Goal: Information Seeking & Learning: Learn about a topic

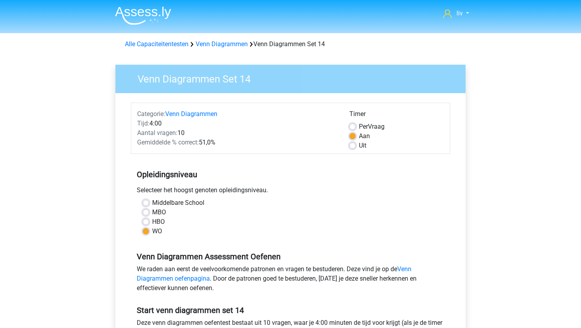
scroll to position [134, 0]
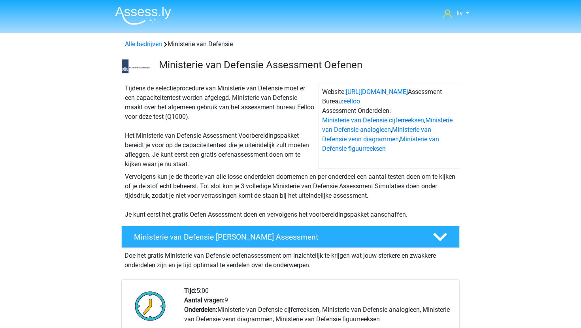
scroll to position [694, 0]
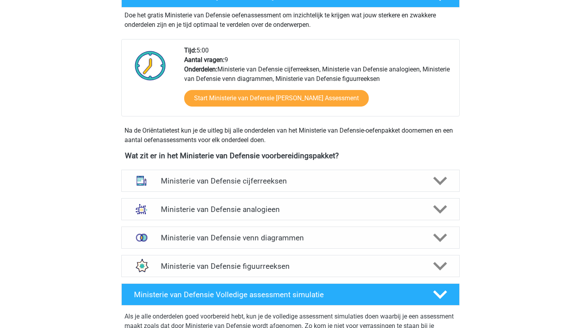
scroll to position [234, 0]
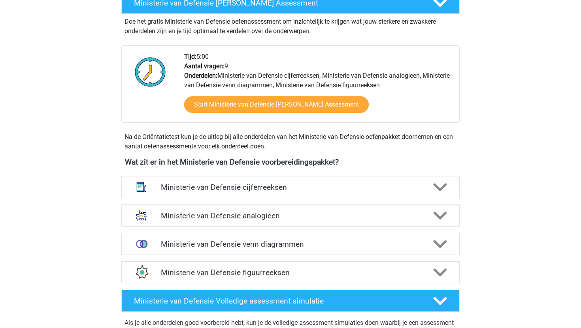
click at [233, 222] on div "Ministerie van Defensie analogieen" at bounding box center [290, 216] width 338 height 22
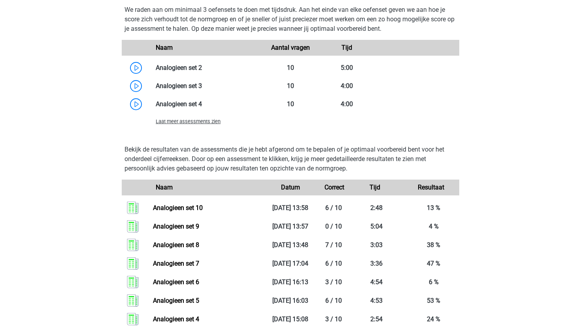
scroll to position [796, 0]
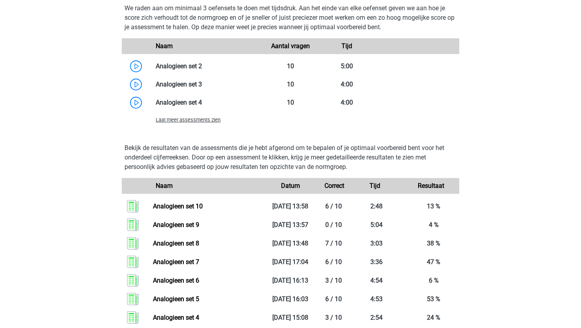
click at [208, 118] on span "Laat meer assessments zien" at bounding box center [188, 120] width 65 height 6
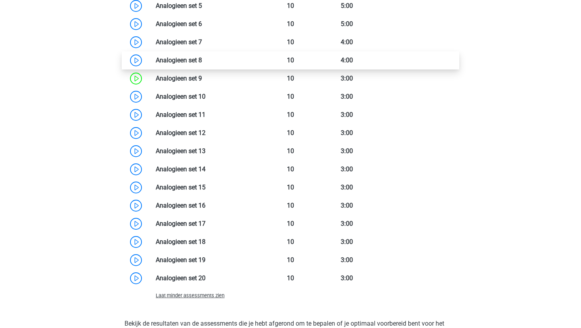
scroll to position [911, 0]
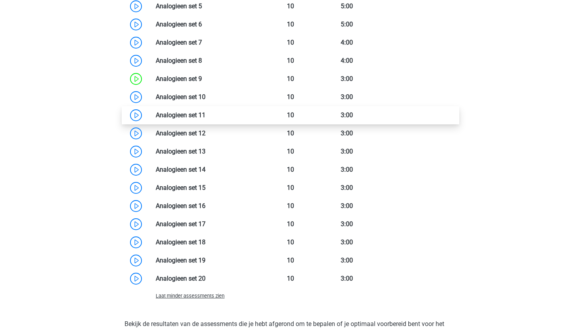
click at [205, 114] on link at bounding box center [205, 115] width 0 height 8
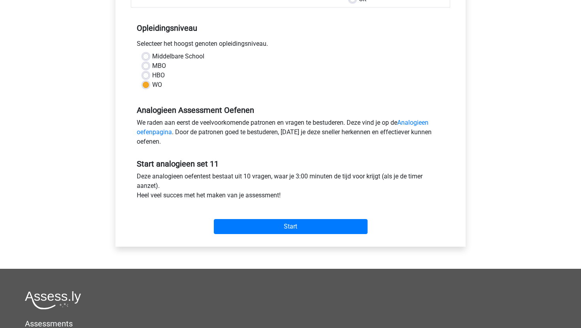
scroll to position [152, 0]
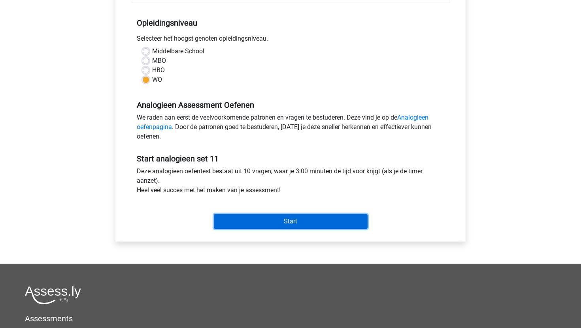
click at [240, 216] on input "Start" at bounding box center [291, 221] width 154 height 15
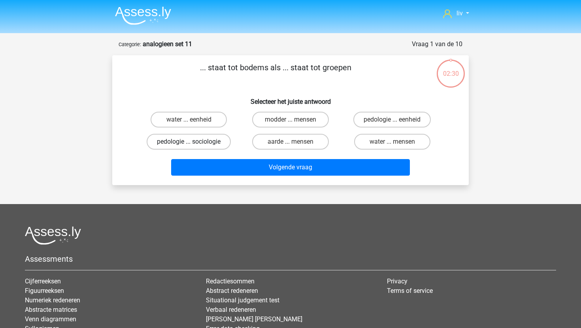
click at [217, 147] on label "pedologie ... sociologie" at bounding box center [189, 142] width 84 height 16
click at [194, 147] on input "pedologie ... sociologie" at bounding box center [191, 144] width 5 height 5
radio input "true"
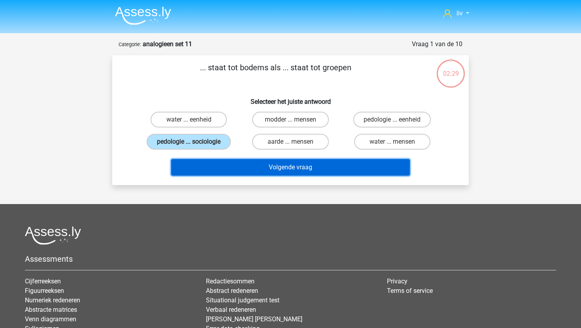
click at [229, 175] on button "Volgende vraag" at bounding box center [290, 167] width 239 height 17
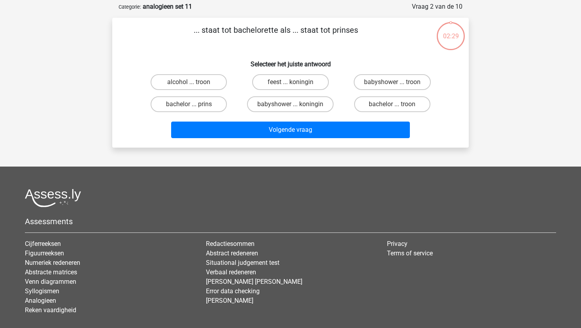
scroll to position [39, 0]
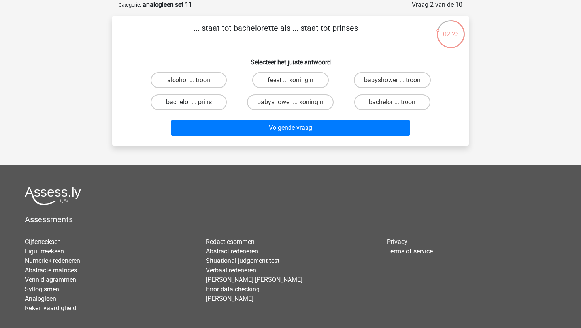
click at [207, 101] on label "bachelor ... prins" at bounding box center [188, 102] width 76 height 16
click at [194, 102] on input "bachelor ... prins" at bounding box center [191, 104] width 5 height 5
radio input "true"
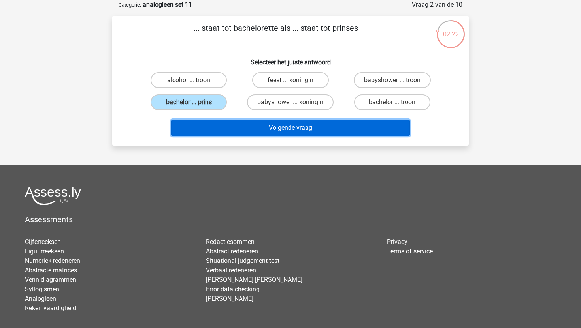
click at [217, 129] on button "Volgende vraag" at bounding box center [290, 128] width 239 height 17
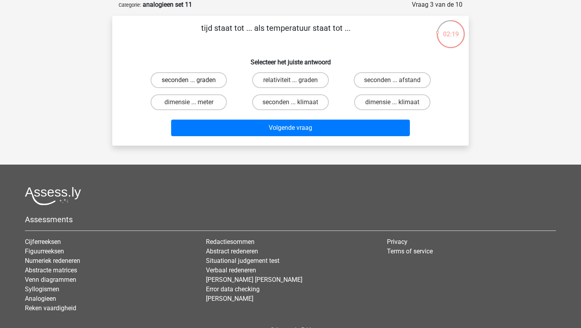
click at [214, 73] on label "seconden ... graden" at bounding box center [188, 80] width 76 height 16
click at [194, 80] on input "seconden ... graden" at bounding box center [191, 82] width 5 height 5
radio input "true"
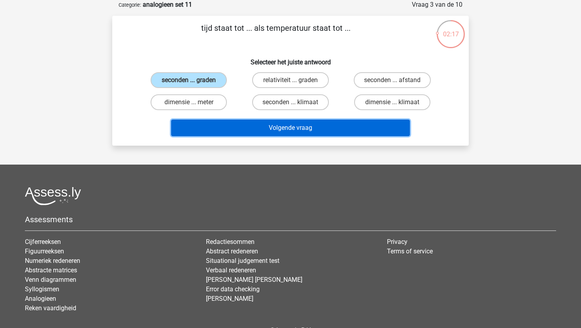
click at [238, 128] on button "Volgende vraag" at bounding box center [290, 128] width 239 height 17
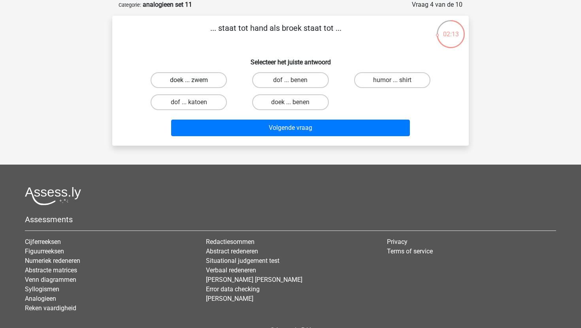
click at [220, 75] on label "doek ... zwem" at bounding box center [188, 80] width 76 height 16
click at [194, 80] on input "doek ... zwem" at bounding box center [191, 82] width 5 height 5
radio input "true"
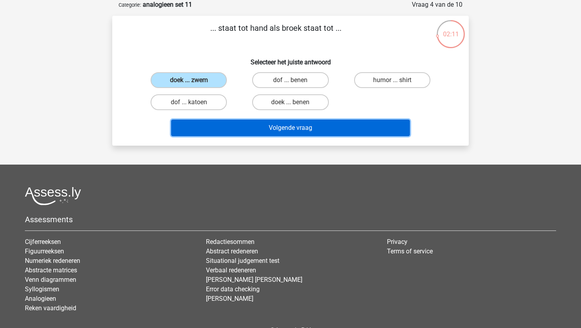
click at [242, 127] on button "Volgende vraag" at bounding box center [290, 128] width 239 height 17
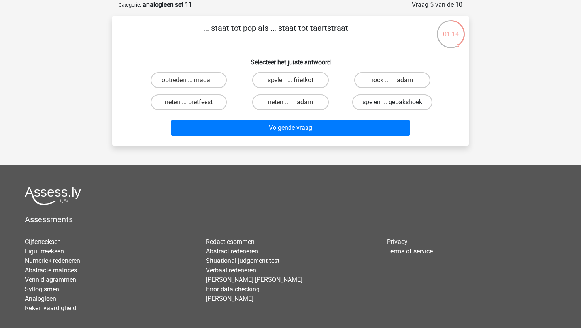
click at [369, 103] on label "spelen ... gebakshoek" at bounding box center [392, 102] width 80 height 16
click at [392, 103] on input "spelen ... gebakshoek" at bounding box center [394, 104] width 5 height 5
radio input "true"
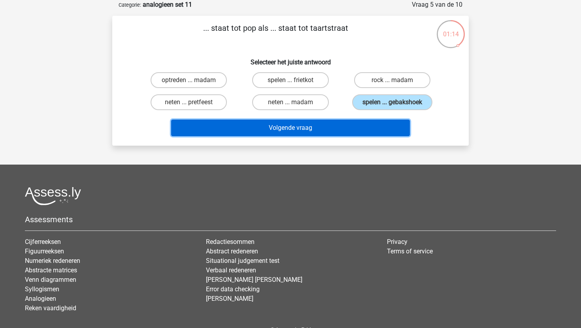
click at [329, 127] on button "Volgende vraag" at bounding box center [290, 128] width 239 height 17
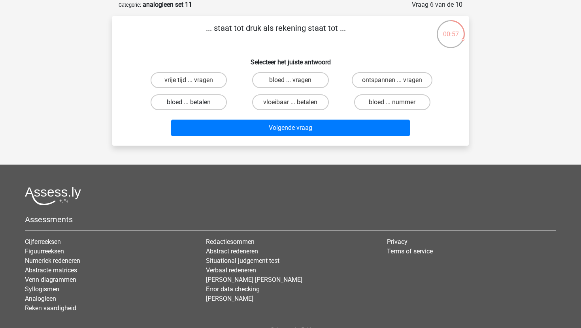
click at [199, 100] on label "bloed ... betalen" at bounding box center [188, 102] width 76 height 16
click at [194, 102] on input "bloed ... betalen" at bounding box center [191, 104] width 5 height 5
radio input "true"
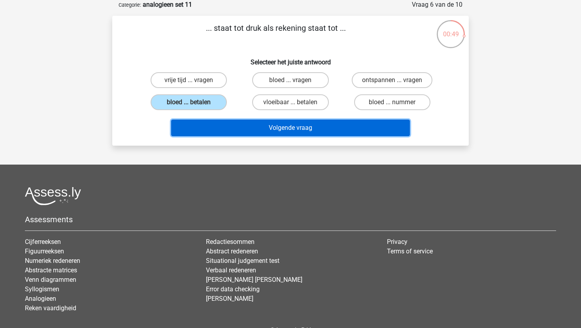
click at [234, 124] on button "Volgende vraag" at bounding box center [290, 128] width 239 height 17
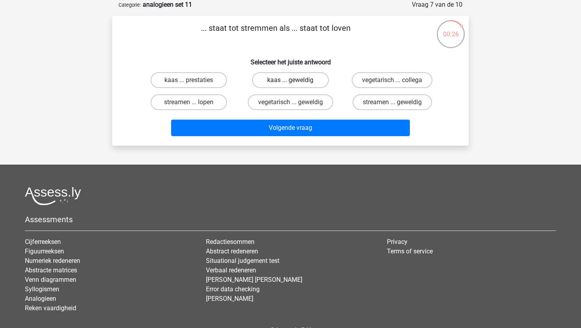
click at [283, 86] on label "kaas ... geweldig" at bounding box center [290, 80] width 76 height 16
click at [290, 85] on input "kaas ... geweldig" at bounding box center [292, 82] width 5 height 5
radio input "true"
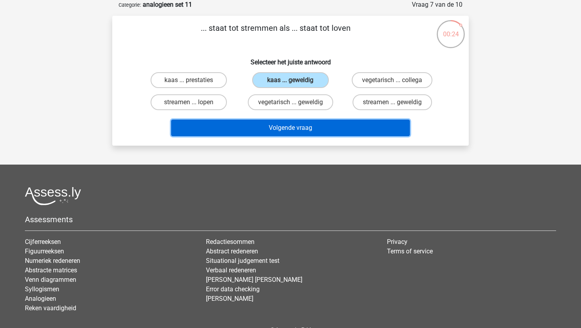
click at [269, 120] on button "Volgende vraag" at bounding box center [290, 128] width 239 height 17
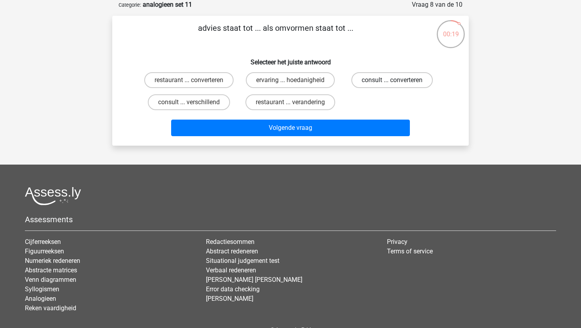
click at [368, 79] on label "consult ... converteren" at bounding box center [391, 80] width 81 height 16
click at [392, 80] on input "consult ... converteren" at bounding box center [394, 82] width 5 height 5
radio input "true"
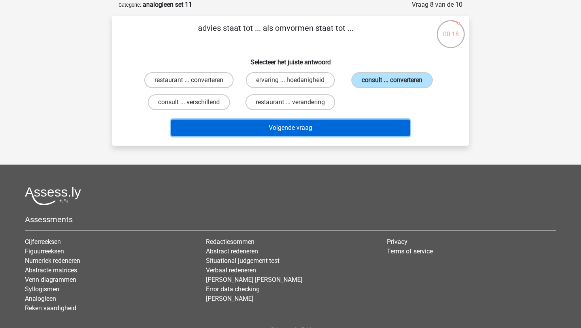
click at [334, 131] on button "Volgende vraag" at bounding box center [290, 128] width 239 height 17
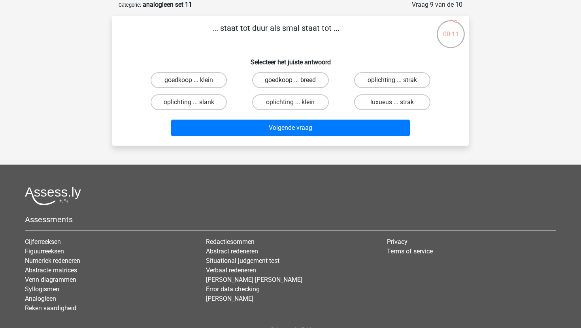
click at [320, 79] on label "goedkoop ... breed" at bounding box center [290, 80] width 76 height 16
click at [295, 80] on input "goedkoop ... breed" at bounding box center [292, 82] width 5 height 5
radio input "true"
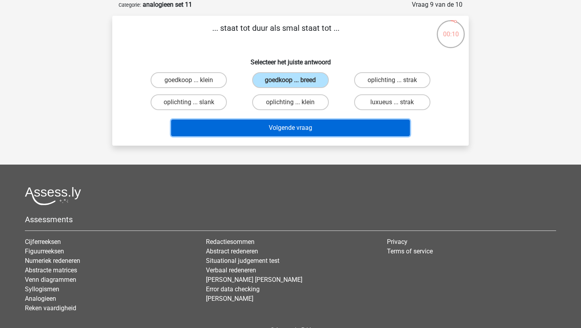
click at [314, 133] on button "Volgende vraag" at bounding box center [290, 128] width 239 height 17
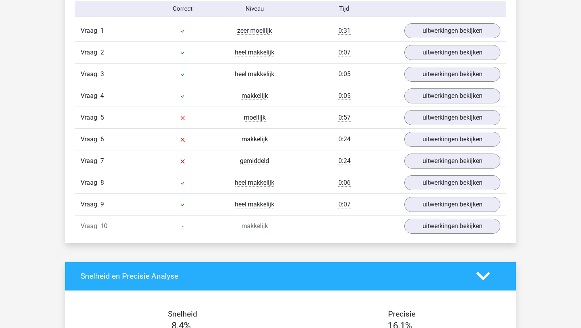
scroll to position [511, 0]
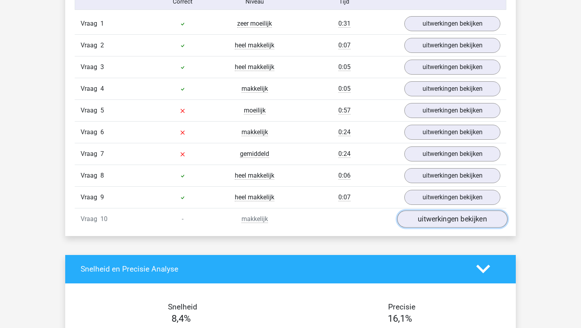
click at [425, 223] on link "uitwerkingen bekijken" at bounding box center [452, 218] width 110 height 17
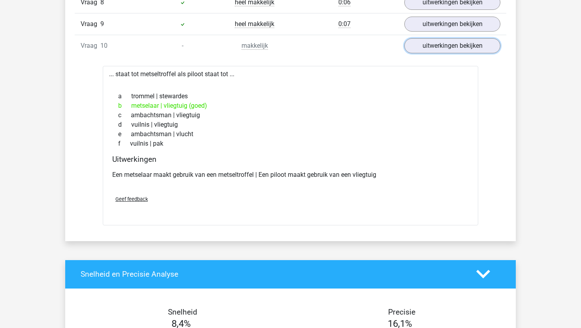
scroll to position [686, 0]
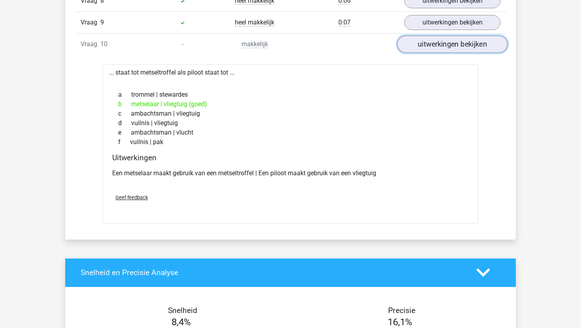
click at [429, 51] on link "uitwerkingen bekijken" at bounding box center [452, 44] width 110 height 17
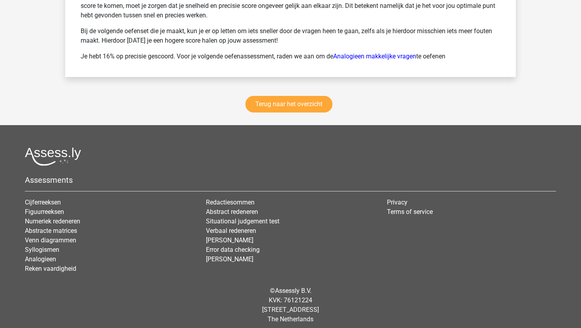
scroll to position [1129, 0]
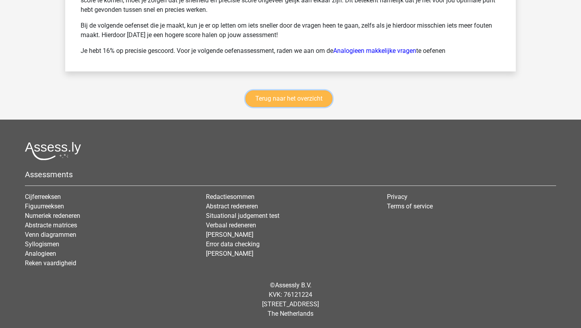
click at [321, 95] on link "Terug naar het overzicht" at bounding box center [288, 98] width 87 height 17
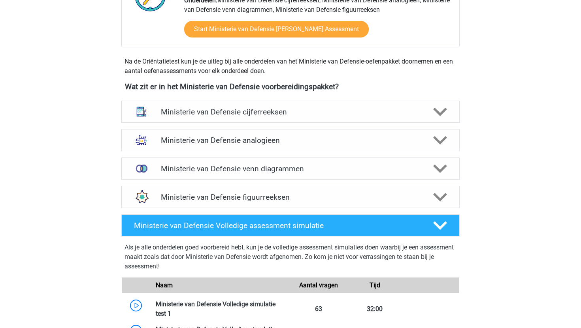
scroll to position [309, 0]
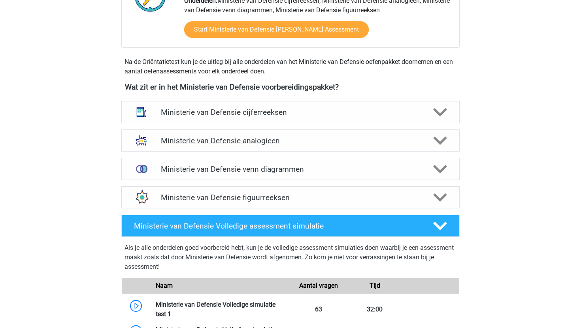
click at [229, 149] on div "Ministerie van Defensie analogieen" at bounding box center [290, 141] width 338 height 22
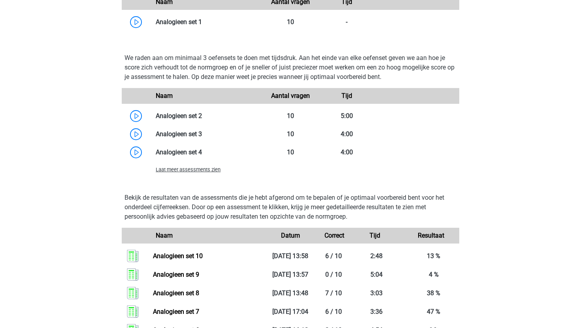
scroll to position [748, 0]
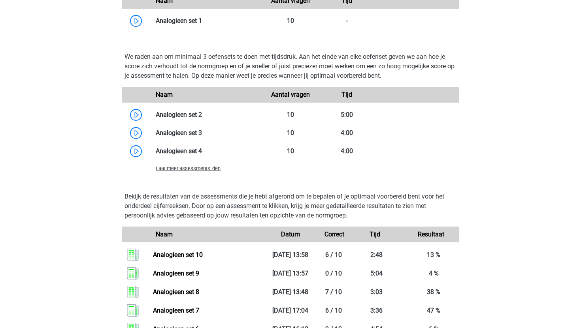
click at [208, 167] on span "Laat meer assessments zien" at bounding box center [188, 168] width 65 height 6
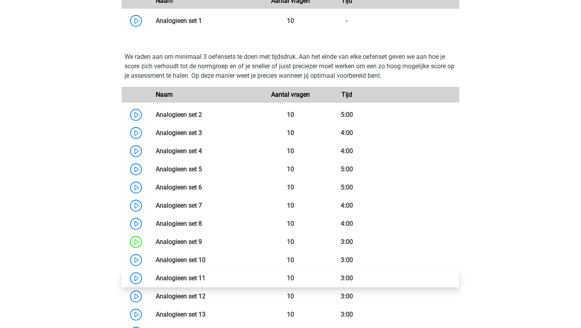
click at [205, 274] on link at bounding box center [205, 278] width 0 height 8
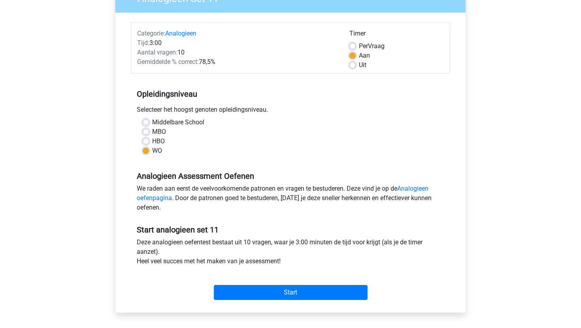
scroll to position [111, 0]
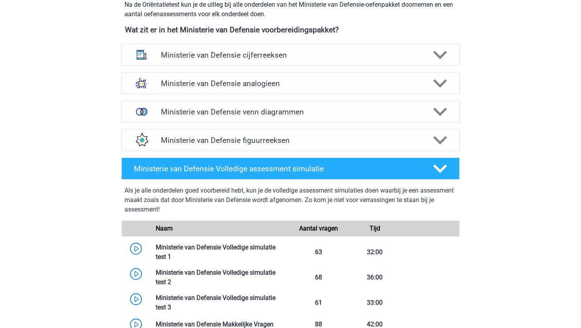
scroll to position [366, 0]
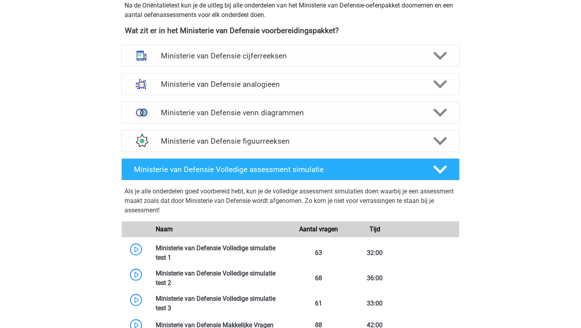
click at [177, 100] on div "Ministerie van Defensie venn diagrammen Er zijn verschillende soorten patronen …" at bounding box center [290, 112] width 369 height 28
click at [184, 89] on div "Ministerie van Defensie analogieen" at bounding box center [290, 84] width 338 height 22
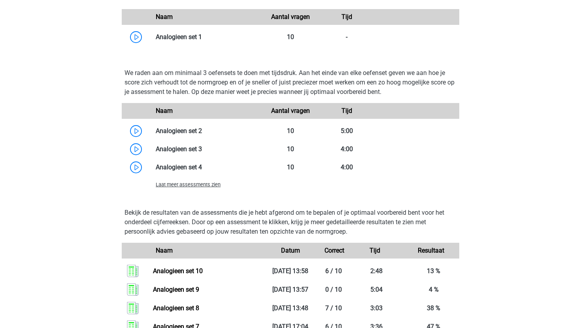
scroll to position [731, 0]
click at [180, 184] on span "Laat meer assessments zien" at bounding box center [188, 185] width 65 height 6
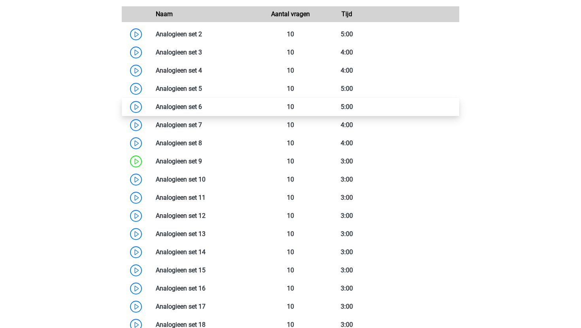
scroll to position [829, 0]
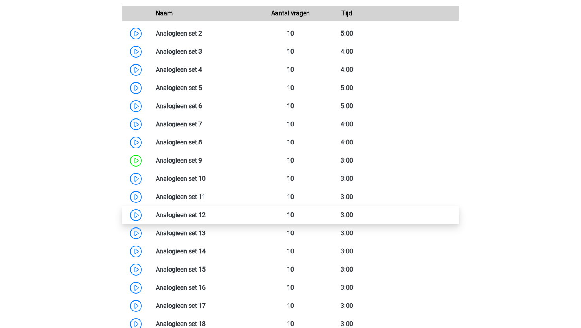
click at [205, 218] on link at bounding box center [205, 215] width 0 height 8
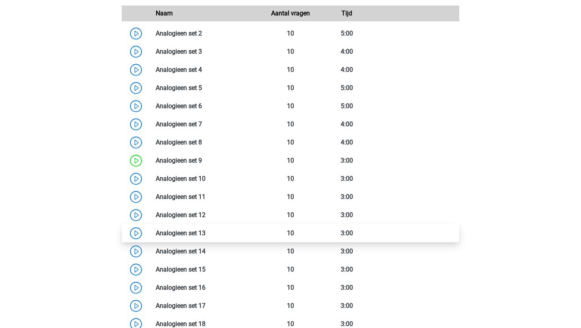
click at [205, 235] on link at bounding box center [205, 233] width 0 height 8
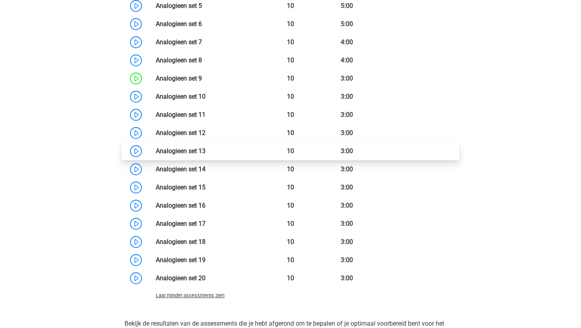
scroll to position [916, 0]
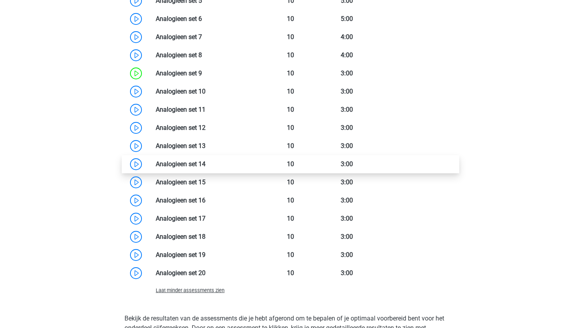
click at [205, 165] on link at bounding box center [205, 164] width 0 height 8
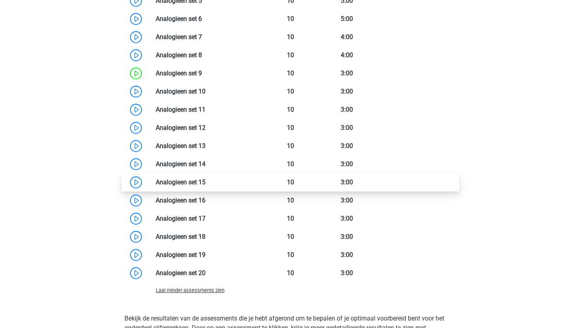
click at [205, 184] on link at bounding box center [205, 183] width 0 height 8
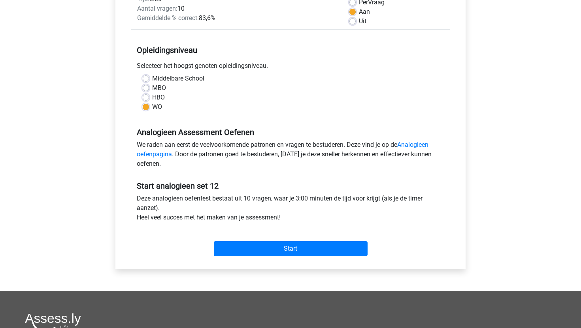
scroll to position [125, 0]
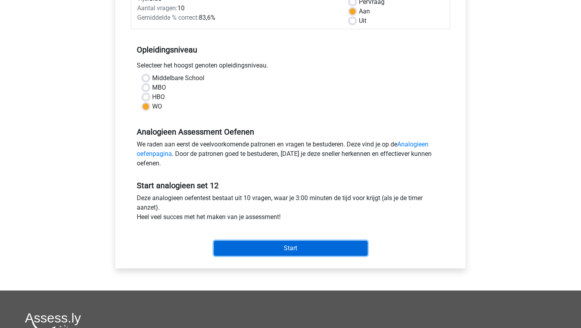
click at [244, 251] on input "Start" at bounding box center [291, 248] width 154 height 15
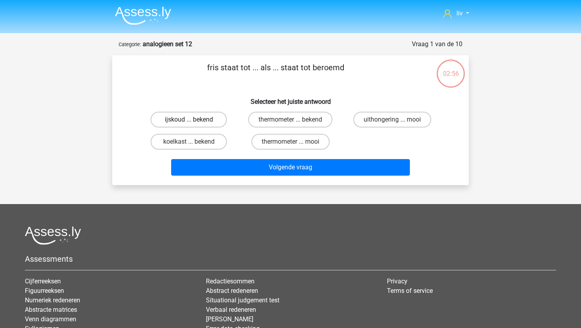
click at [202, 113] on label "ijskoud ... bekend" at bounding box center [188, 120] width 76 height 16
click at [194, 120] on input "ijskoud ... bekend" at bounding box center [191, 122] width 5 height 5
radio input "true"
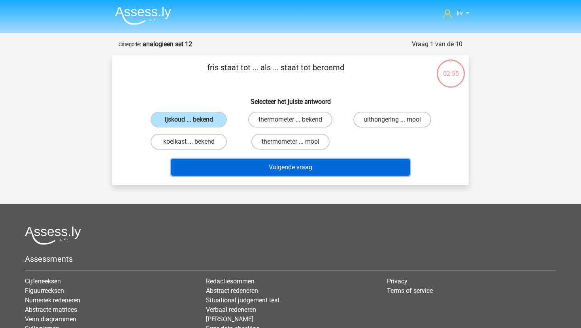
click at [216, 166] on button "Volgende vraag" at bounding box center [290, 167] width 239 height 17
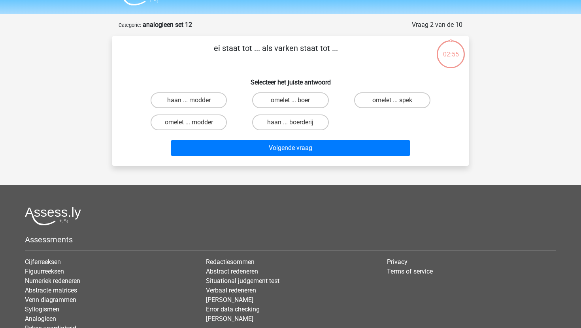
scroll to position [39, 0]
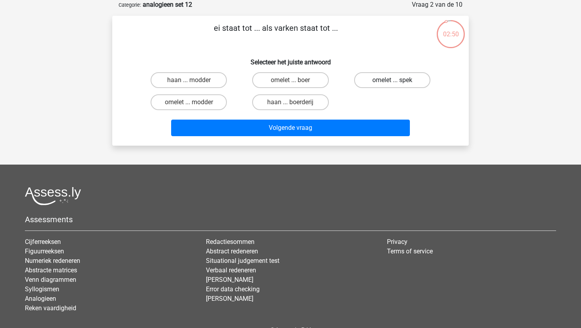
click at [366, 81] on label "omelet ... spek" at bounding box center [392, 80] width 76 height 16
click at [392, 81] on input "omelet ... spek" at bounding box center [394, 82] width 5 height 5
radio input "true"
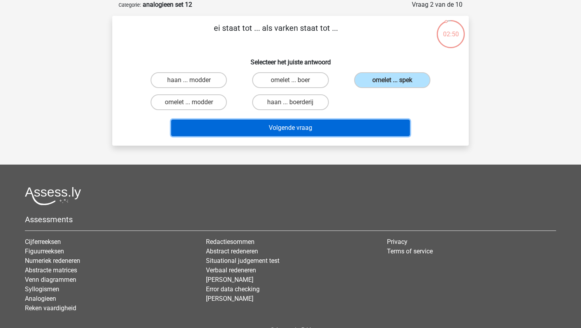
click at [336, 125] on button "Volgende vraag" at bounding box center [290, 128] width 239 height 17
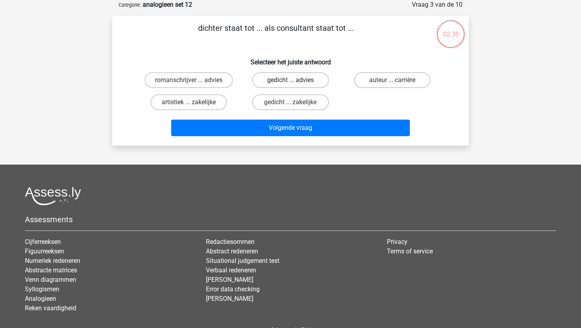
click at [274, 85] on label "gedicht ... advies" at bounding box center [290, 80] width 76 height 16
click at [290, 85] on input "gedicht ... advies" at bounding box center [292, 82] width 5 height 5
radio input "true"
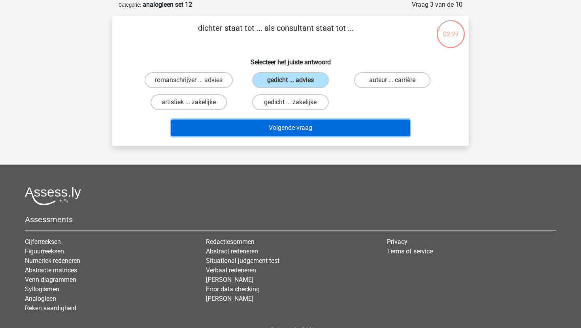
click at [266, 130] on button "Volgende vraag" at bounding box center [290, 128] width 239 height 17
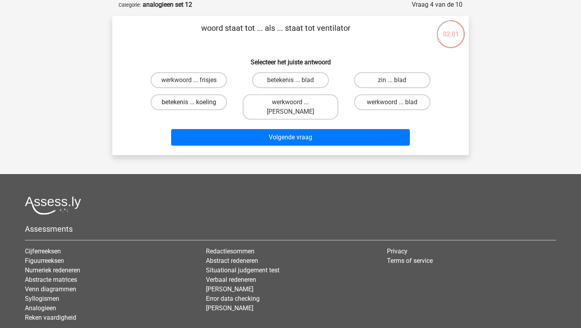
click at [202, 103] on label "betekenis ... koeling" at bounding box center [188, 102] width 76 height 16
click at [194, 103] on input "betekenis ... koeling" at bounding box center [191, 104] width 5 height 5
radio input "true"
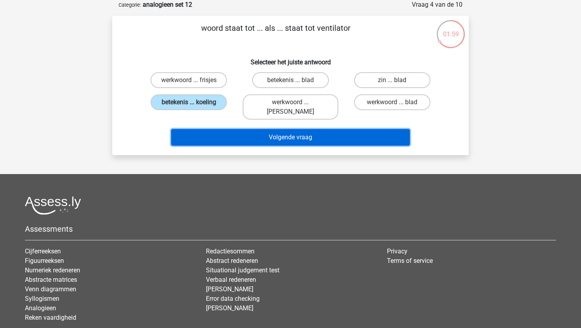
click at [215, 129] on button "Volgende vraag" at bounding box center [290, 137] width 239 height 17
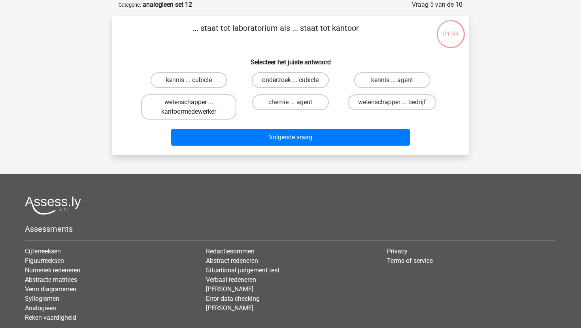
click at [220, 102] on label "wetenschapper ... kantoormedewerker" at bounding box center [188, 106] width 95 height 25
click at [194, 102] on input "wetenschapper ... kantoormedewerker" at bounding box center [191, 104] width 5 height 5
radio input "true"
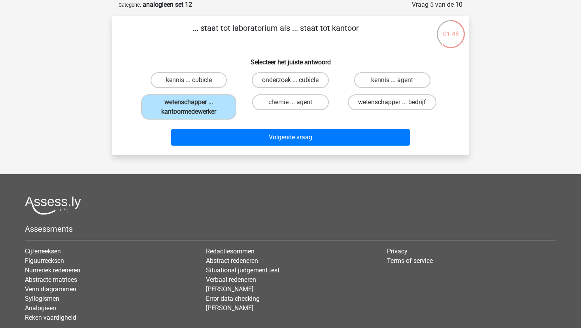
click at [359, 102] on label "wetenschapper ... bedrijf" at bounding box center [392, 102] width 88 height 16
click at [392, 102] on input "wetenschapper ... bedrijf" at bounding box center [394, 104] width 5 height 5
radio input "true"
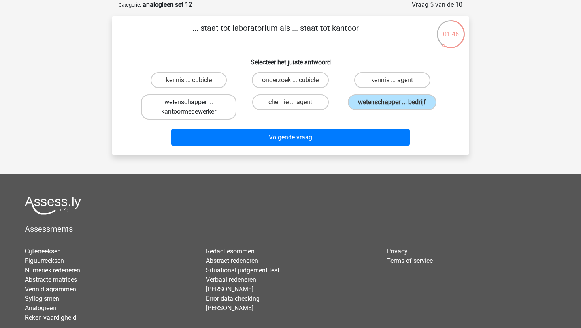
click at [207, 112] on label "wetenschapper ... kantoormedewerker" at bounding box center [188, 106] width 95 height 25
click at [194, 107] on input "wetenschapper ... kantoormedewerker" at bounding box center [191, 104] width 5 height 5
radio input "true"
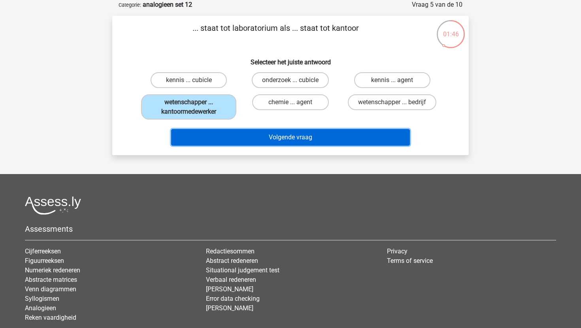
click at [214, 133] on button "Volgende vraag" at bounding box center [290, 137] width 239 height 17
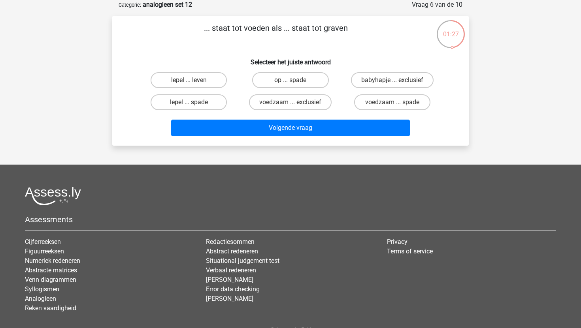
click at [190, 102] on input "lepel ... spade" at bounding box center [191, 104] width 5 height 5
radio input "true"
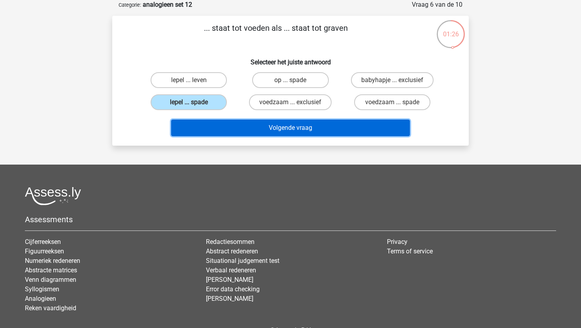
click at [213, 132] on button "Volgende vraag" at bounding box center [290, 128] width 239 height 17
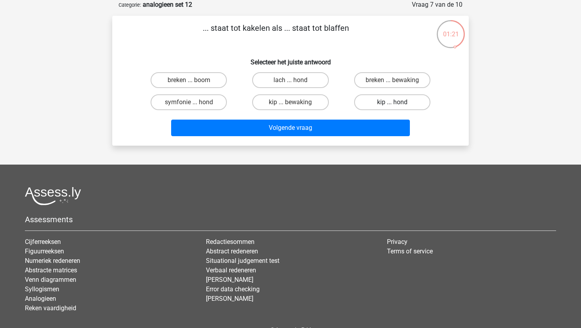
click at [367, 96] on label "kip ... hond" at bounding box center [392, 102] width 76 height 16
click at [392, 102] on input "kip ... hond" at bounding box center [394, 104] width 5 height 5
radio input "true"
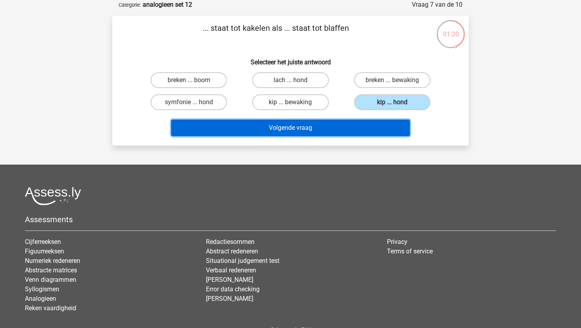
click at [349, 132] on button "Volgende vraag" at bounding box center [290, 128] width 239 height 17
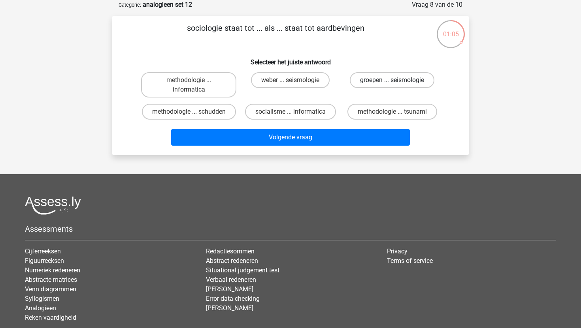
click at [364, 82] on label "groepen ... seismologie" at bounding box center [392, 80] width 85 height 16
click at [392, 82] on input "groepen ... seismologie" at bounding box center [394, 82] width 5 height 5
radio input "true"
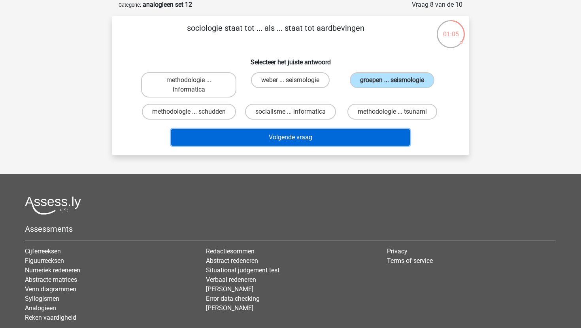
click at [342, 143] on button "Volgende vraag" at bounding box center [290, 137] width 239 height 17
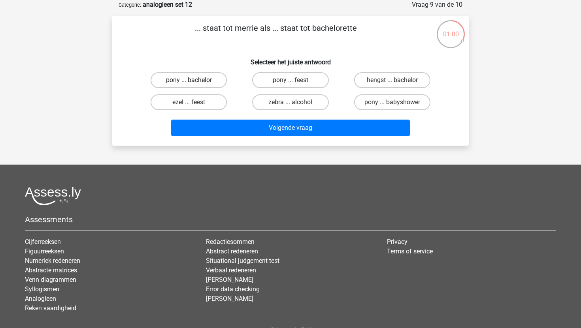
click at [202, 80] on label "pony ... bachelor" at bounding box center [188, 80] width 76 height 16
click at [194, 80] on input "pony ... bachelor" at bounding box center [191, 82] width 5 height 5
radio input "true"
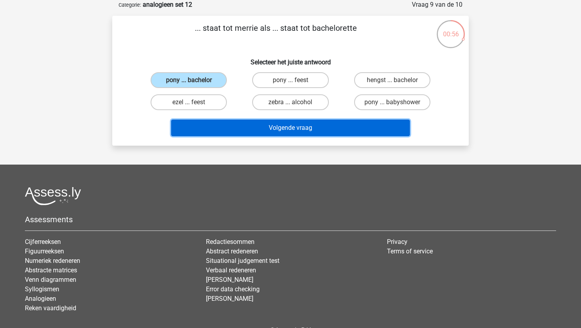
click at [233, 124] on button "Volgende vraag" at bounding box center [290, 128] width 239 height 17
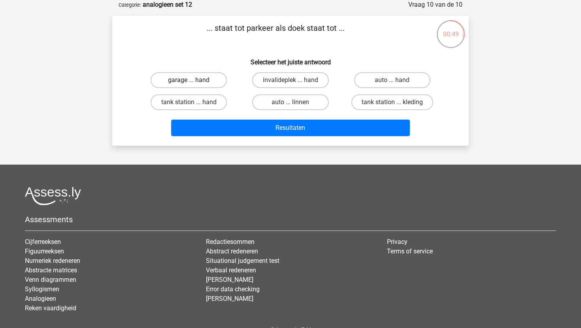
click at [198, 81] on label "garage ... hand" at bounding box center [188, 80] width 76 height 16
click at [194, 81] on input "garage ... hand" at bounding box center [191, 82] width 5 height 5
radio input "true"
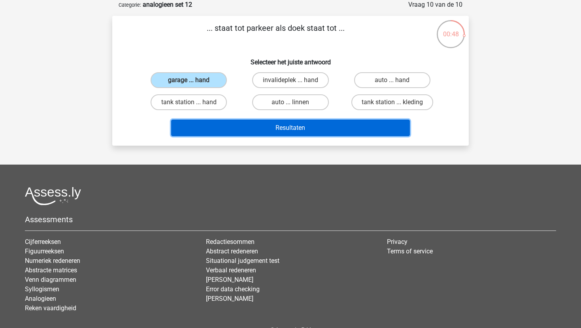
click at [221, 134] on button "Resultaten" at bounding box center [290, 128] width 239 height 17
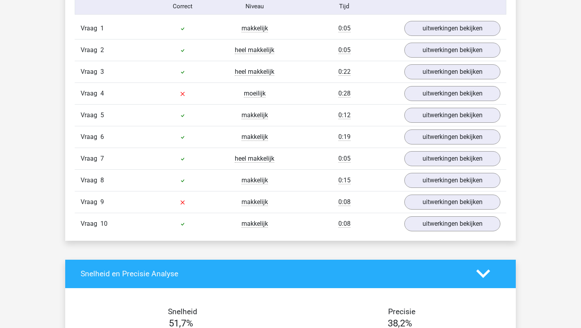
scroll to position [507, 0]
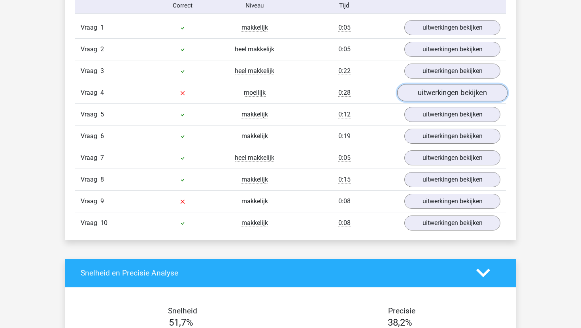
click at [409, 97] on link "uitwerkingen bekijken" at bounding box center [452, 92] width 110 height 17
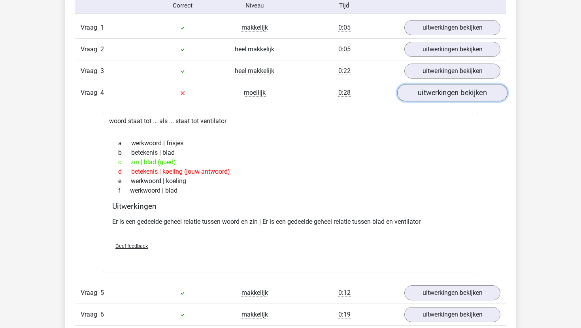
click at [409, 97] on link "uitwerkingen bekijken" at bounding box center [452, 92] width 110 height 17
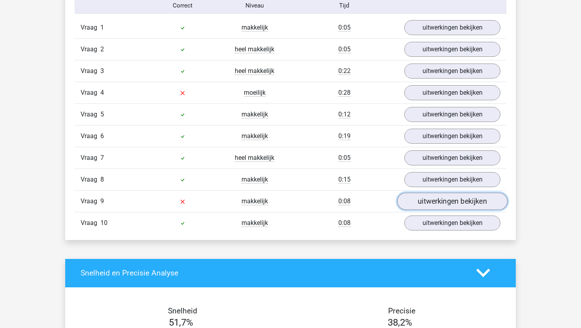
click at [413, 209] on link "uitwerkingen bekijken" at bounding box center [452, 201] width 110 height 17
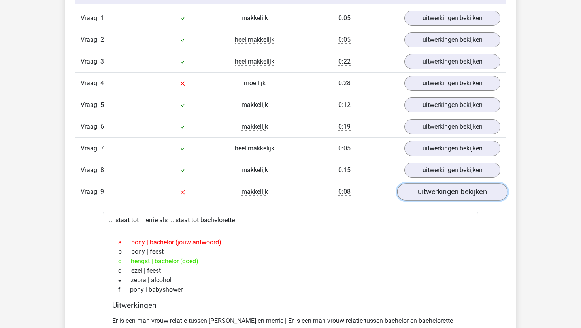
scroll to position [520, 0]
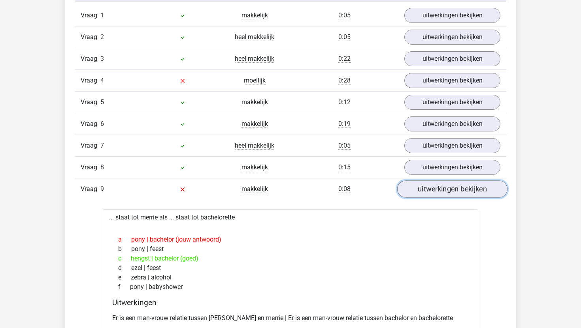
click at [419, 193] on link "uitwerkingen bekijken" at bounding box center [452, 188] width 110 height 17
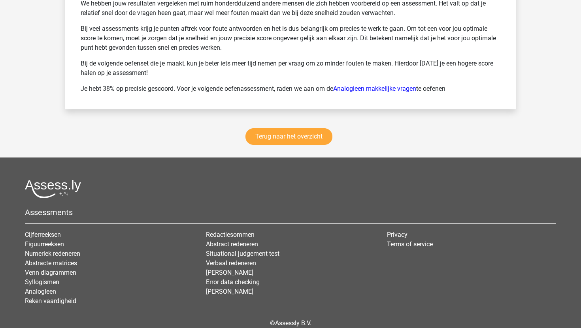
scroll to position [1082, 0]
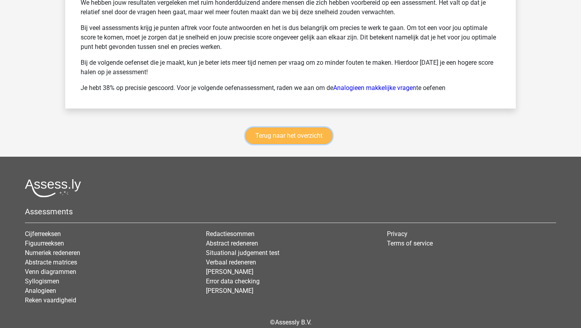
click at [308, 136] on link "Terug naar het overzicht" at bounding box center [288, 136] width 87 height 17
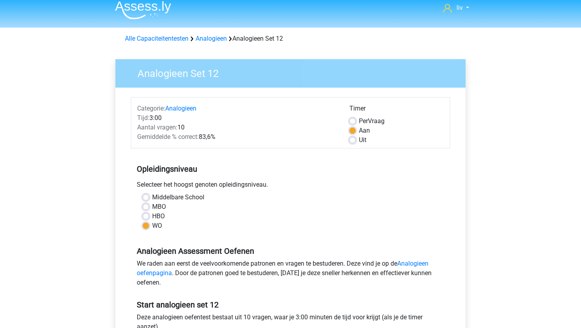
scroll to position [6, 0]
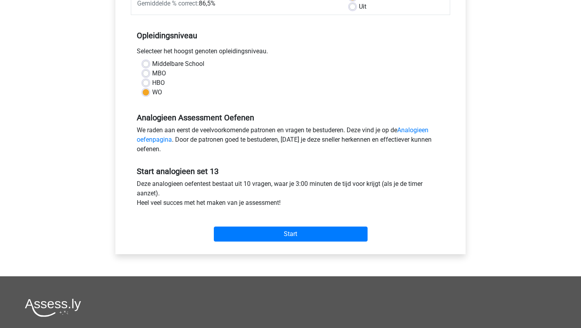
scroll to position [139, 0]
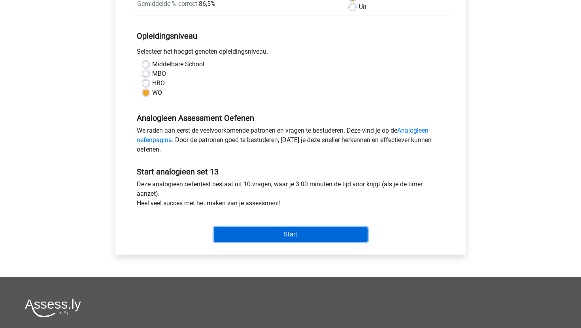
click at [230, 227] on input "Start" at bounding box center [291, 234] width 154 height 15
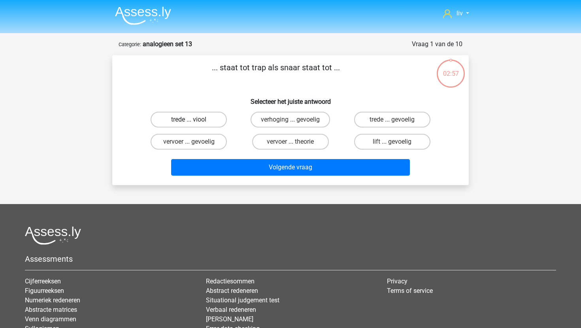
click at [213, 115] on label "trede ... viool" at bounding box center [188, 120] width 76 height 16
click at [194, 120] on input "trede ... viool" at bounding box center [191, 122] width 5 height 5
radio input "true"
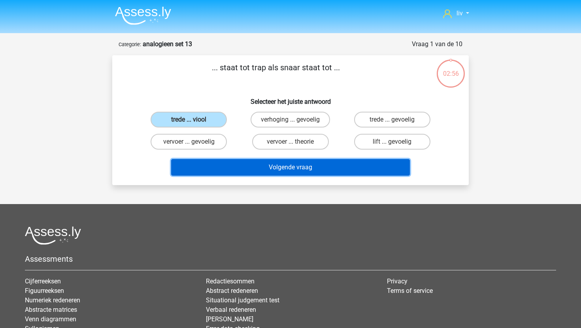
click at [228, 162] on button "Volgende vraag" at bounding box center [290, 167] width 239 height 17
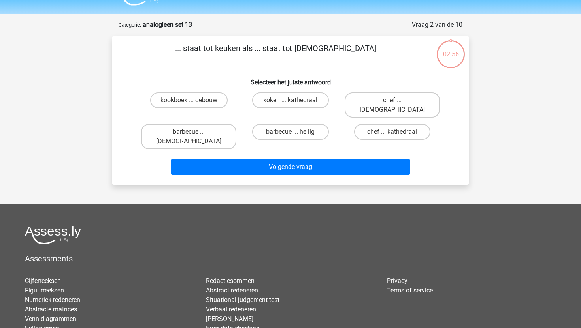
scroll to position [39, 0]
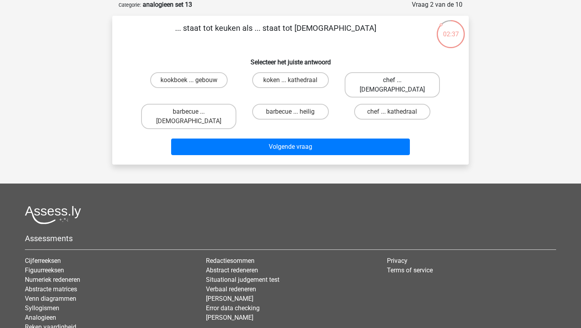
click at [378, 77] on label "chef ... priester" at bounding box center [391, 84] width 95 height 25
click at [392, 80] on input "chef ... priester" at bounding box center [394, 82] width 5 height 5
radio input "true"
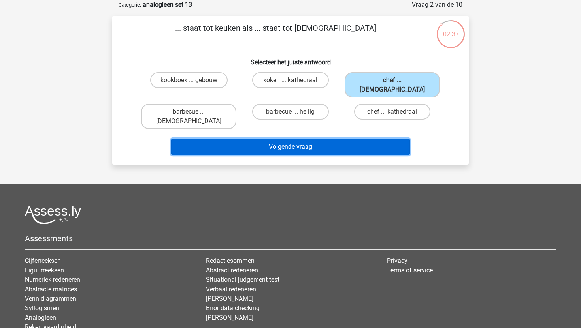
click at [327, 139] on button "Volgende vraag" at bounding box center [290, 147] width 239 height 17
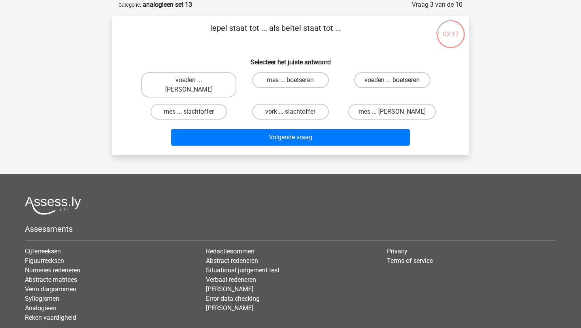
click at [366, 80] on label "voeden ... boetseren" at bounding box center [392, 80] width 76 height 16
click at [392, 80] on input "voeden ... boetseren" at bounding box center [394, 82] width 5 height 5
radio input "true"
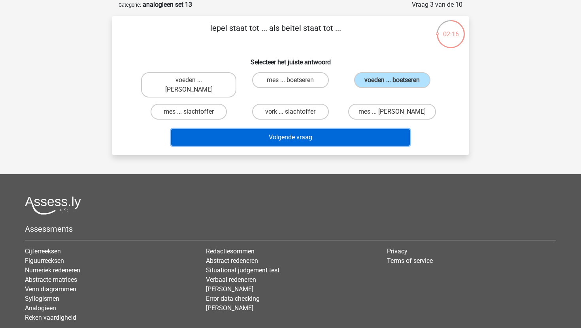
click at [342, 129] on button "Volgende vraag" at bounding box center [290, 137] width 239 height 17
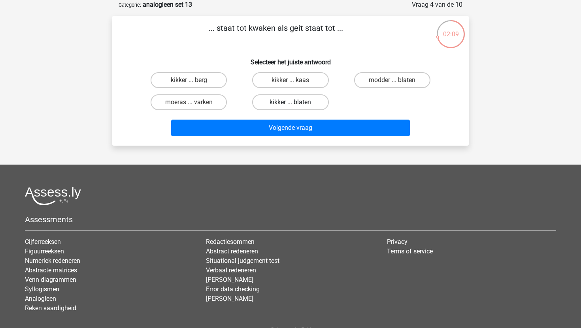
click at [299, 102] on label "kikker ... blaten" at bounding box center [290, 102] width 76 height 16
click at [295, 102] on input "kikker ... blaten" at bounding box center [292, 104] width 5 height 5
radio input "true"
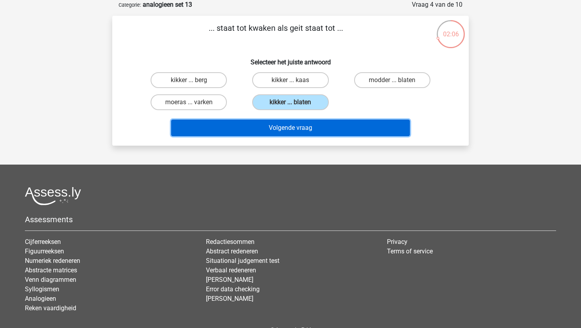
click at [299, 129] on button "Volgende vraag" at bounding box center [290, 128] width 239 height 17
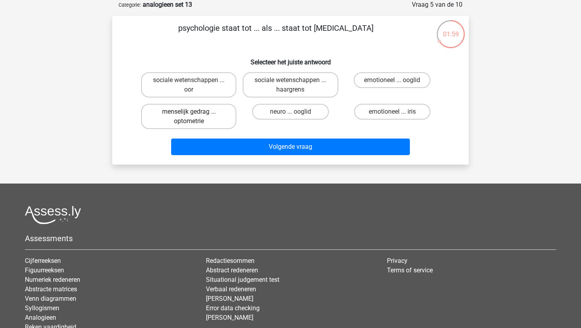
click at [218, 115] on label "menselijk gedrag ... optometrie" at bounding box center [188, 116] width 95 height 25
click at [194, 115] on input "menselijk gedrag ... optometrie" at bounding box center [191, 114] width 5 height 5
radio input "true"
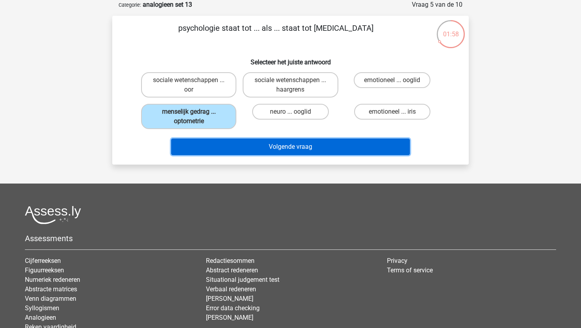
click at [230, 145] on button "Volgende vraag" at bounding box center [290, 147] width 239 height 17
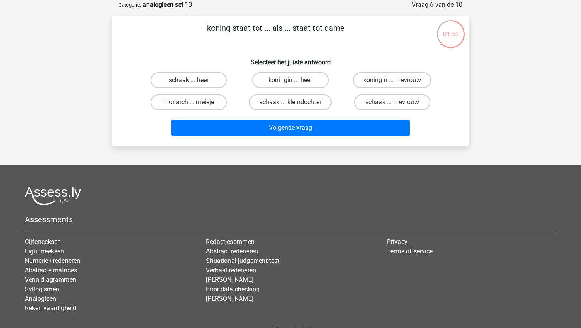
click at [283, 84] on label "koningin ... heer" at bounding box center [290, 80] width 76 height 16
click at [290, 84] on input "koningin ... heer" at bounding box center [292, 82] width 5 height 5
radio input "true"
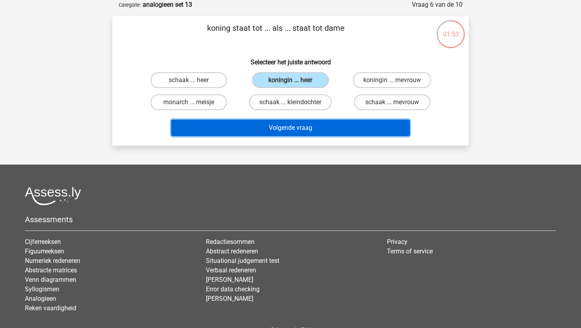
click at [279, 133] on button "Volgende vraag" at bounding box center [290, 128] width 239 height 17
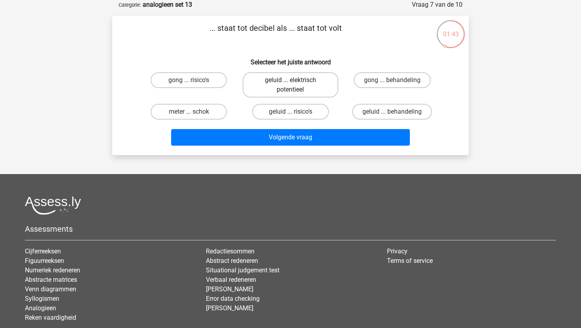
click at [296, 78] on label "geluid ... elektrisch potentieel" at bounding box center [289, 84] width 95 height 25
click at [295, 80] on input "geluid ... elektrisch potentieel" at bounding box center [292, 82] width 5 height 5
radio input "true"
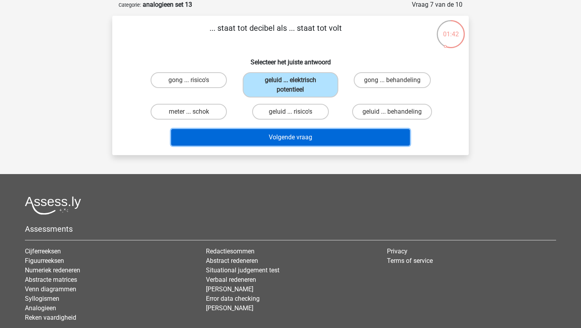
click at [284, 141] on button "Volgende vraag" at bounding box center [290, 137] width 239 height 17
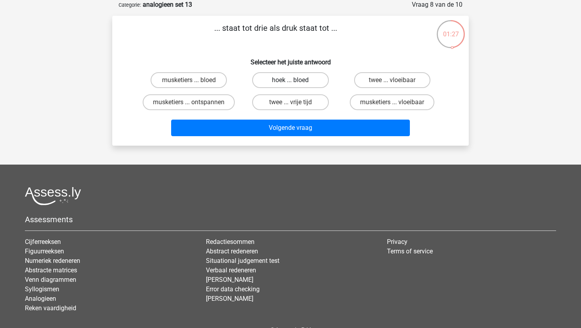
click at [296, 80] on label "hoek ... bloed" at bounding box center [290, 80] width 76 height 16
click at [295, 80] on input "hoek ... bloed" at bounding box center [292, 82] width 5 height 5
radio input "true"
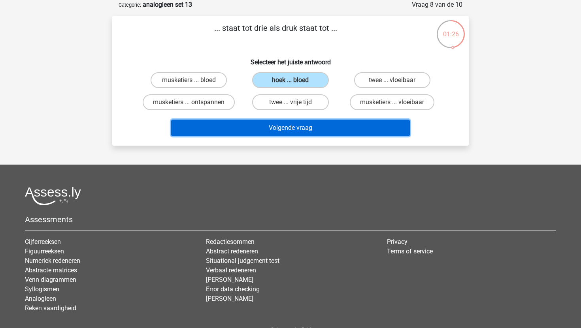
click at [288, 128] on button "Volgende vraag" at bounding box center [290, 128] width 239 height 17
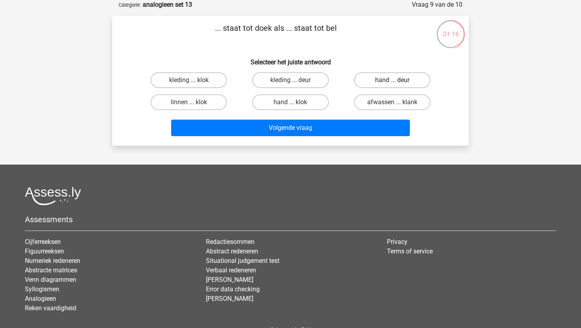
click at [372, 83] on label "hand ... deur" at bounding box center [392, 80] width 76 height 16
click at [392, 83] on input "hand ... deur" at bounding box center [394, 82] width 5 height 5
radio input "true"
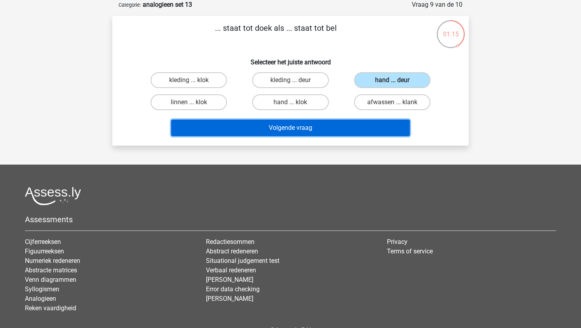
click at [338, 124] on button "Volgende vraag" at bounding box center [290, 128] width 239 height 17
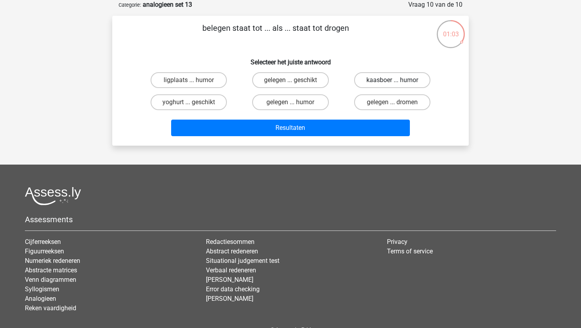
click at [368, 79] on label "kaasboer ... humor" at bounding box center [392, 80] width 76 height 16
click at [392, 80] on input "kaasboer ... humor" at bounding box center [394, 82] width 5 height 5
radio input "true"
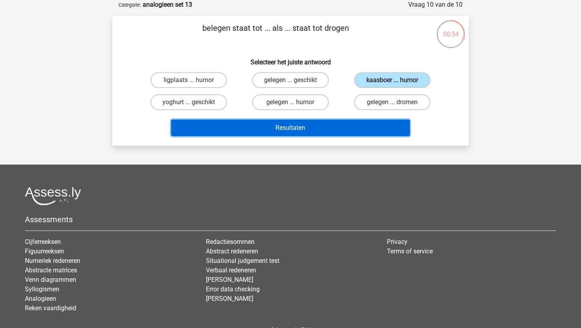
click at [260, 122] on button "Resultaten" at bounding box center [290, 128] width 239 height 17
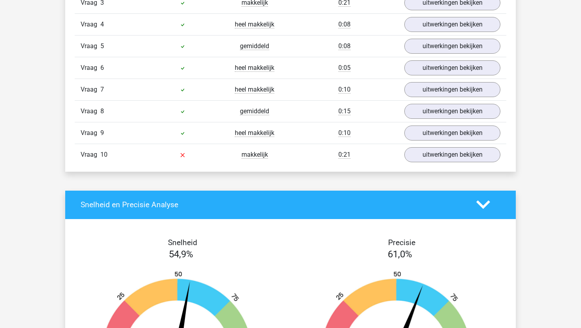
scroll to position [577, 0]
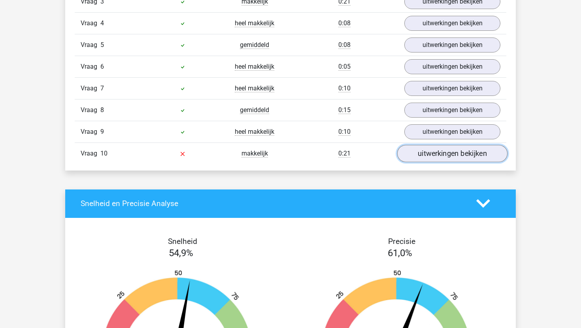
click at [412, 157] on link "uitwerkingen bekijken" at bounding box center [452, 153] width 110 height 17
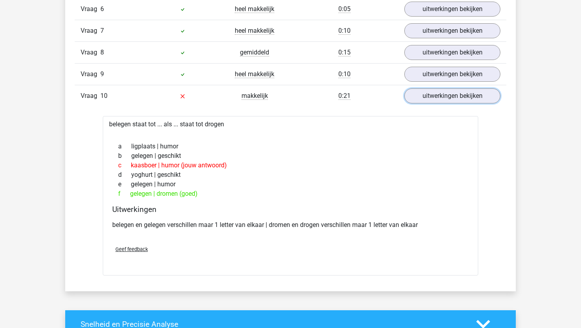
scroll to position [635, 0]
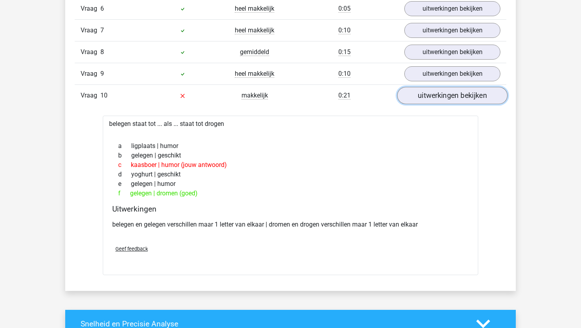
click at [442, 97] on link "uitwerkingen bekijken" at bounding box center [452, 95] width 110 height 17
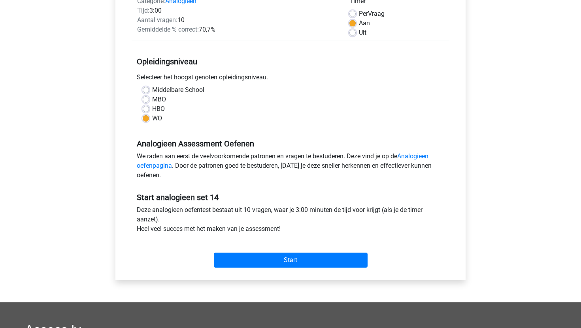
scroll to position [152, 0]
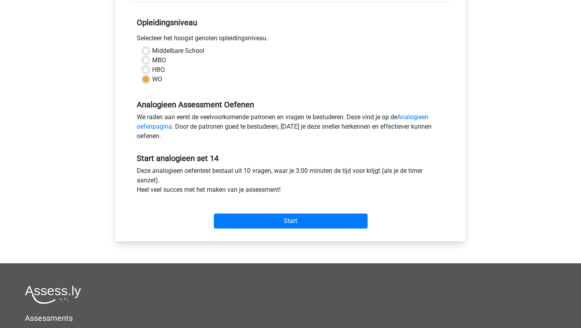
click at [228, 212] on div "Start" at bounding box center [290, 215] width 319 height 28
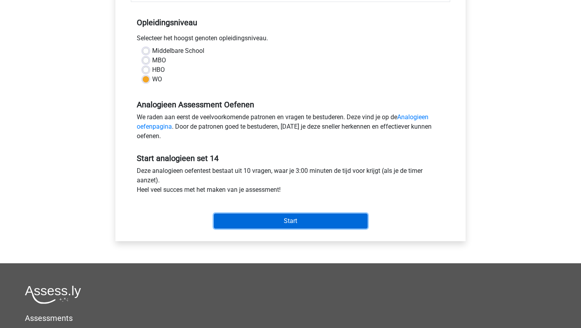
click at [228, 218] on input "Start" at bounding box center [291, 221] width 154 height 15
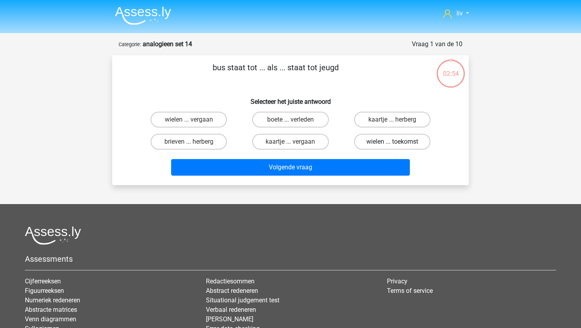
click at [376, 145] on label "wielen ... toekomst" at bounding box center [392, 142] width 76 height 16
click at [392, 145] on input "wielen ... toekomst" at bounding box center [394, 144] width 5 height 5
radio input "true"
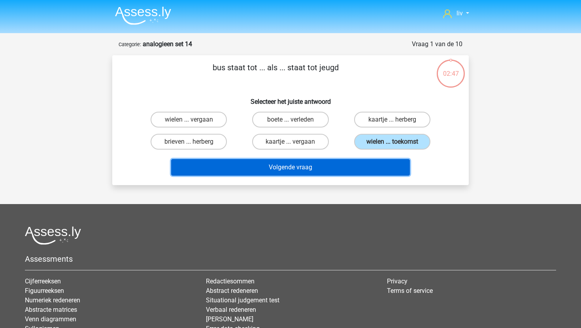
click at [347, 167] on button "Volgende vraag" at bounding box center [290, 167] width 239 height 17
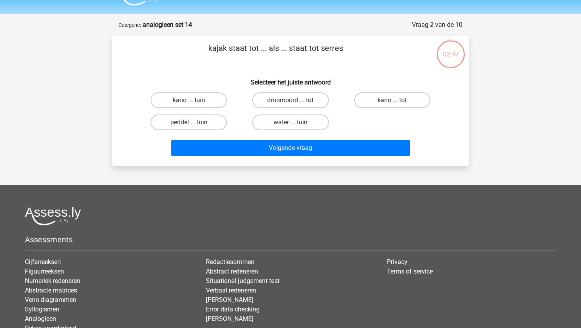
scroll to position [39, 0]
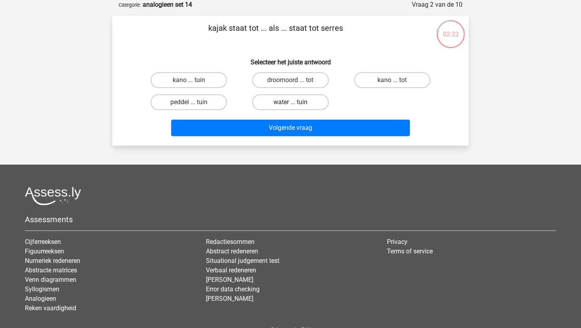
click at [272, 104] on label "water ... tuin" at bounding box center [290, 102] width 76 height 16
click at [290, 104] on input "water ... tuin" at bounding box center [292, 104] width 5 height 5
radio input "true"
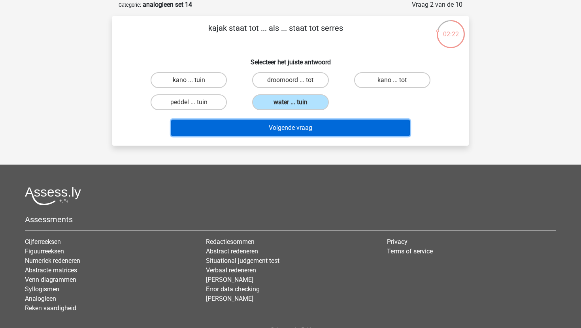
click at [275, 125] on button "Volgende vraag" at bounding box center [290, 128] width 239 height 17
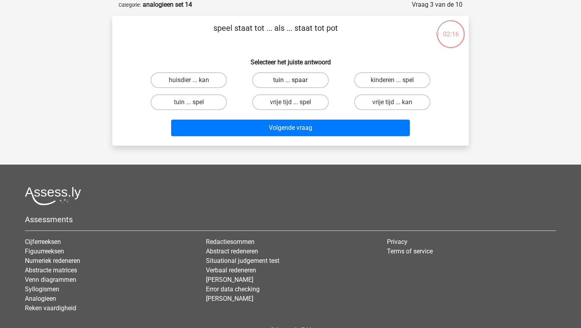
click at [300, 76] on label "tuin ... spaar" at bounding box center [290, 80] width 76 height 16
click at [295, 80] on input "tuin ... spaar" at bounding box center [292, 82] width 5 height 5
radio input "true"
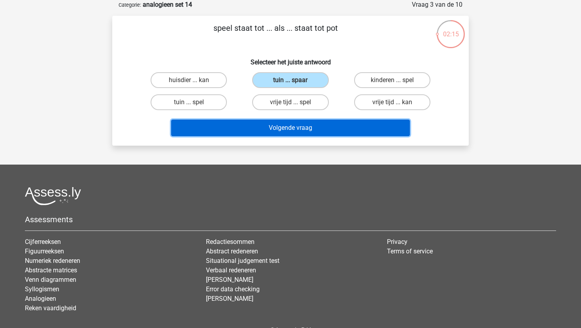
click at [300, 133] on button "Volgende vraag" at bounding box center [290, 128] width 239 height 17
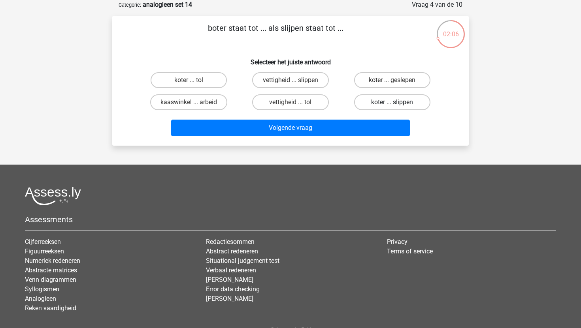
click at [367, 108] on label "koter ... slippen" at bounding box center [392, 102] width 76 height 16
click at [392, 107] on input "koter ... slippen" at bounding box center [394, 104] width 5 height 5
radio input "true"
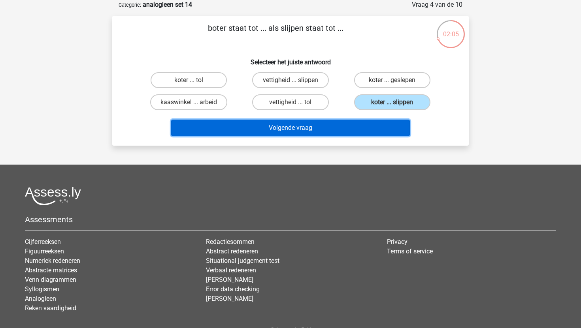
click at [344, 126] on button "Volgende vraag" at bounding box center [290, 128] width 239 height 17
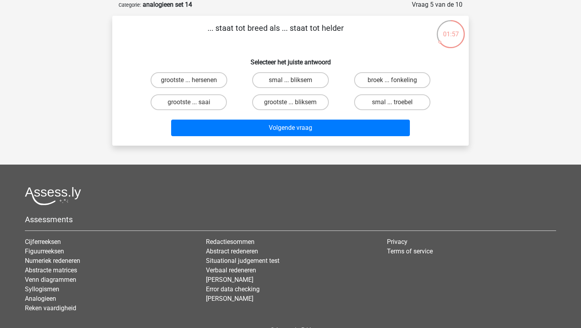
click at [384, 112] on div "smal ... troebel" at bounding box center [391, 102] width 101 height 22
click at [387, 102] on label "smal ... troebel" at bounding box center [392, 102] width 76 height 16
click at [392, 102] on input "smal ... troebel" at bounding box center [394, 104] width 5 height 5
radio input "true"
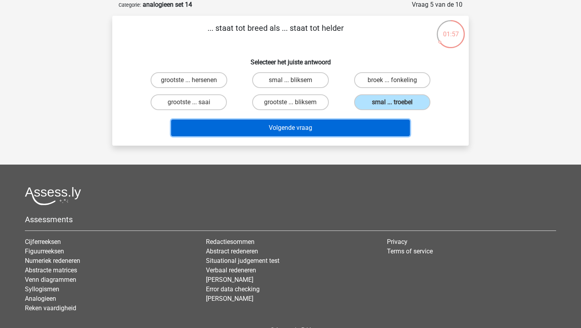
click at [372, 124] on button "Volgende vraag" at bounding box center [290, 128] width 239 height 17
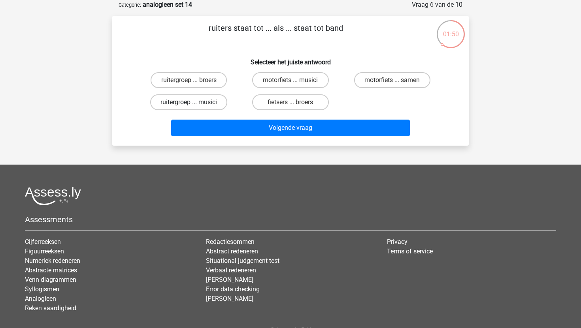
click at [202, 106] on label "ruitergroep ... musici" at bounding box center [188, 102] width 77 height 16
click at [194, 106] on input "ruitergroep ... musici" at bounding box center [191, 104] width 5 height 5
radio input "true"
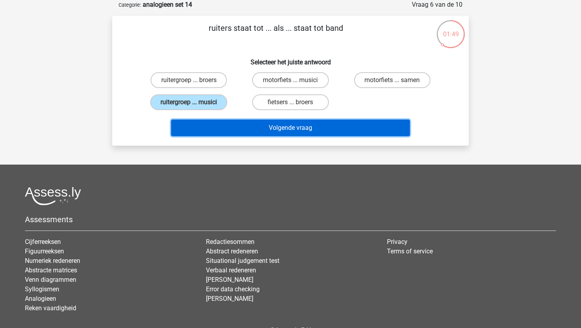
click at [239, 129] on button "Volgende vraag" at bounding box center [290, 128] width 239 height 17
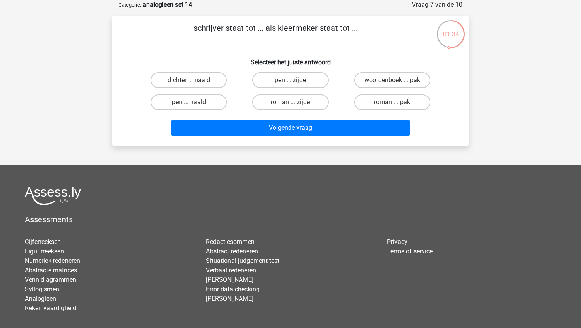
click at [307, 81] on label "pen ... zijde" at bounding box center [290, 80] width 76 height 16
click at [295, 81] on input "pen ... zijde" at bounding box center [292, 82] width 5 height 5
radio input "true"
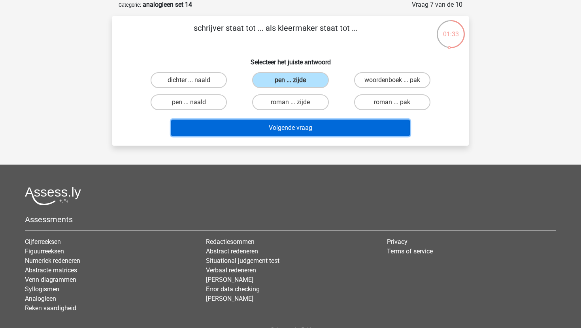
click at [301, 127] on button "Volgende vraag" at bounding box center [290, 128] width 239 height 17
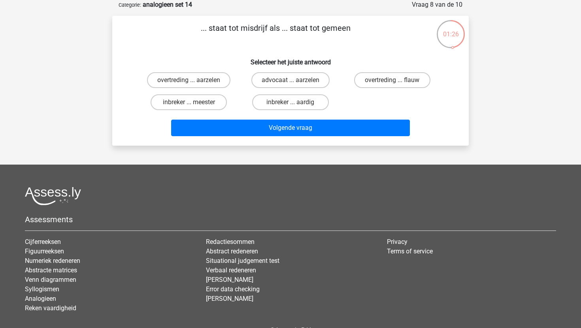
click at [403, 88] on div "overtreding ... flauw" at bounding box center [391, 80] width 101 height 22
click at [402, 80] on label "overtreding ... flauw" at bounding box center [392, 80] width 76 height 16
click at [397, 80] on input "overtreding ... flauw" at bounding box center [394, 82] width 5 height 5
radio input "true"
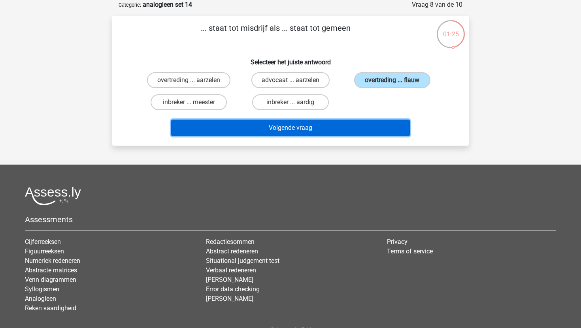
click at [370, 126] on button "Volgende vraag" at bounding box center [290, 128] width 239 height 17
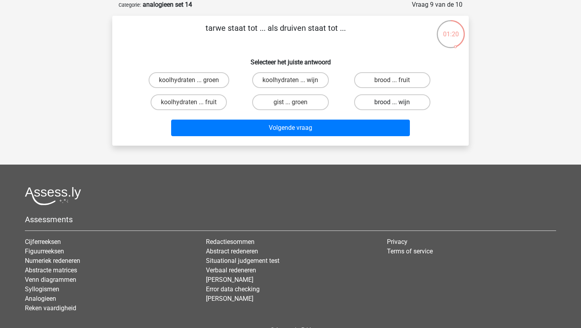
click at [380, 102] on label "brood ... wijn" at bounding box center [392, 102] width 76 height 16
click at [392, 102] on input "brood ... wijn" at bounding box center [394, 104] width 5 height 5
radio input "true"
click at [360, 137] on div "Volgende vraag" at bounding box center [290, 130] width 305 height 20
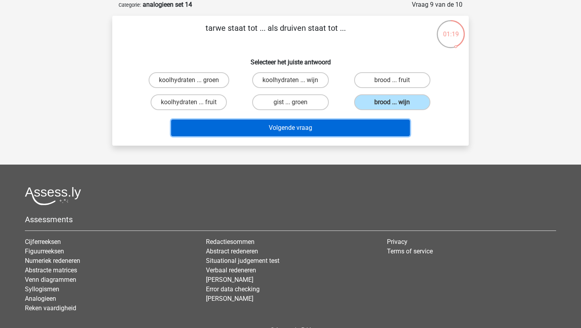
click at [357, 131] on button "Volgende vraag" at bounding box center [290, 128] width 239 height 17
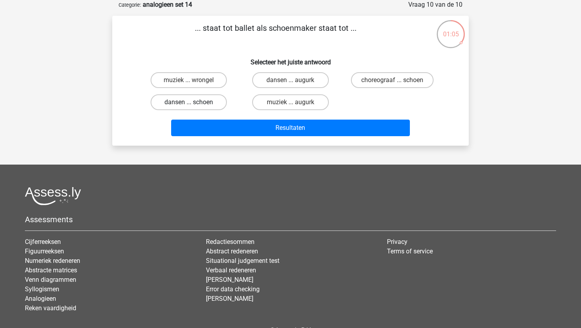
click at [197, 101] on label "dansen ... schoen" at bounding box center [188, 102] width 76 height 16
click at [194, 102] on input "dansen ... schoen" at bounding box center [191, 104] width 5 height 5
radio input "true"
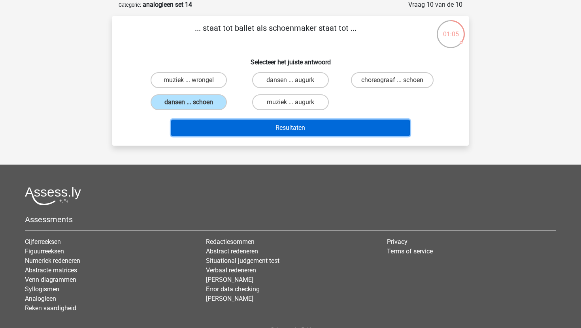
click at [217, 120] on button "Resultaten" at bounding box center [290, 128] width 239 height 17
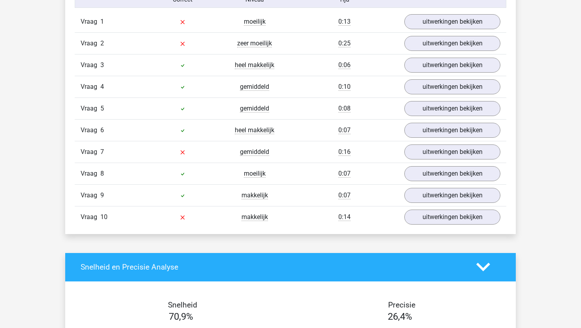
scroll to position [513, 0]
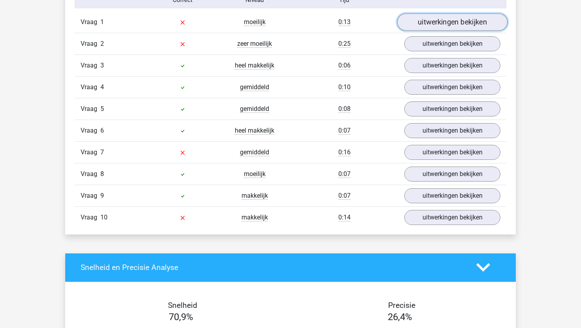
click at [433, 23] on link "uitwerkingen bekijken" at bounding box center [452, 21] width 110 height 17
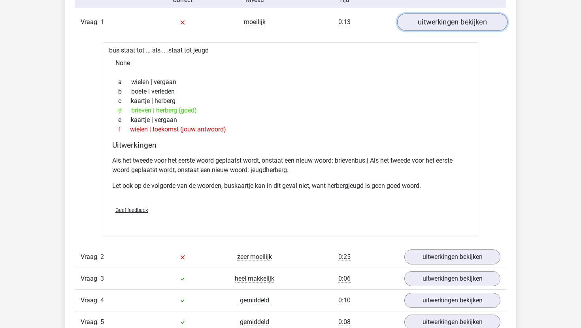
click at [433, 23] on link "uitwerkingen bekijken" at bounding box center [452, 21] width 110 height 17
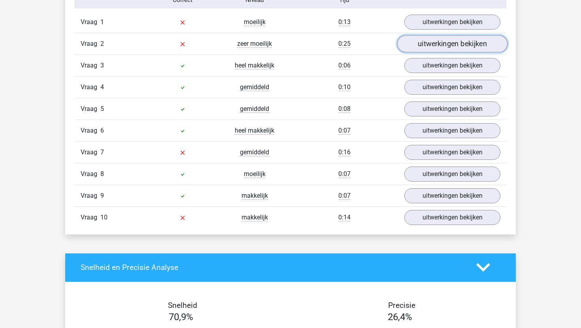
click at [429, 46] on link "uitwerkingen bekijken" at bounding box center [452, 43] width 110 height 17
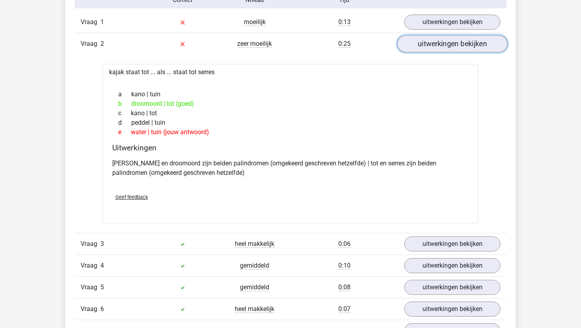
click at [429, 46] on link "uitwerkingen bekijken" at bounding box center [452, 43] width 110 height 17
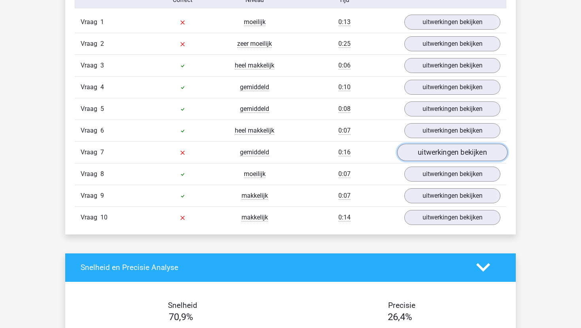
click at [427, 157] on link "uitwerkingen bekijken" at bounding box center [452, 152] width 110 height 17
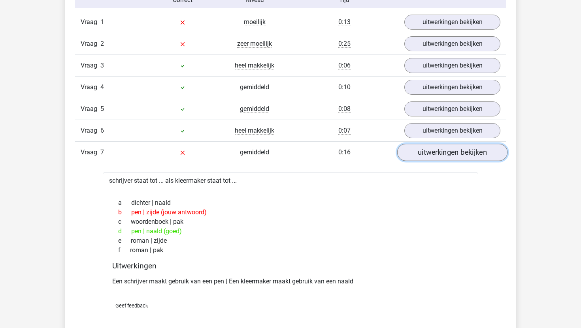
click at [427, 157] on link "uitwerkingen bekijken" at bounding box center [452, 152] width 110 height 17
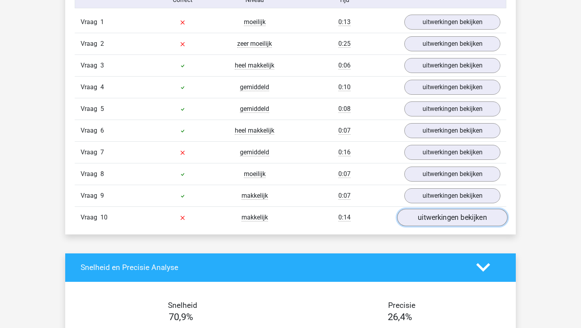
click at [440, 220] on link "uitwerkingen bekijken" at bounding box center [452, 217] width 110 height 17
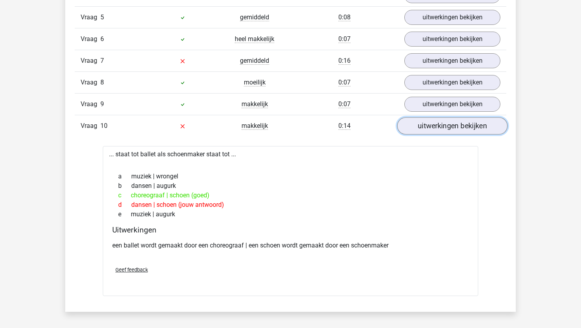
scroll to position [605, 0]
click at [463, 128] on link "uitwerkingen bekijken" at bounding box center [452, 125] width 110 height 17
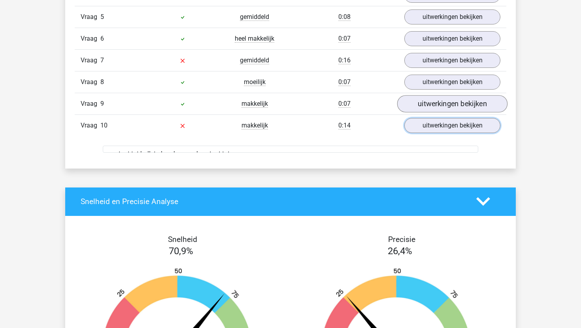
drag, startPoint x: 463, startPoint y: 128, endPoint x: 456, endPoint y: 103, distance: 25.8
click at [458, 104] on div "Vraag 1 moeilijk 0:13 uitwerkingen bekijken bus staat tot ... als ... staat tot…" at bounding box center [290, 35] width 419 height 233
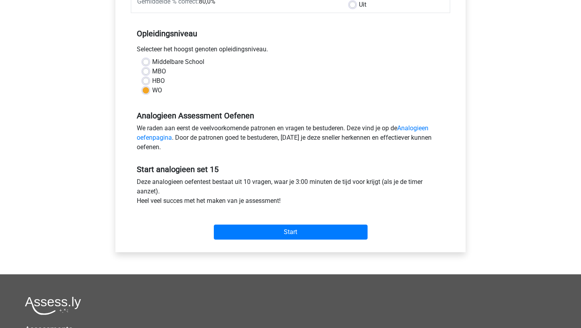
scroll to position [141, 0]
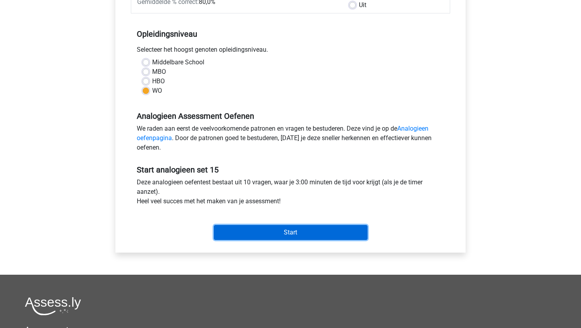
click at [237, 238] on input "Start" at bounding box center [291, 232] width 154 height 15
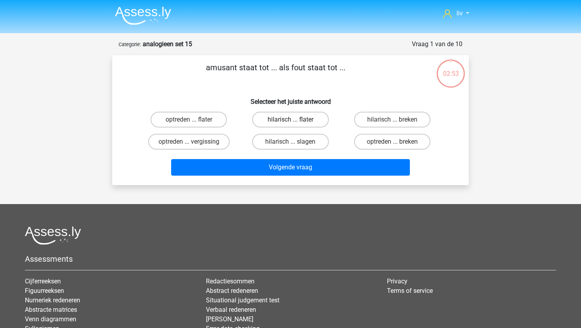
click at [300, 115] on label "hilarisch ... flater" at bounding box center [290, 120] width 76 height 16
click at [295, 120] on input "hilarisch ... flater" at bounding box center [292, 122] width 5 height 5
radio input "true"
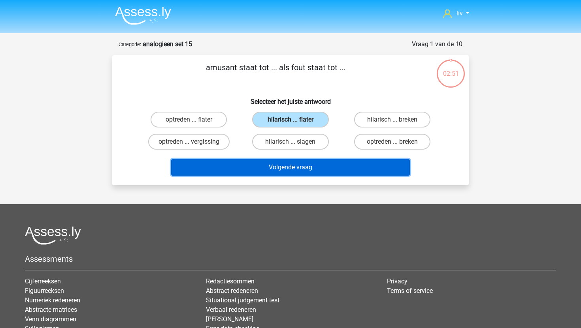
click at [291, 165] on button "Volgende vraag" at bounding box center [290, 167] width 239 height 17
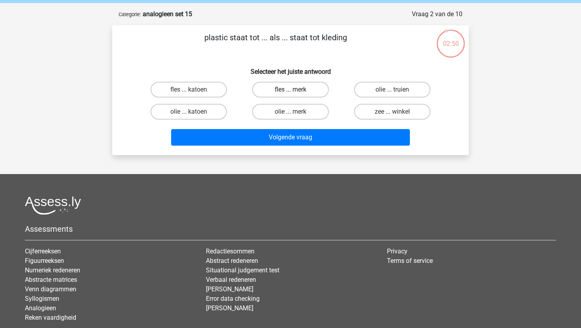
scroll to position [24, 0]
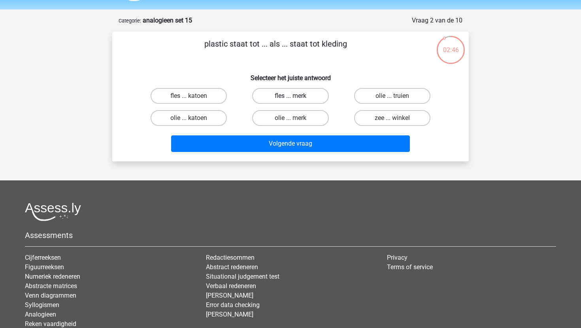
click at [305, 94] on label "fles ... merk" at bounding box center [290, 96] width 76 height 16
click at [295, 96] on input "fles ... merk" at bounding box center [292, 98] width 5 height 5
radio input "true"
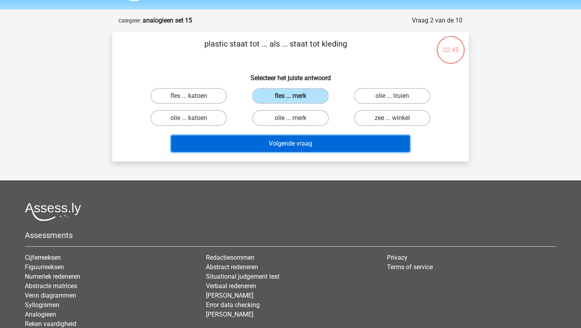
click at [296, 143] on button "Volgende vraag" at bounding box center [290, 143] width 239 height 17
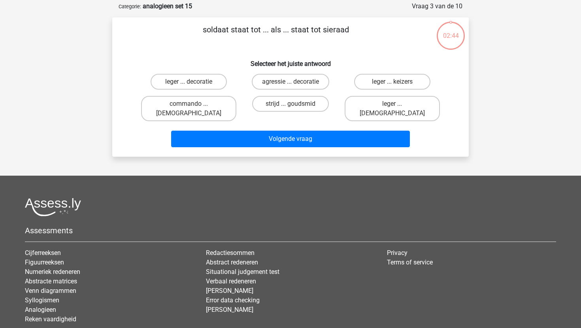
scroll to position [39, 0]
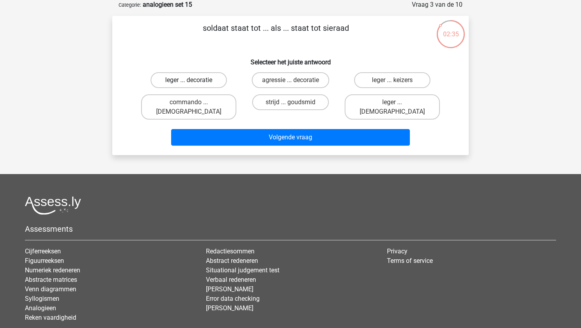
click at [207, 80] on label "leger ... decoratie" at bounding box center [188, 80] width 76 height 16
click at [194, 80] on input "leger ... decoratie" at bounding box center [191, 82] width 5 height 5
radio input "true"
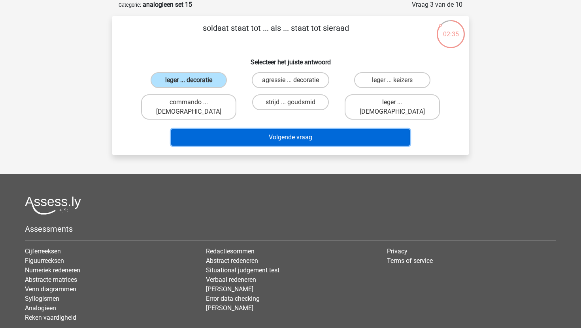
click at [225, 130] on button "Volgende vraag" at bounding box center [290, 137] width 239 height 17
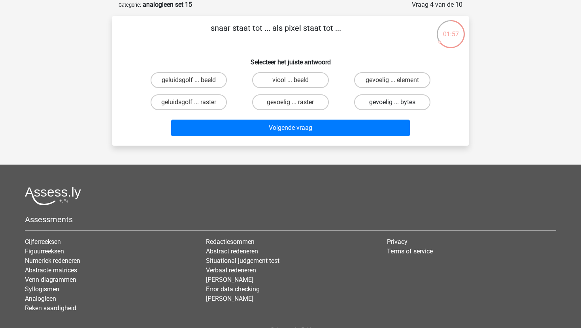
click at [361, 100] on label "gevoelig ... bytes" at bounding box center [392, 102] width 76 height 16
click at [392, 102] on input "gevoelig ... bytes" at bounding box center [394, 104] width 5 height 5
radio input "true"
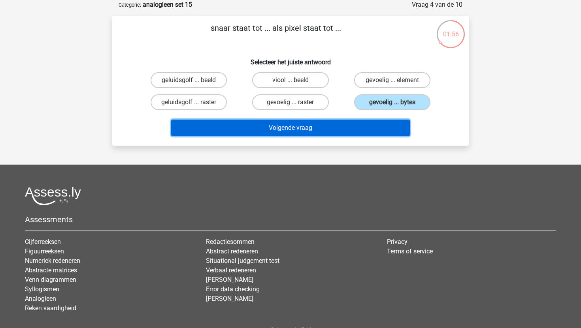
click at [337, 126] on button "Volgende vraag" at bounding box center [290, 128] width 239 height 17
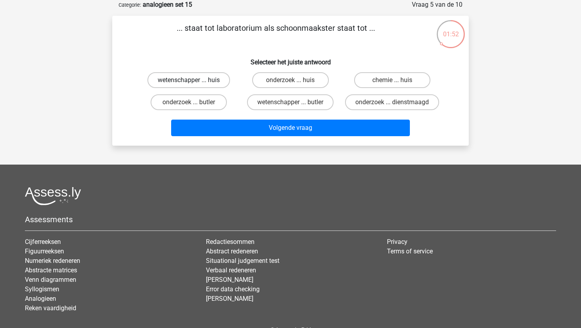
click at [222, 79] on label "wetenschapper ... huis" at bounding box center [188, 80] width 83 height 16
click at [194, 80] on input "wetenschapper ... huis" at bounding box center [191, 82] width 5 height 5
radio input "true"
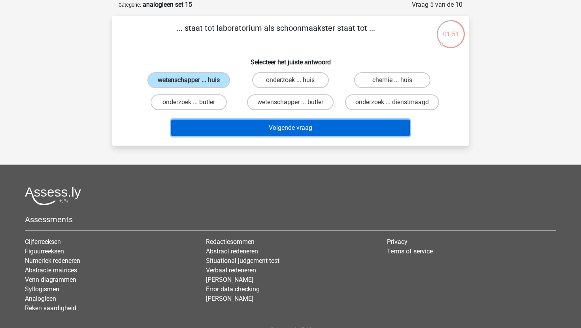
click at [265, 126] on button "Volgende vraag" at bounding box center [290, 128] width 239 height 17
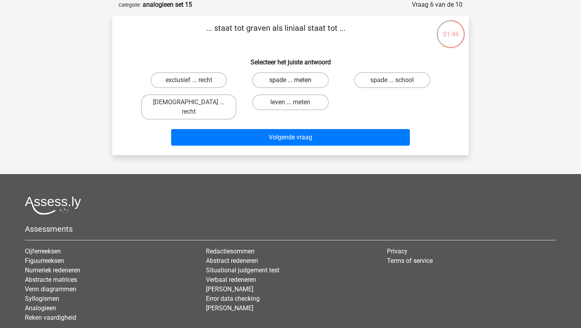
click at [280, 80] on label "spade ... meten" at bounding box center [290, 80] width 76 height 16
click at [290, 80] on input "spade ... meten" at bounding box center [292, 82] width 5 height 5
radio input "true"
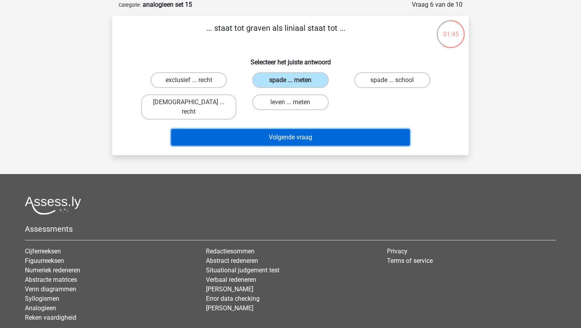
click at [276, 129] on button "Volgende vraag" at bounding box center [290, 137] width 239 height 17
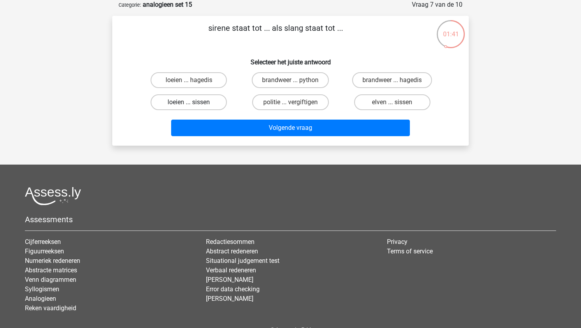
click at [200, 102] on label "loeien ... sissen" at bounding box center [188, 102] width 76 height 16
click at [194, 102] on input "loeien ... sissen" at bounding box center [191, 104] width 5 height 5
radio input "true"
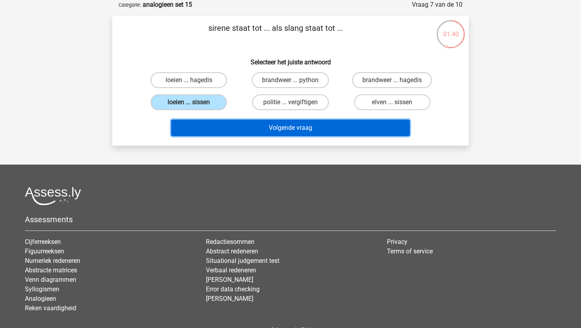
click at [227, 129] on button "Volgende vraag" at bounding box center [290, 128] width 239 height 17
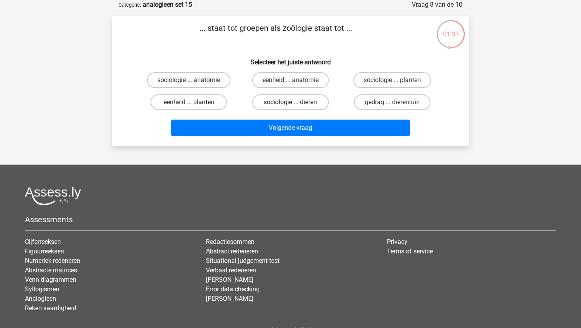
click at [276, 105] on label "sociologie ... dieren" at bounding box center [290, 102] width 76 height 16
click at [290, 105] on input "sociologie ... dieren" at bounding box center [292, 104] width 5 height 5
radio input "true"
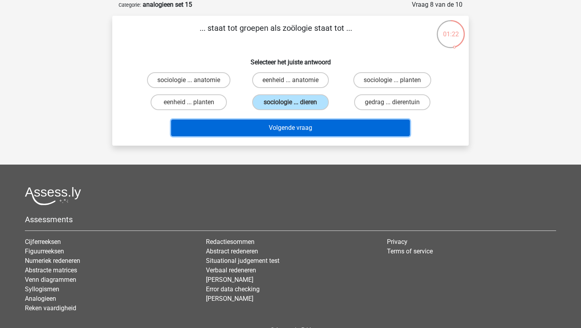
click at [323, 124] on button "Volgende vraag" at bounding box center [290, 128] width 239 height 17
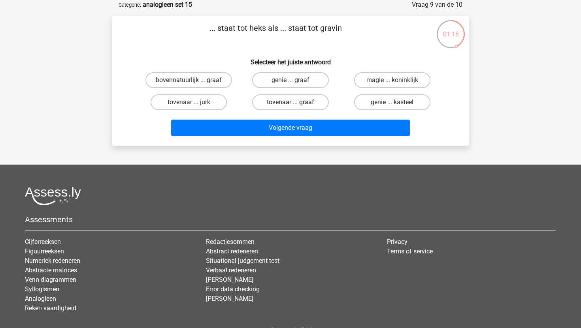
click at [268, 104] on label "tovenaar ... graaf" at bounding box center [290, 102] width 76 height 16
click at [290, 104] on input "tovenaar ... graaf" at bounding box center [292, 104] width 5 height 5
radio input "true"
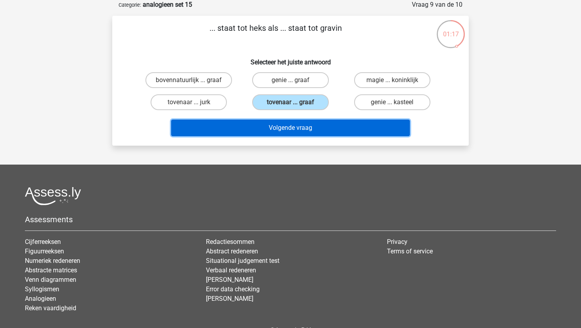
click at [269, 129] on button "Volgende vraag" at bounding box center [290, 128] width 239 height 17
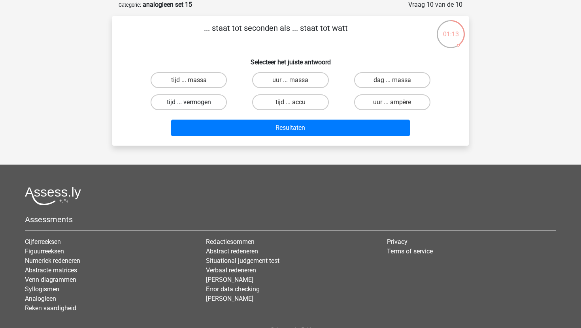
click at [212, 97] on label "tijd ... vermogen" at bounding box center [188, 102] width 76 height 16
click at [194, 102] on input "tijd ... vermogen" at bounding box center [191, 104] width 5 height 5
radio input "true"
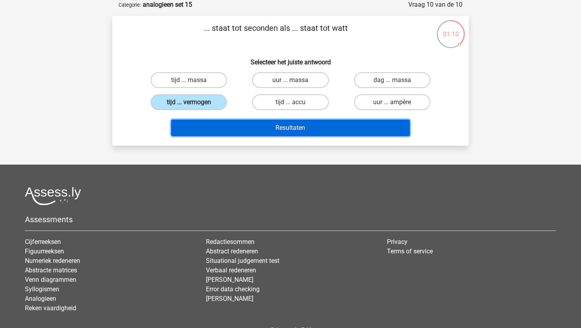
click at [250, 129] on button "Resultaten" at bounding box center [290, 128] width 239 height 17
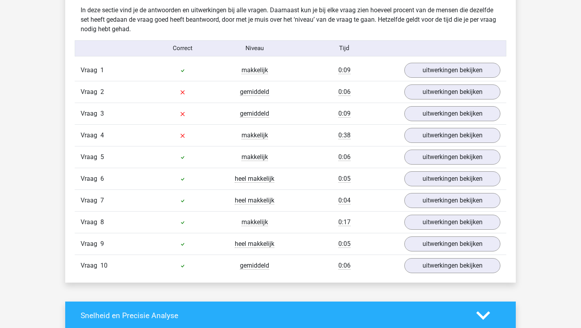
scroll to position [454, 0]
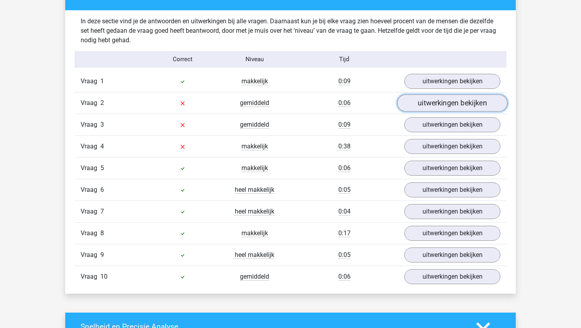
click at [420, 103] on link "uitwerkingen bekijken" at bounding box center [452, 102] width 110 height 17
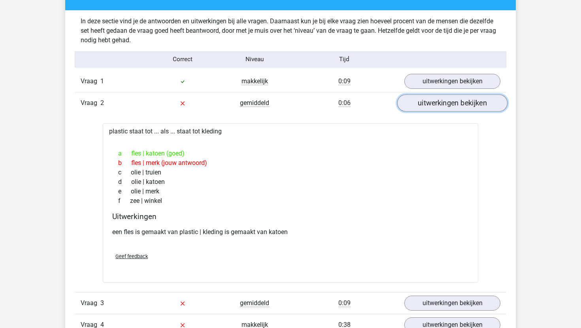
click at [420, 103] on link "uitwerkingen bekijken" at bounding box center [452, 102] width 110 height 17
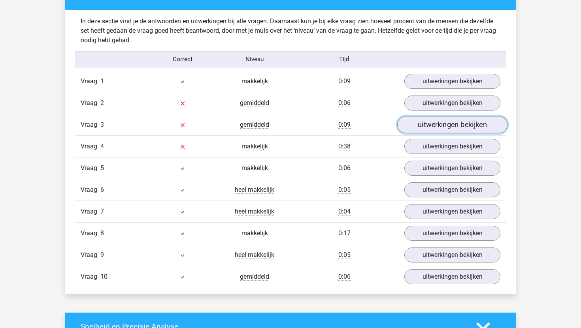
click at [422, 121] on link "uitwerkingen bekijken" at bounding box center [452, 124] width 110 height 17
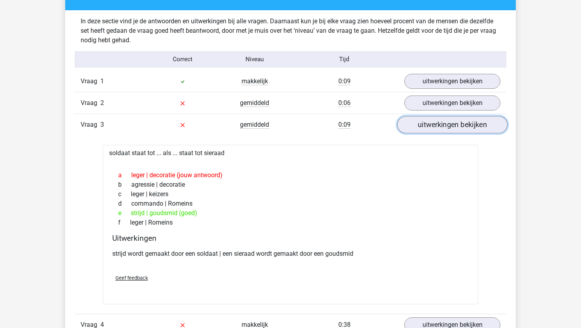
click at [423, 122] on link "uitwerkingen bekijken" at bounding box center [452, 124] width 110 height 17
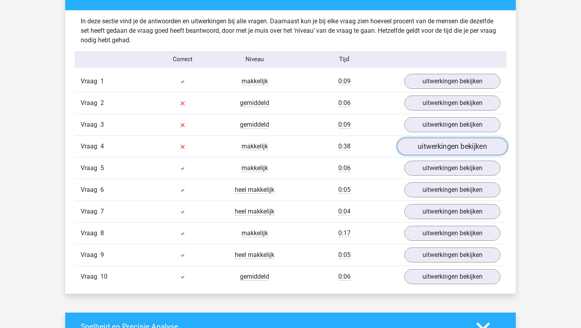
click at [421, 147] on link "uitwerkingen bekijken" at bounding box center [452, 146] width 110 height 17
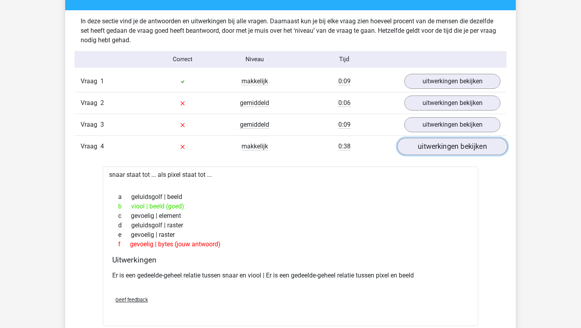
click at [421, 147] on link "uitwerkingen bekijken" at bounding box center [452, 146] width 110 height 17
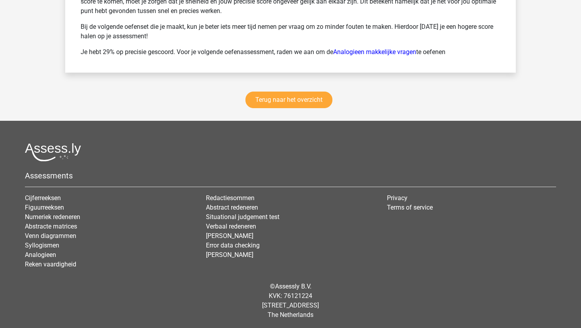
scroll to position [1120, 0]
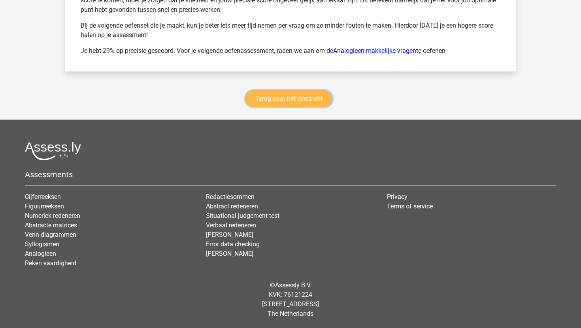
click at [316, 107] on link "Terug naar het overzicht" at bounding box center [288, 98] width 87 height 17
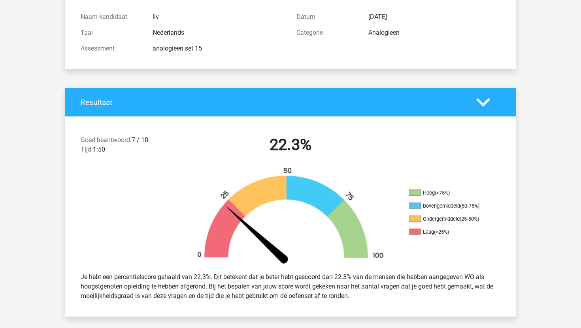
scroll to position [0, 0]
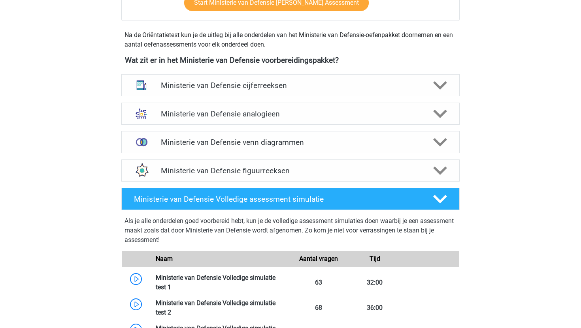
scroll to position [336, 0]
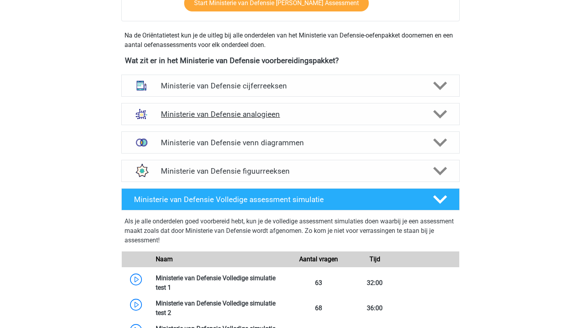
click at [182, 111] on h4 "Ministerie van Defensie analogieen" at bounding box center [290, 114] width 259 height 9
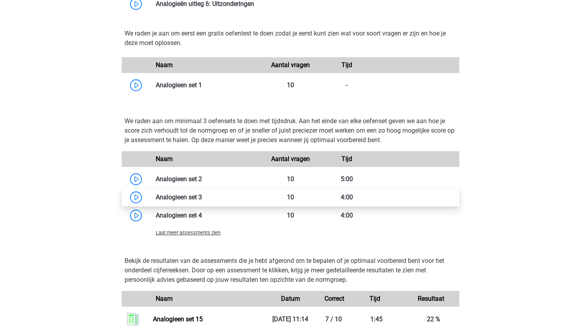
scroll to position [683, 0]
click at [189, 228] on div "Laat meer assessments zien" at bounding box center [206, 232] width 113 height 9
click at [189, 233] on span "Laat meer assessments zien" at bounding box center [188, 233] width 65 height 6
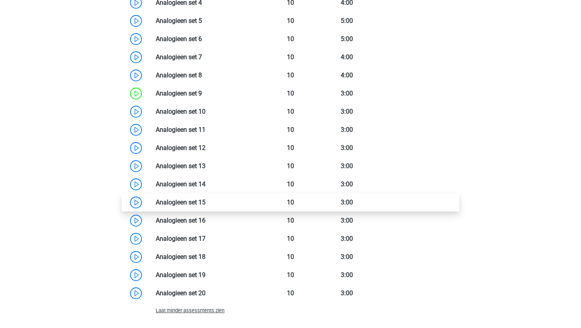
scroll to position [898, 0]
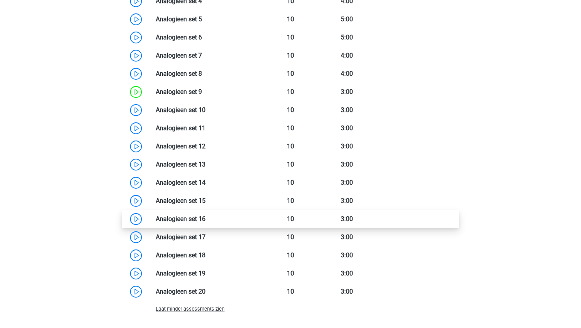
click at [205, 220] on link at bounding box center [205, 219] width 0 height 8
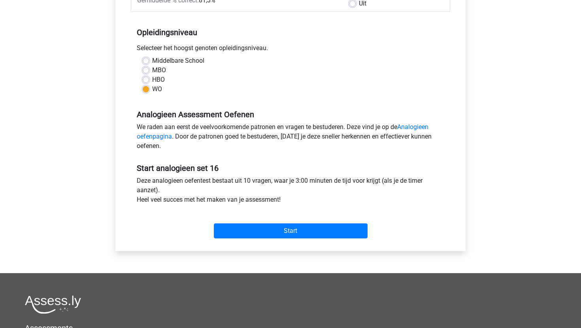
scroll to position [143, 0]
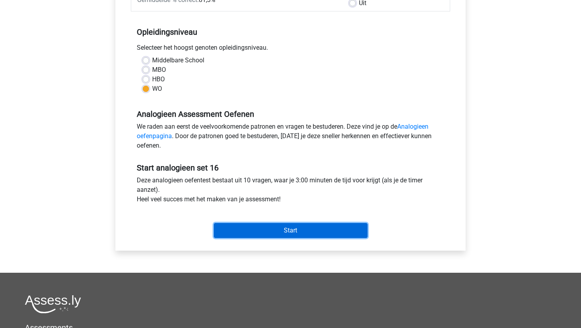
click at [250, 233] on input "Start" at bounding box center [291, 230] width 154 height 15
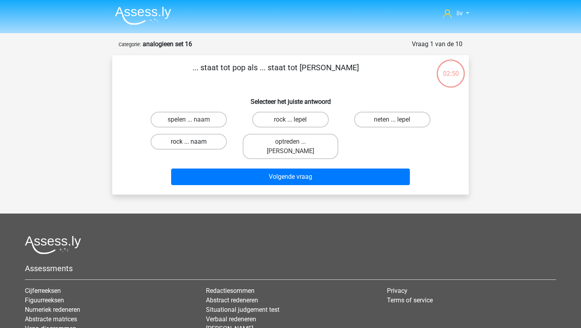
click at [210, 135] on label "rock ... naam" at bounding box center [188, 142] width 76 height 16
click at [194, 142] on input "rock ... naam" at bounding box center [191, 144] width 5 height 5
radio input "true"
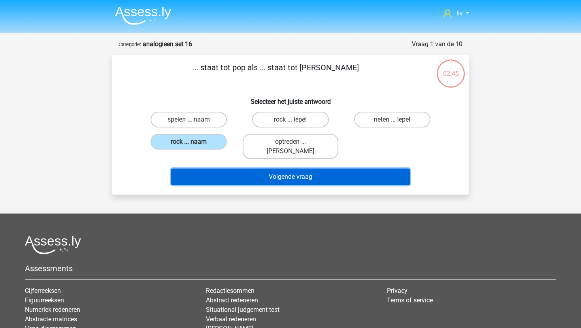
click at [220, 169] on button "Volgende vraag" at bounding box center [290, 177] width 239 height 17
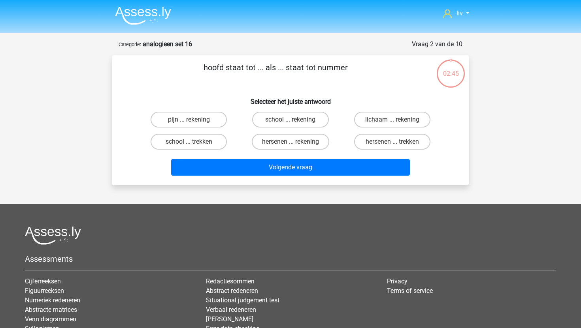
scroll to position [39, 0]
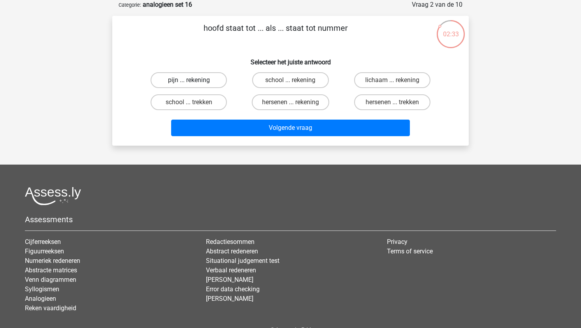
click at [203, 84] on label "pijn ... rekening" at bounding box center [188, 80] width 76 height 16
click at [194, 84] on input "pijn ... rekening" at bounding box center [191, 82] width 5 height 5
radio input "true"
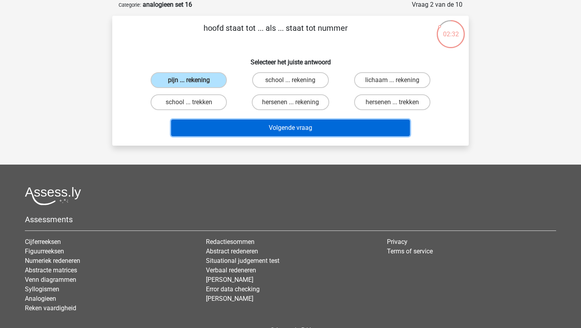
click at [228, 133] on button "Volgende vraag" at bounding box center [290, 128] width 239 height 17
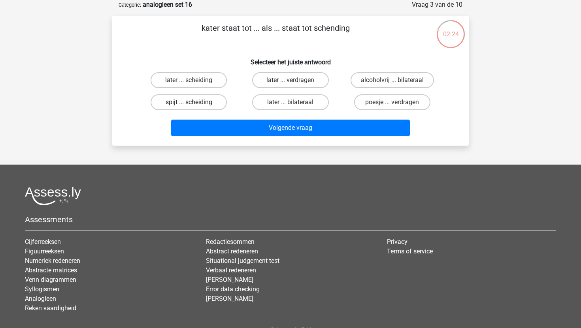
click at [206, 102] on label "spijt ... scheiding" at bounding box center [188, 102] width 76 height 16
click at [194, 102] on input "spijt ... scheiding" at bounding box center [191, 104] width 5 height 5
radio input "true"
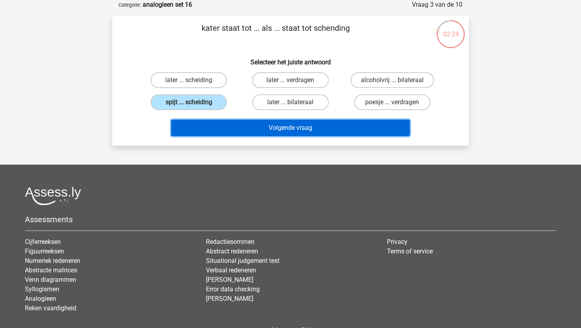
click at [212, 122] on button "Volgende vraag" at bounding box center [290, 128] width 239 height 17
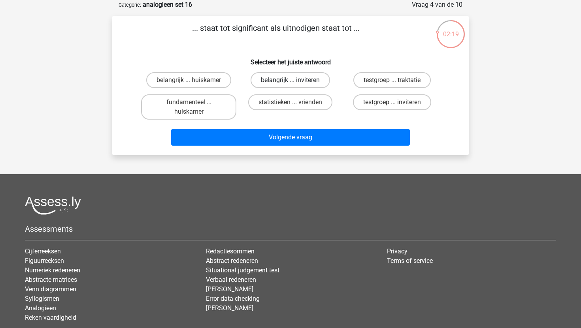
click at [272, 80] on label "belangrijk ... inviteren" at bounding box center [289, 80] width 79 height 16
click at [290, 80] on input "belangrijk ... inviteren" at bounding box center [292, 82] width 5 height 5
radio input "true"
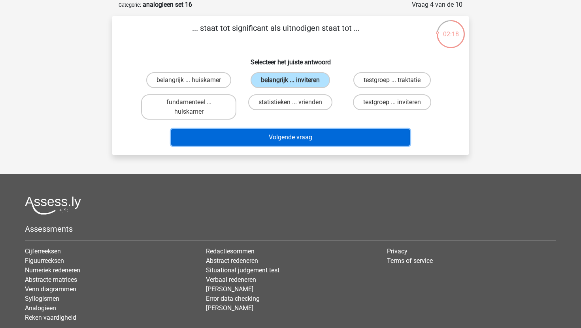
click at [271, 140] on button "Volgende vraag" at bounding box center [290, 137] width 239 height 17
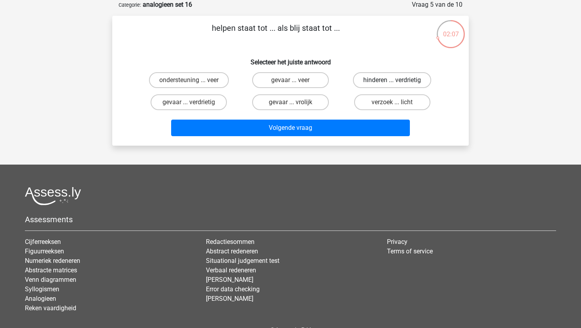
click at [369, 79] on label "hinderen ... verdrietig" at bounding box center [392, 80] width 78 height 16
click at [392, 80] on input "hinderen ... verdrietig" at bounding box center [394, 82] width 5 height 5
radio input "true"
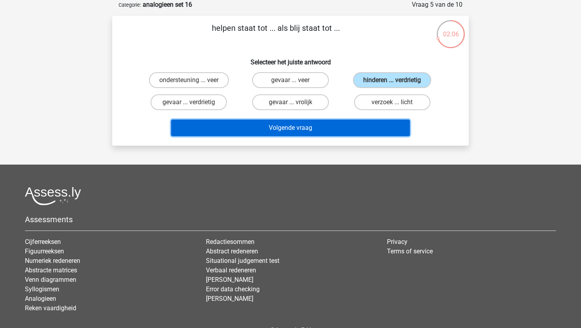
click at [338, 122] on button "Volgende vraag" at bounding box center [290, 128] width 239 height 17
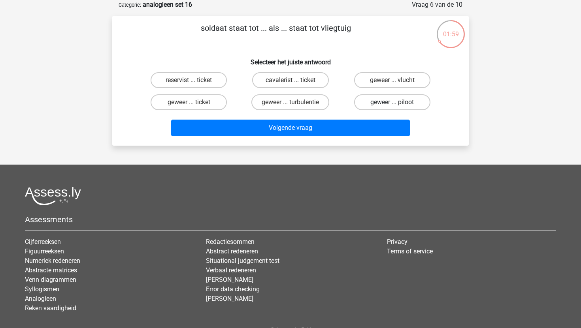
click at [370, 103] on label "geweer ... piloot" at bounding box center [392, 102] width 76 height 16
click at [392, 103] on input "geweer ... piloot" at bounding box center [394, 104] width 5 height 5
radio input "true"
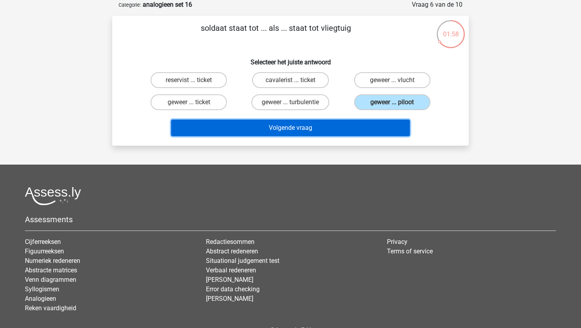
click at [353, 127] on button "Volgende vraag" at bounding box center [290, 128] width 239 height 17
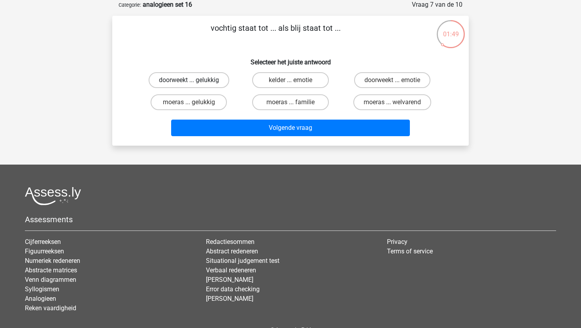
click at [201, 84] on label "doorweekt ... gelukkig" at bounding box center [188, 80] width 81 height 16
click at [194, 84] on input "doorweekt ... gelukkig" at bounding box center [191, 82] width 5 height 5
radio input "true"
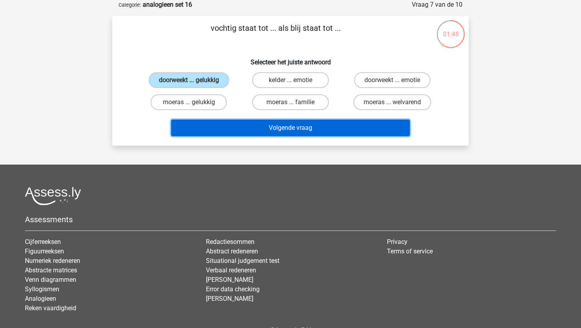
click at [231, 132] on button "Volgende vraag" at bounding box center [290, 128] width 239 height 17
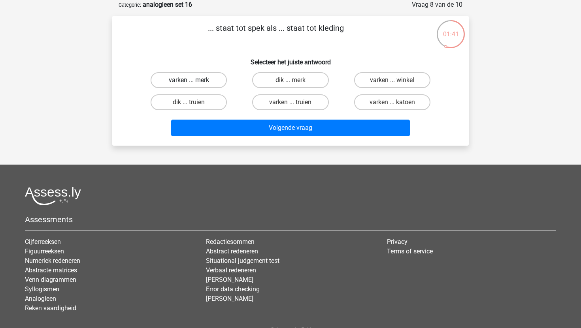
click at [212, 81] on label "varken ... merk" at bounding box center [188, 80] width 76 height 16
click at [194, 81] on input "varken ... merk" at bounding box center [191, 82] width 5 height 5
radio input "true"
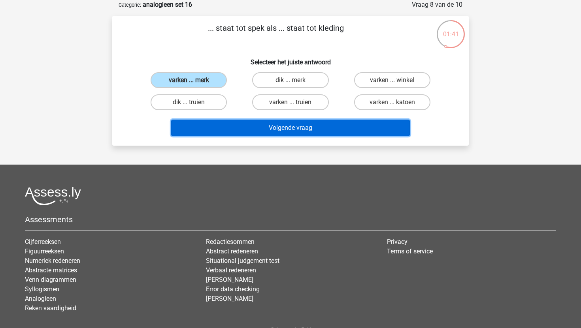
click at [228, 129] on button "Volgende vraag" at bounding box center [290, 128] width 239 height 17
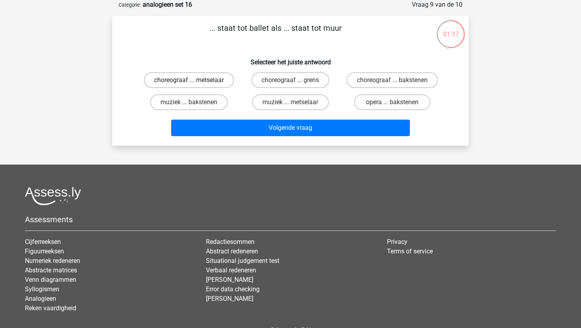
click at [222, 75] on label "choreograaf ... metselaar" at bounding box center [189, 80] width 90 height 16
click at [194, 80] on input "choreograaf ... metselaar" at bounding box center [191, 82] width 5 height 5
radio input "true"
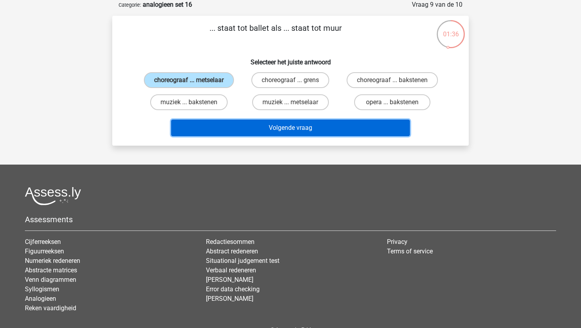
click at [239, 129] on button "Volgende vraag" at bounding box center [290, 128] width 239 height 17
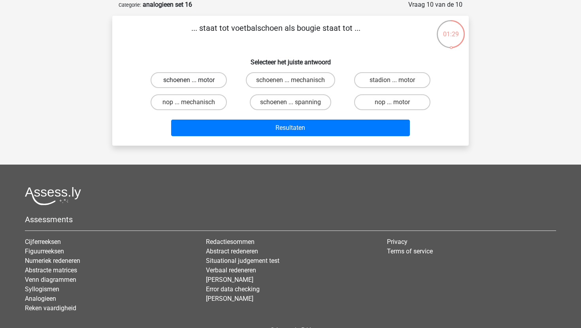
click at [209, 77] on label "schoenen ... motor" at bounding box center [188, 80] width 76 height 16
click at [194, 80] on input "schoenen ... motor" at bounding box center [191, 82] width 5 height 5
radio input "true"
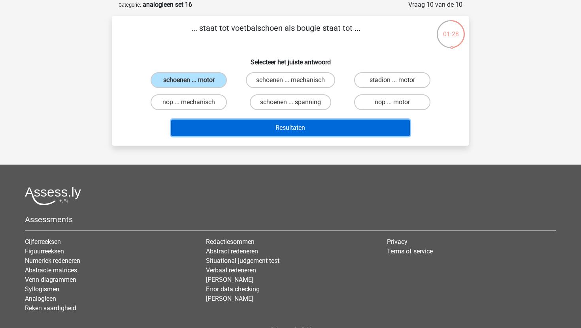
click at [222, 127] on button "Resultaten" at bounding box center [290, 128] width 239 height 17
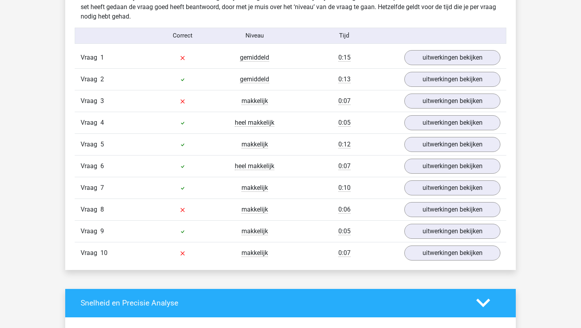
scroll to position [477, 0]
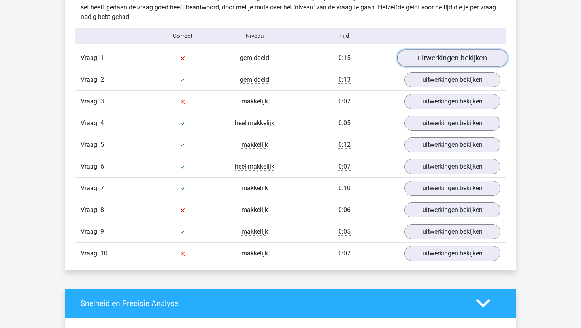
click at [408, 57] on link "uitwerkingen bekijken" at bounding box center [452, 57] width 110 height 17
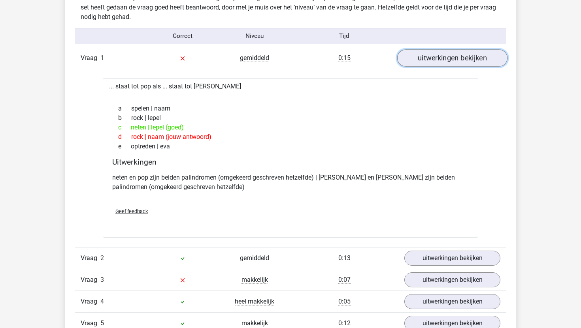
click at [408, 57] on link "uitwerkingen bekijken" at bounding box center [452, 57] width 110 height 17
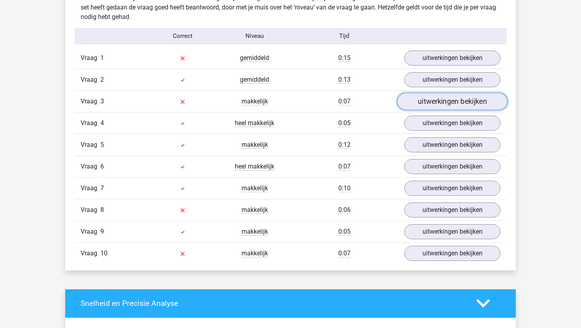
click at [407, 103] on link "uitwerkingen bekijken" at bounding box center [452, 101] width 110 height 17
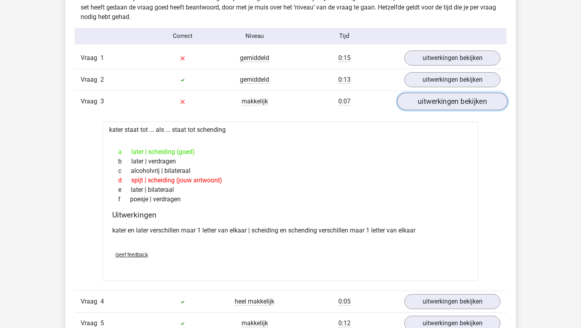
click at [408, 103] on link "uitwerkingen bekijken" at bounding box center [452, 101] width 110 height 17
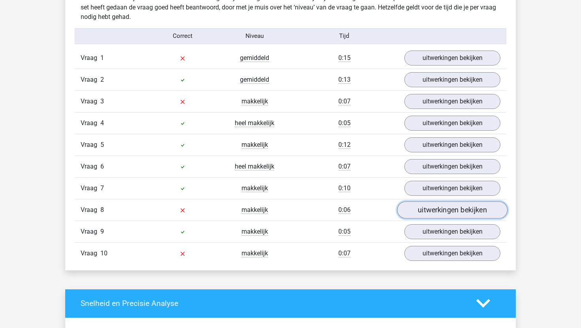
click at [413, 206] on link "uitwerkingen bekijken" at bounding box center [452, 209] width 110 height 17
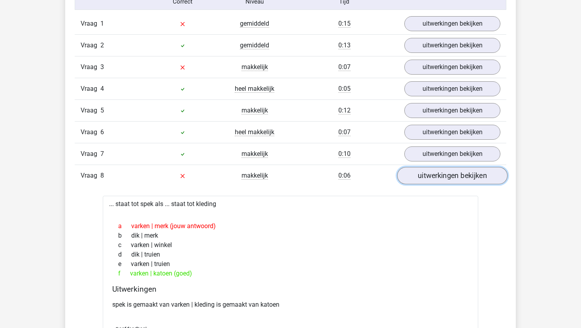
scroll to position [513, 0]
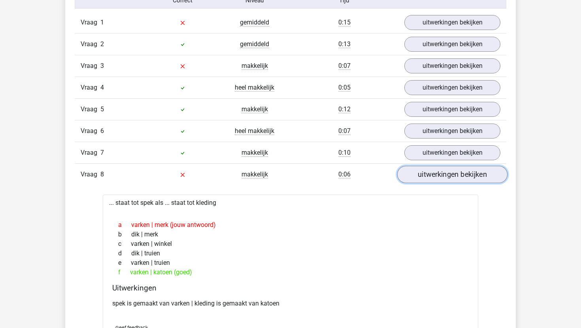
click at [426, 181] on link "uitwerkingen bekijken" at bounding box center [452, 174] width 110 height 17
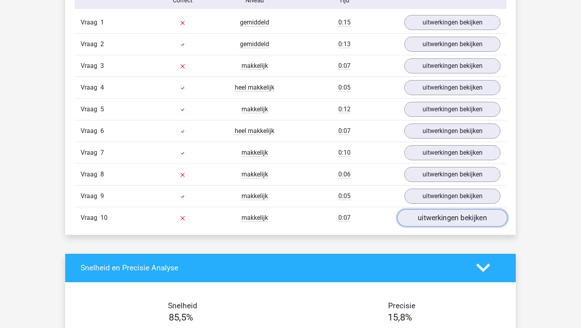
click at [423, 216] on link "uitwerkingen bekijken" at bounding box center [452, 217] width 110 height 17
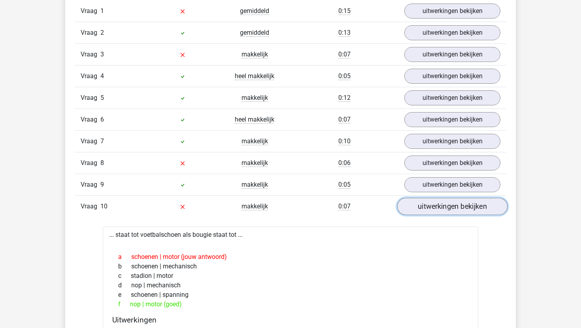
click at [426, 210] on link "uitwerkingen bekijken" at bounding box center [452, 206] width 110 height 17
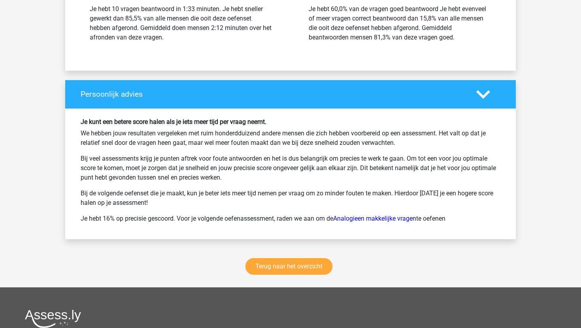
scroll to position [980, 0]
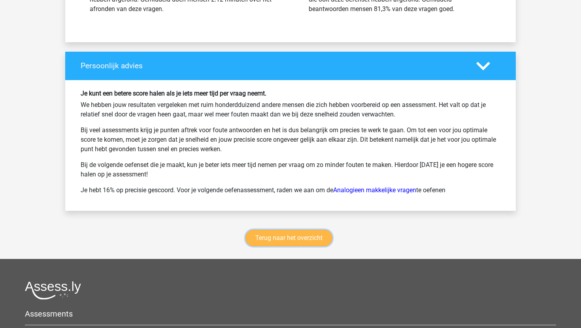
click at [313, 239] on link "Terug naar het overzicht" at bounding box center [288, 238] width 87 height 17
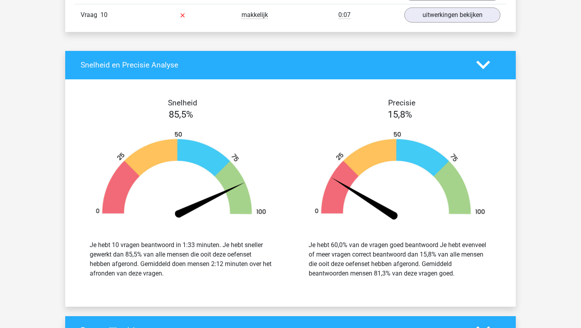
scroll to position [586, 0]
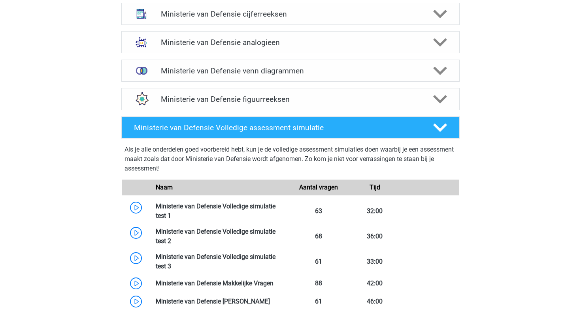
scroll to position [309, 0]
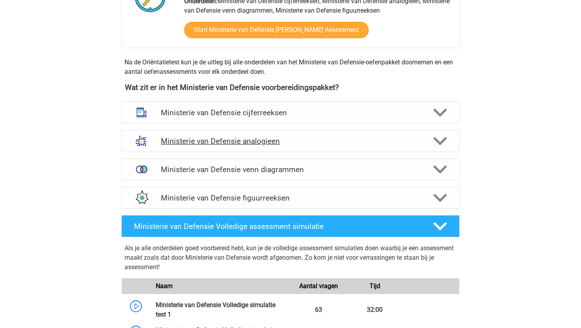
click at [274, 141] on h4 "Ministerie van Defensie analogieen" at bounding box center [290, 141] width 259 height 9
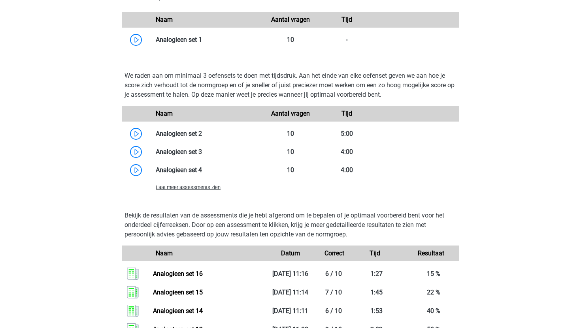
scroll to position [646, 0]
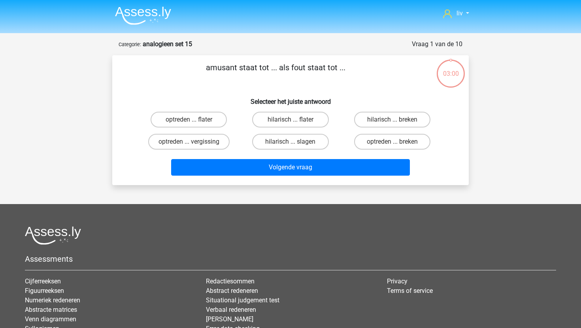
scroll to position [39, 0]
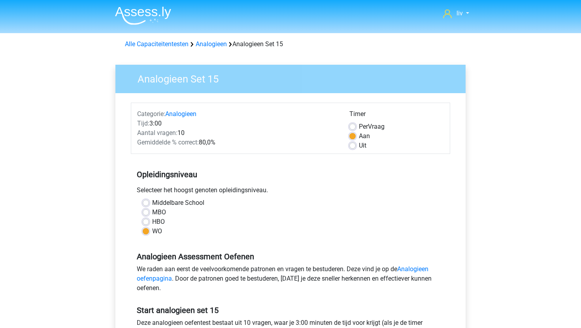
scroll to position [141, 0]
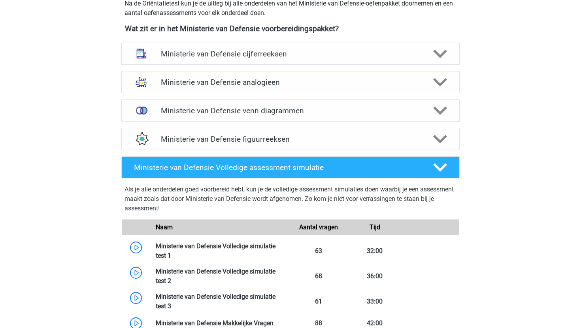
scroll to position [382, 0]
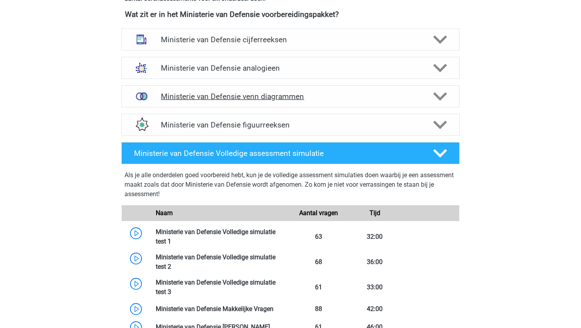
click at [216, 94] on h4 "Ministerie van Defensie venn diagrammen" at bounding box center [290, 96] width 259 height 9
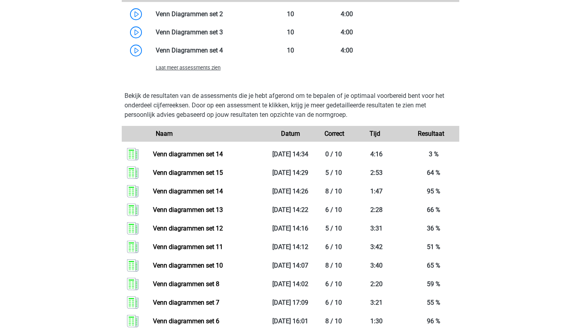
scroll to position [678, 0]
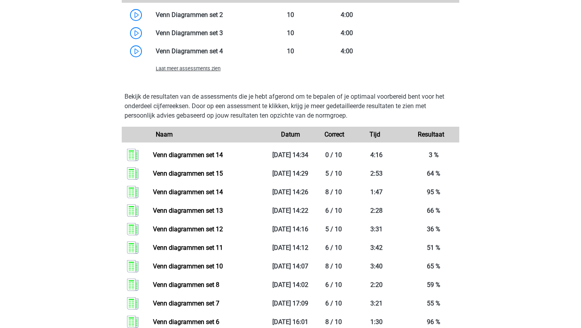
click at [198, 68] on span "Laat meer assessments zien" at bounding box center [188, 69] width 65 height 6
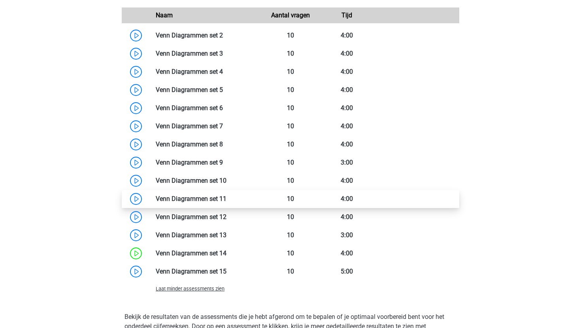
scroll to position [657, 0]
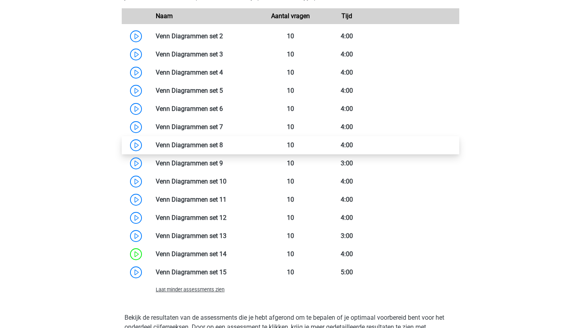
click at [223, 147] on link at bounding box center [223, 145] width 0 height 8
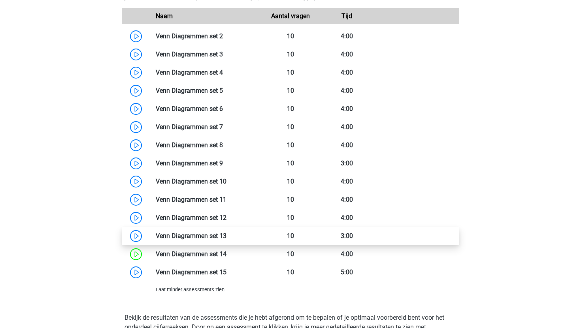
click at [226, 240] on link at bounding box center [226, 236] width 0 height 8
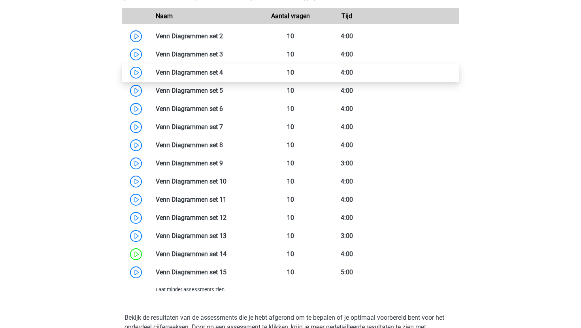
click at [223, 69] on link at bounding box center [223, 73] width 0 height 8
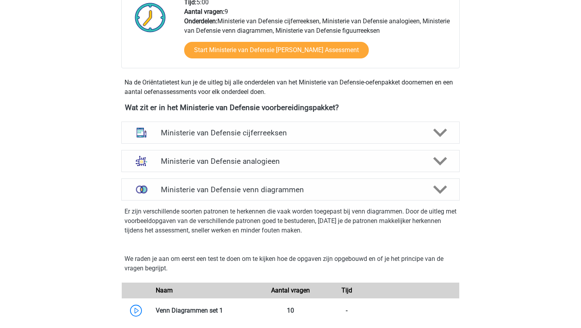
scroll to position [175, 0]
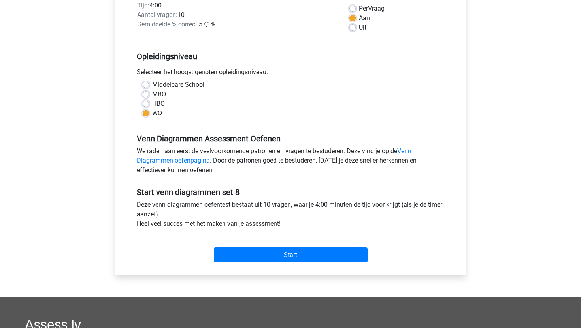
scroll to position [118, 0]
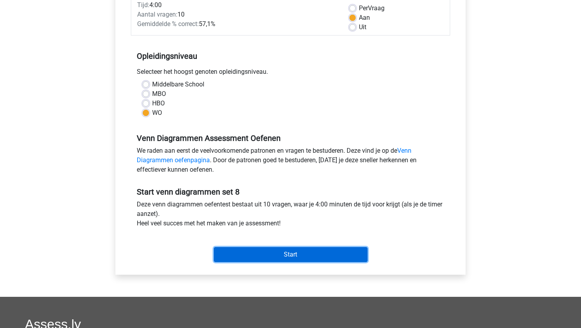
click at [275, 258] on input "Start" at bounding box center [291, 254] width 154 height 15
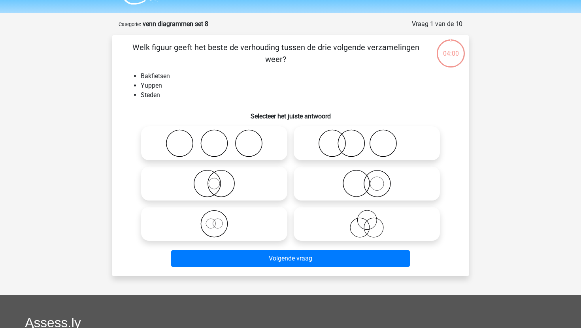
scroll to position [24, 0]
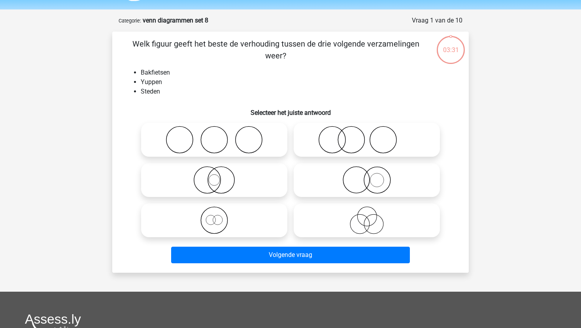
click at [267, 145] on icon at bounding box center [214, 140] width 140 height 28
click at [219, 136] on input "radio" at bounding box center [216, 133] width 5 height 5
radio input "true"
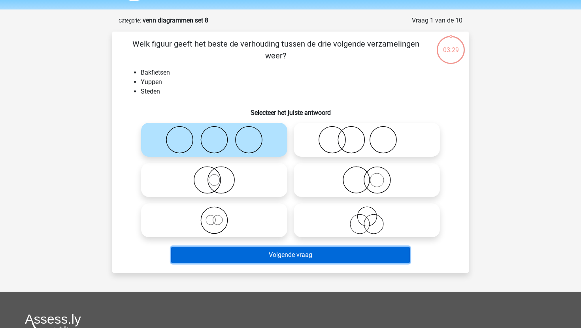
click at [290, 252] on button "Volgende vraag" at bounding box center [290, 255] width 239 height 17
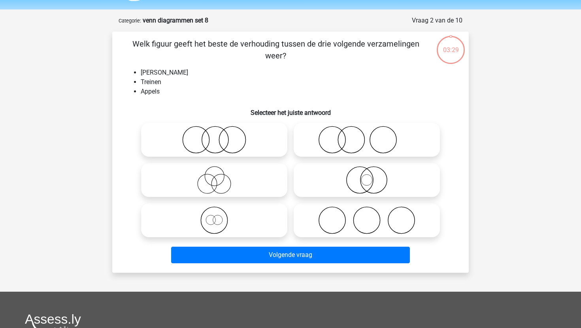
scroll to position [39, 0]
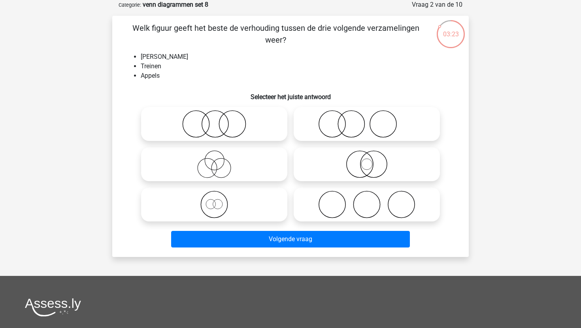
click at [227, 126] on circle at bounding box center [215, 124] width 26 height 26
click at [219, 120] on input "radio" at bounding box center [216, 117] width 5 height 5
radio input "true"
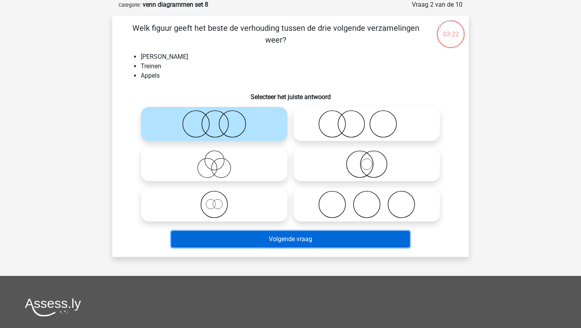
click at [239, 242] on button "Volgende vraag" at bounding box center [290, 239] width 239 height 17
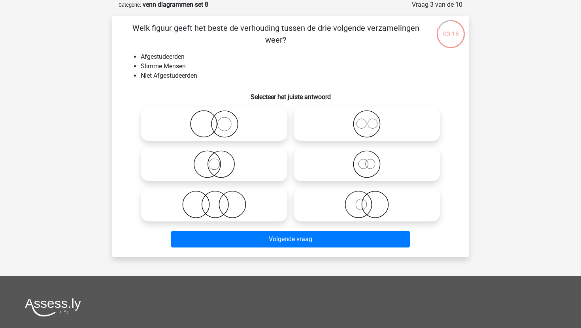
click at [240, 192] on icon at bounding box center [214, 205] width 140 height 28
click at [219, 195] on input "radio" at bounding box center [216, 197] width 5 height 5
radio input "true"
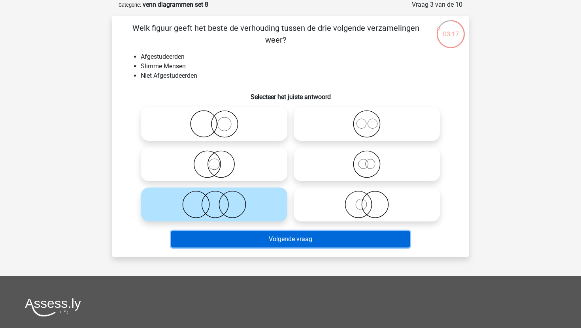
click at [246, 241] on button "Volgende vraag" at bounding box center [290, 239] width 239 height 17
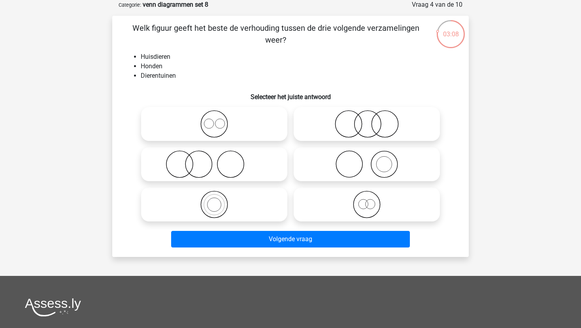
click at [267, 158] on icon at bounding box center [214, 164] width 140 height 28
click at [219, 158] on input "radio" at bounding box center [216, 157] width 5 height 5
radio input "true"
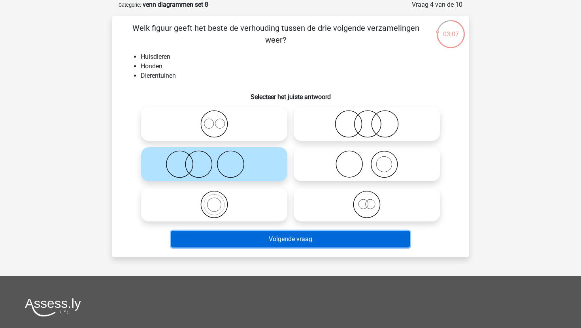
click at [276, 238] on button "Volgende vraag" at bounding box center [290, 239] width 239 height 17
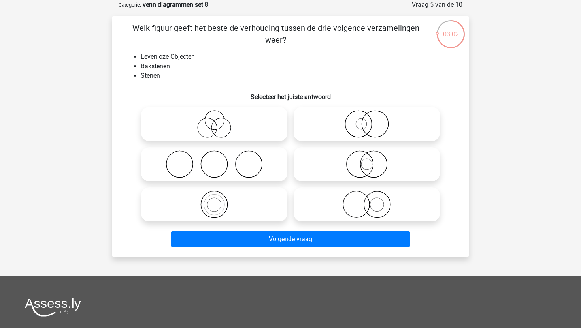
click at [369, 136] on circle at bounding box center [374, 124] width 26 height 26
click at [369, 120] on input "radio" at bounding box center [368, 117] width 5 height 5
radio input "true"
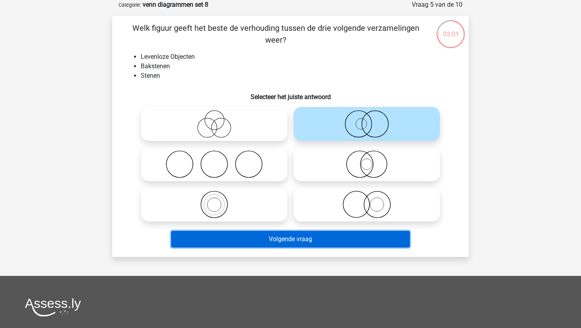
click at [333, 240] on button "Volgende vraag" at bounding box center [290, 239] width 239 height 17
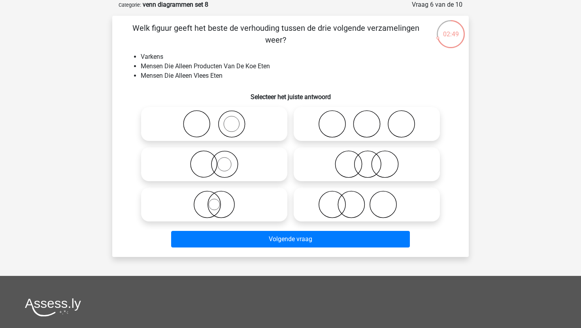
click at [374, 116] on icon at bounding box center [367, 124] width 140 height 28
click at [372, 116] on input "radio" at bounding box center [368, 117] width 5 height 5
radio input "true"
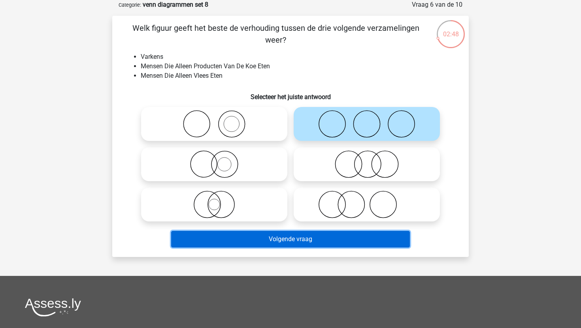
click at [338, 245] on button "Volgende vraag" at bounding box center [290, 239] width 239 height 17
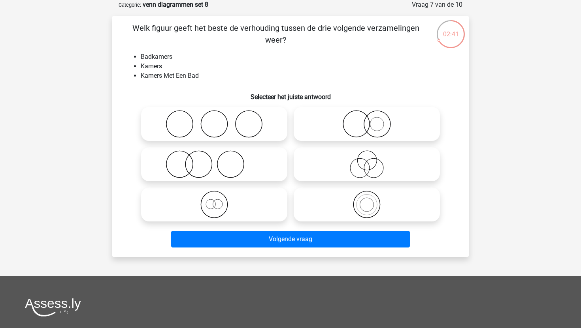
click at [250, 212] on icon at bounding box center [214, 205] width 140 height 28
click at [219, 201] on input "radio" at bounding box center [216, 197] width 5 height 5
radio input "true"
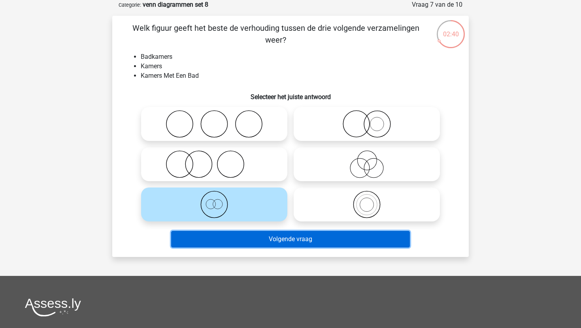
click at [261, 240] on button "Volgende vraag" at bounding box center [290, 239] width 239 height 17
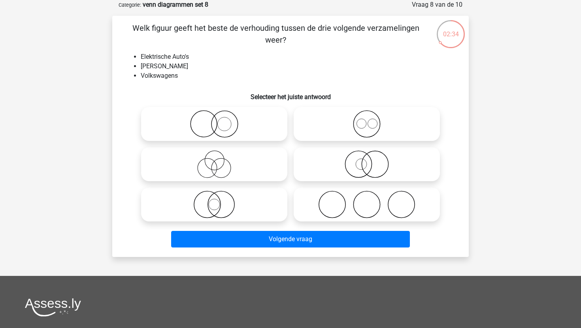
click at [230, 132] on icon at bounding box center [214, 124] width 140 height 28
click at [219, 120] on input "radio" at bounding box center [216, 117] width 5 height 5
radio input "true"
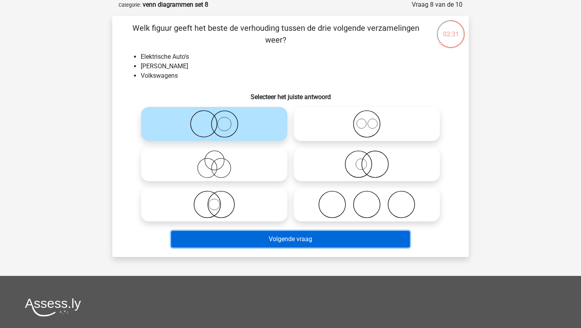
click at [253, 239] on button "Volgende vraag" at bounding box center [290, 239] width 239 height 17
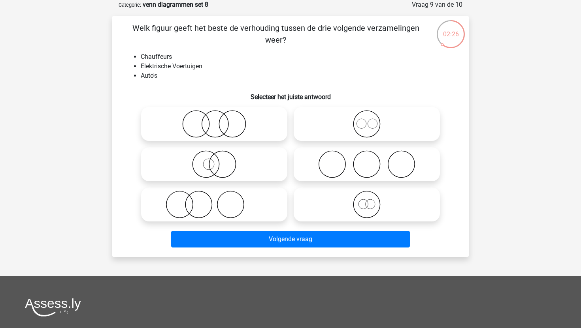
click at [212, 209] on icon at bounding box center [214, 205] width 140 height 28
click at [214, 201] on input "radio" at bounding box center [216, 197] width 5 height 5
radio input "true"
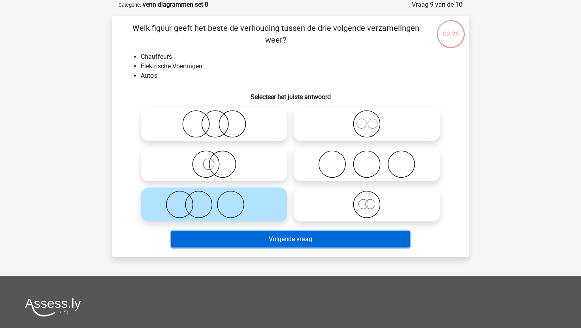
click at [222, 245] on button "Volgende vraag" at bounding box center [290, 239] width 239 height 17
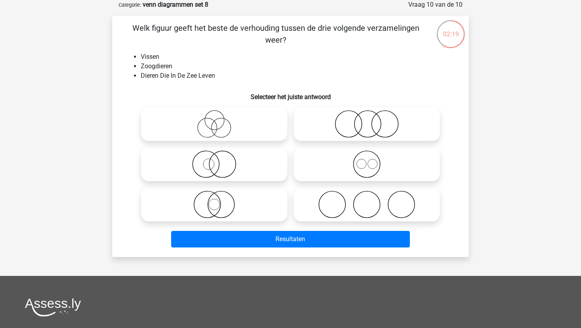
click at [227, 195] on icon at bounding box center [214, 205] width 140 height 28
click at [219, 195] on input "radio" at bounding box center [216, 197] width 5 height 5
radio input "true"
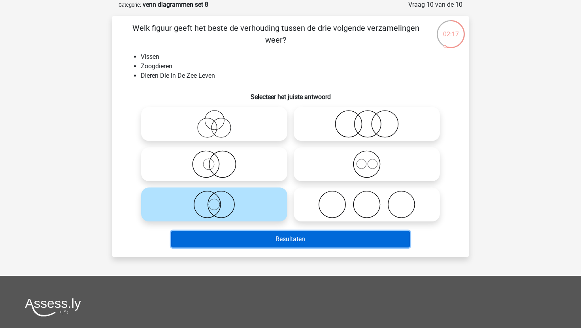
click at [230, 239] on button "Resultaten" at bounding box center [290, 239] width 239 height 17
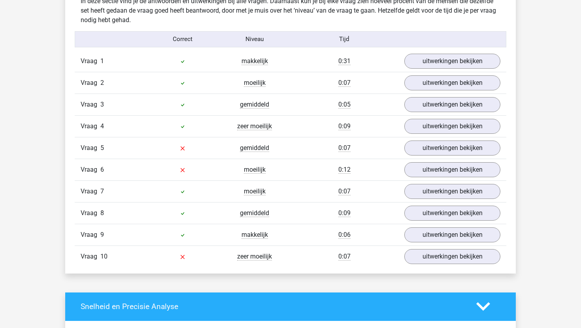
scroll to position [478, 0]
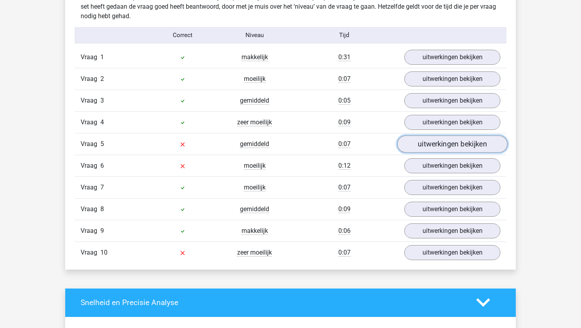
click at [419, 143] on link "uitwerkingen bekijken" at bounding box center [452, 143] width 110 height 17
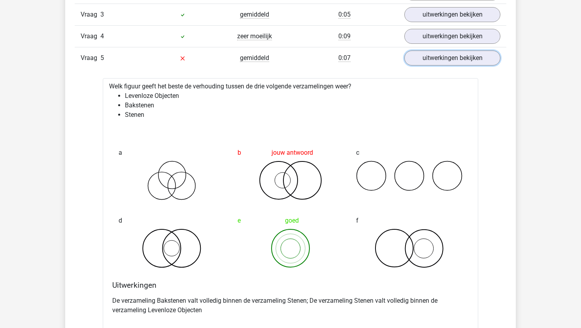
scroll to position [588, 0]
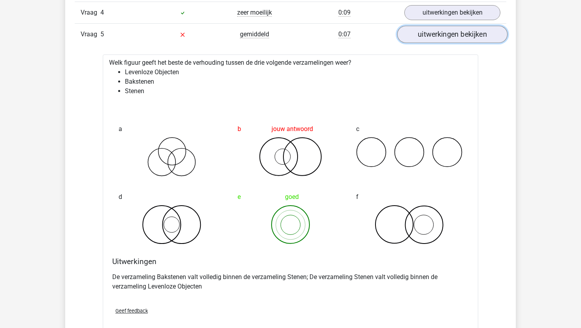
click at [433, 36] on link "uitwerkingen bekijken" at bounding box center [452, 34] width 110 height 17
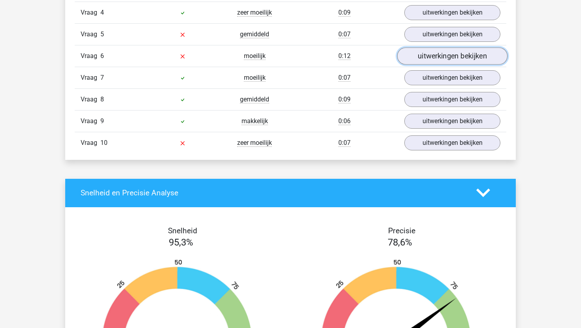
click at [427, 55] on link "uitwerkingen bekijken" at bounding box center [452, 55] width 110 height 17
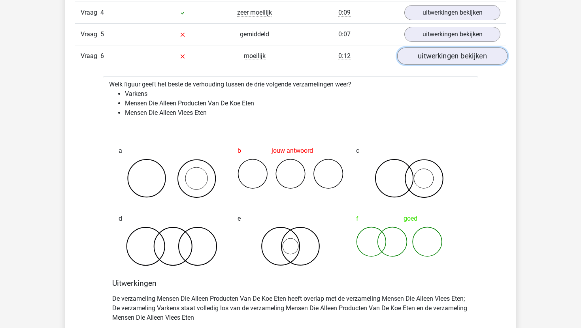
click at [427, 55] on link "uitwerkingen bekijken" at bounding box center [452, 55] width 110 height 17
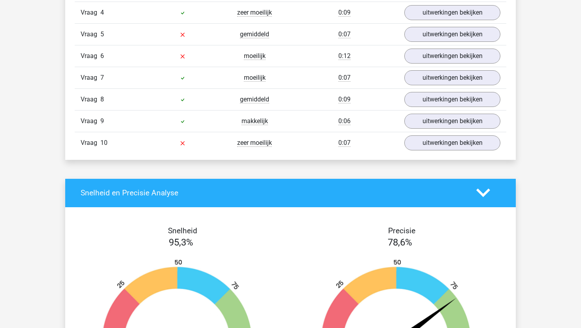
click at [417, 153] on div "Vraag 10 zeer moeilijk 0:07 uitwerkingen bekijken" at bounding box center [290, 143] width 431 height 22
click at [419, 144] on link "uitwerkingen bekijken" at bounding box center [452, 142] width 110 height 17
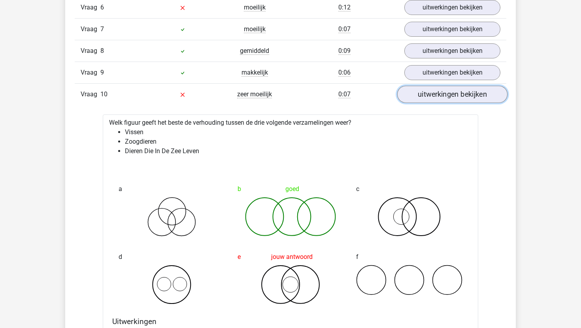
scroll to position [638, 0]
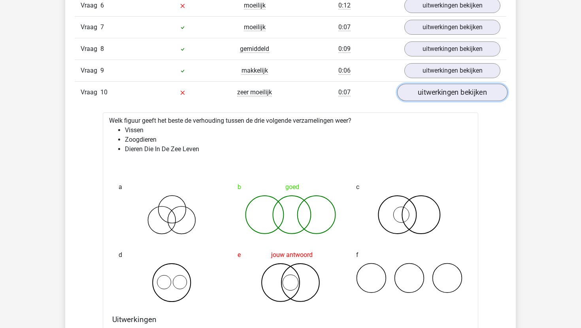
click at [433, 89] on link "uitwerkingen bekijken" at bounding box center [452, 92] width 110 height 17
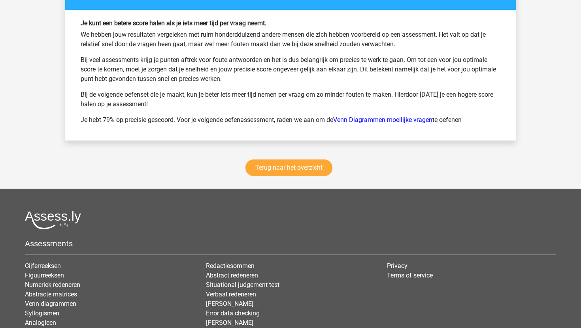
scroll to position [1058, 0]
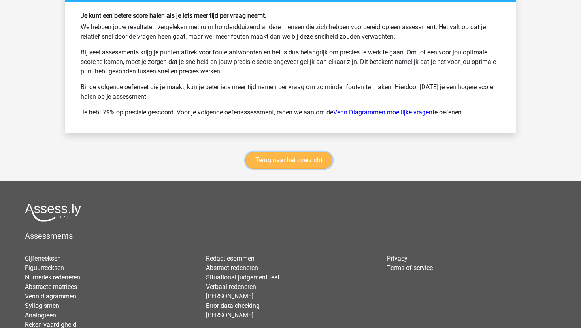
click at [310, 167] on link "Terug naar het overzicht" at bounding box center [288, 160] width 87 height 17
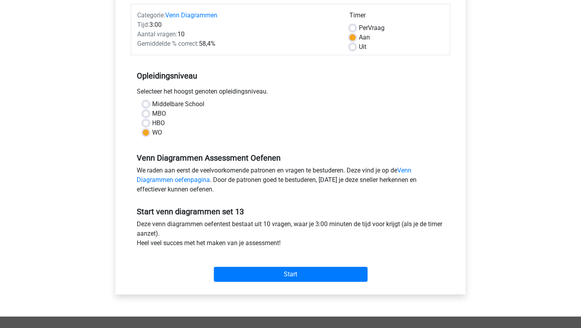
scroll to position [143, 0]
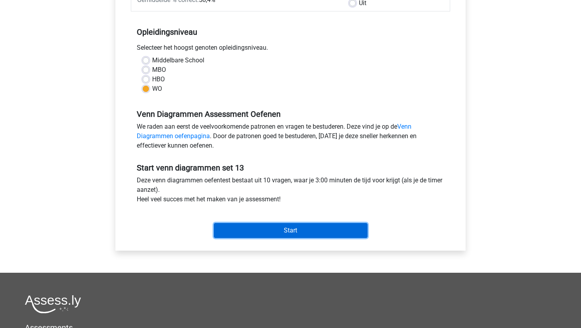
click at [229, 235] on input "Start" at bounding box center [291, 230] width 154 height 15
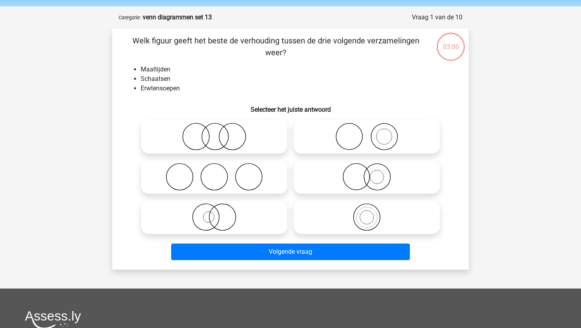
scroll to position [29, 0]
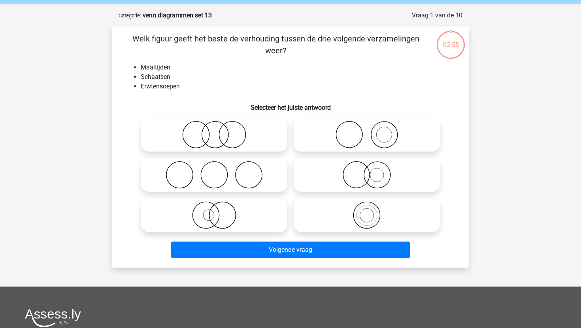
click at [323, 135] on icon at bounding box center [367, 135] width 140 height 28
click at [366, 131] on input "radio" at bounding box center [368, 128] width 5 height 5
radio input "true"
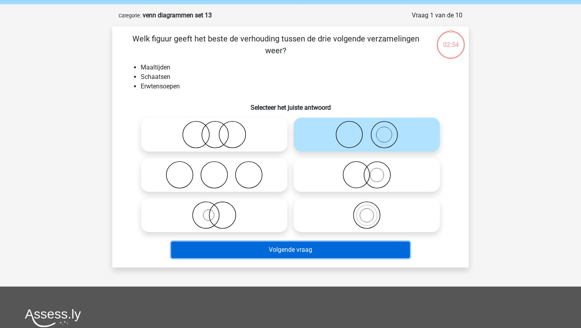
click at [284, 248] on button "Volgende vraag" at bounding box center [290, 250] width 239 height 17
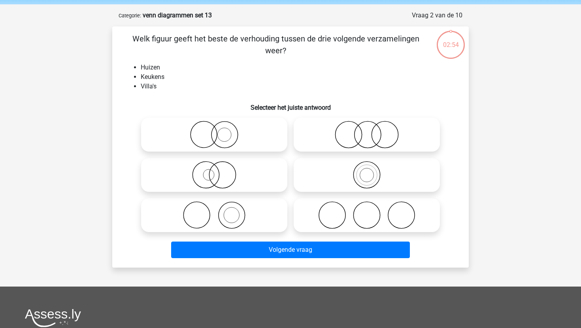
scroll to position [39, 0]
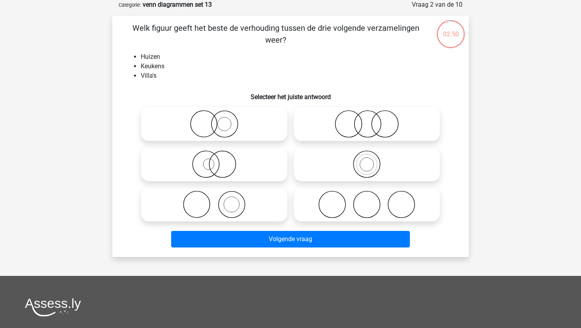
click at [220, 193] on icon at bounding box center [214, 205] width 140 height 28
click at [219, 195] on input "radio" at bounding box center [216, 197] width 5 height 5
radio input "true"
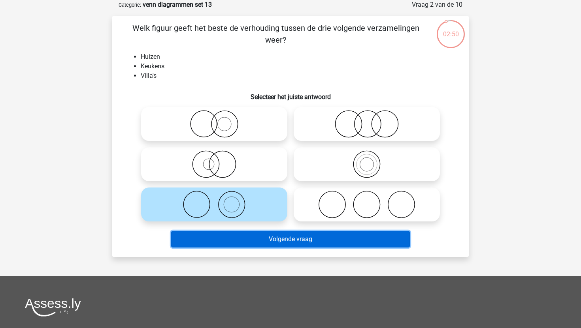
click at [235, 238] on button "Volgende vraag" at bounding box center [290, 239] width 239 height 17
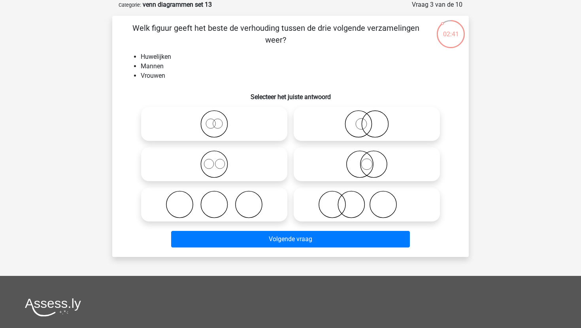
click at [330, 213] on icon at bounding box center [367, 205] width 140 height 28
click at [366, 201] on input "radio" at bounding box center [368, 197] width 5 height 5
radio input "true"
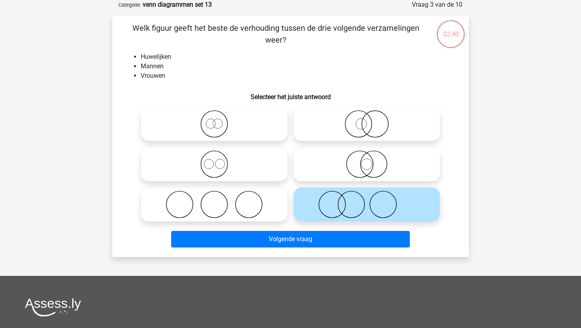
click at [281, 203] on icon at bounding box center [214, 205] width 140 height 28
click at [219, 201] on input "radio" at bounding box center [216, 197] width 5 height 5
radio input "true"
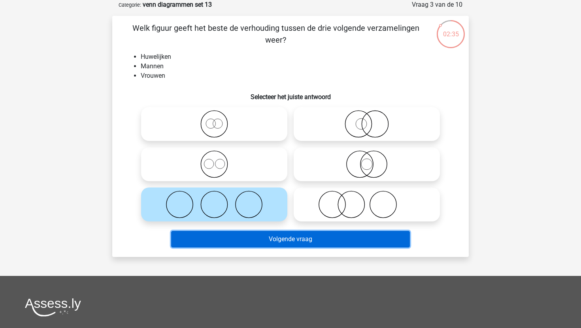
click at [269, 241] on button "Volgende vraag" at bounding box center [290, 239] width 239 height 17
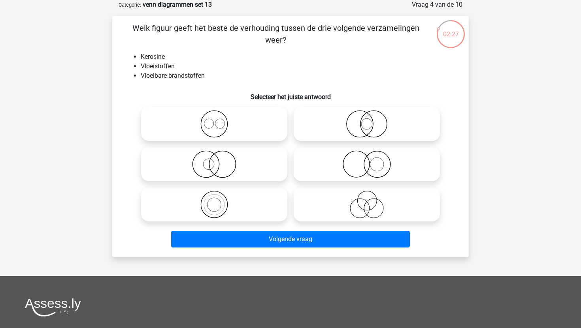
click at [264, 214] on icon at bounding box center [214, 205] width 140 height 28
click at [219, 201] on input "radio" at bounding box center [216, 197] width 5 height 5
radio input "true"
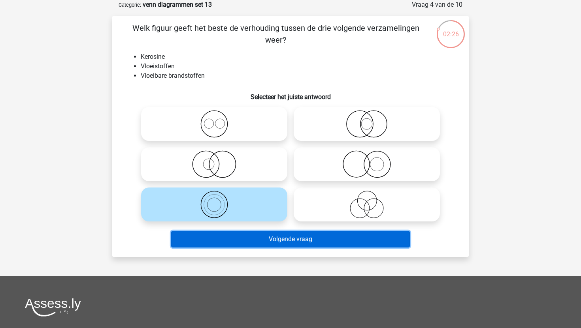
click at [269, 240] on button "Volgende vraag" at bounding box center [290, 239] width 239 height 17
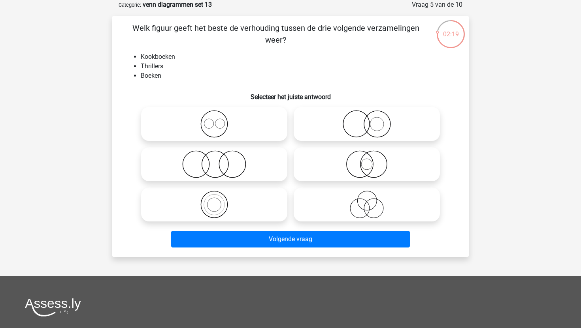
click at [332, 133] on icon at bounding box center [367, 124] width 140 height 28
click at [366, 120] on input "radio" at bounding box center [368, 117] width 5 height 5
radio input "true"
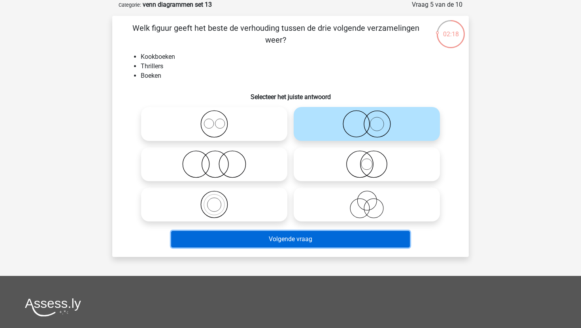
click at [297, 238] on button "Volgende vraag" at bounding box center [290, 239] width 239 height 17
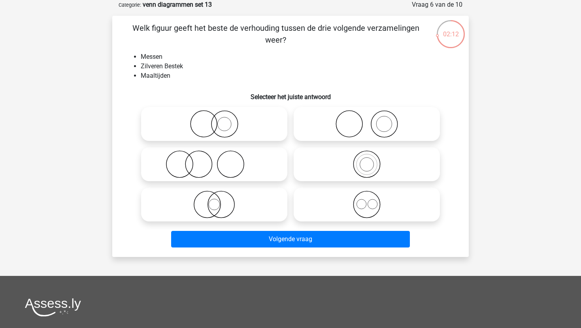
click at [251, 180] on label at bounding box center [214, 164] width 146 height 34
click at [219, 160] on input "radio" at bounding box center [216, 157] width 5 height 5
radio input "true"
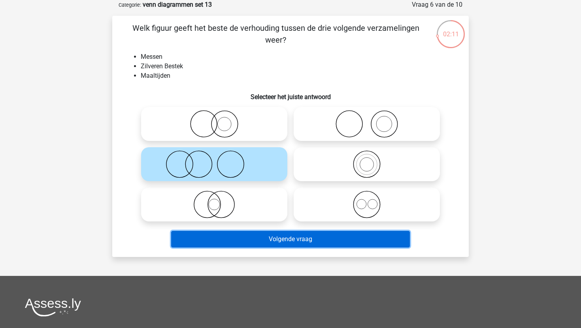
click at [252, 242] on button "Volgende vraag" at bounding box center [290, 239] width 239 height 17
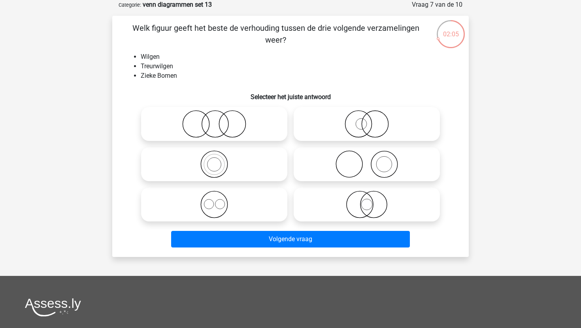
click at [251, 203] on icon at bounding box center [214, 205] width 140 height 28
click at [219, 201] on input "radio" at bounding box center [216, 197] width 5 height 5
radio input "true"
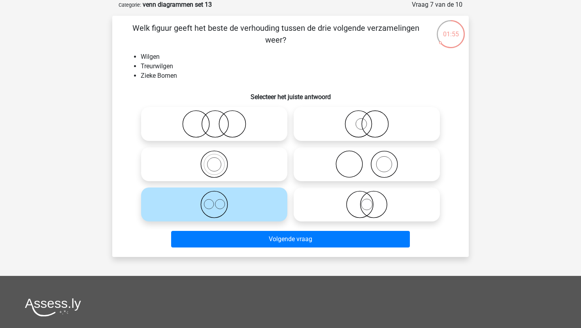
click at [263, 175] on icon at bounding box center [214, 164] width 140 height 28
click at [219, 160] on input "radio" at bounding box center [216, 157] width 5 height 5
radio input "true"
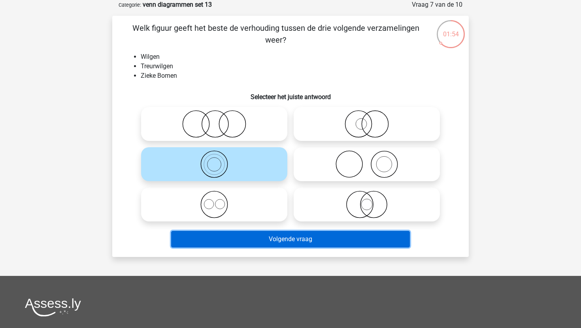
click at [261, 237] on button "Volgende vraag" at bounding box center [290, 239] width 239 height 17
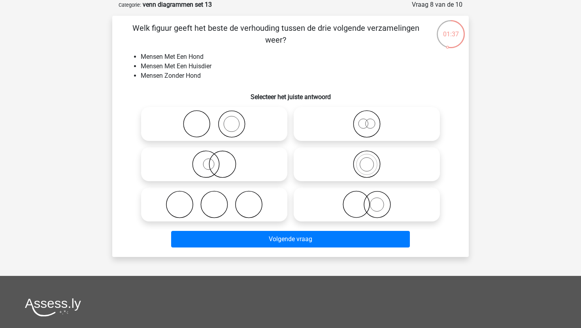
click at [370, 209] on icon at bounding box center [367, 205] width 140 height 28
click at [370, 201] on input "radio" at bounding box center [368, 197] width 5 height 5
radio input "true"
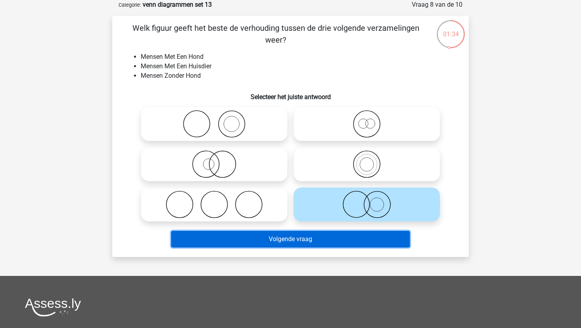
click at [346, 241] on button "Volgende vraag" at bounding box center [290, 239] width 239 height 17
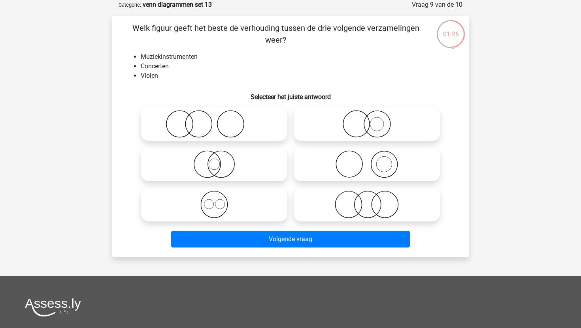
click at [337, 168] on icon at bounding box center [367, 164] width 140 height 28
click at [366, 160] on input "radio" at bounding box center [368, 157] width 5 height 5
radio input "true"
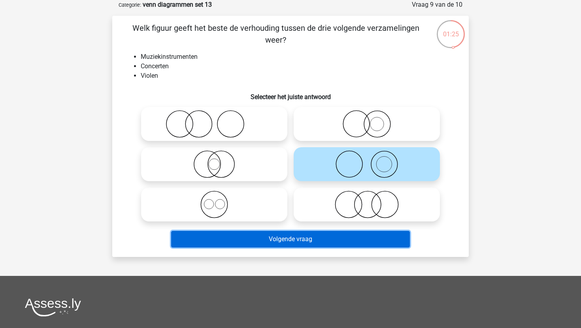
click at [305, 234] on button "Volgende vraag" at bounding box center [290, 239] width 239 height 17
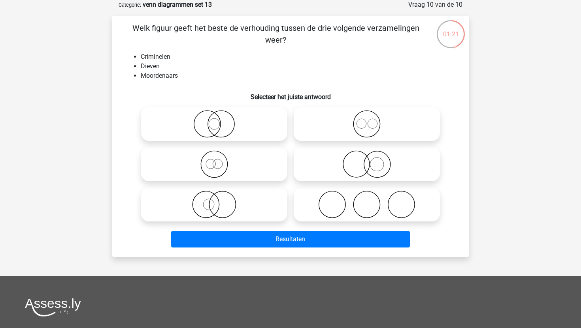
click at [348, 118] on icon at bounding box center [367, 124] width 140 height 28
click at [366, 118] on input "radio" at bounding box center [368, 117] width 5 height 5
radio input "true"
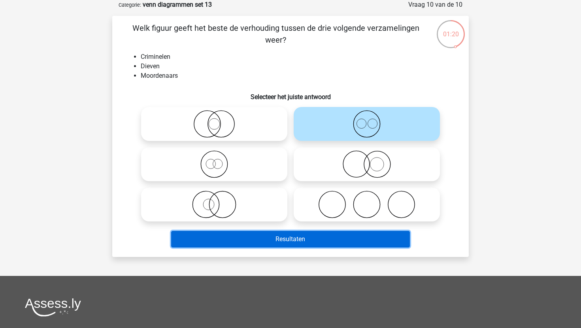
click at [309, 242] on button "Resultaten" at bounding box center [290, 239] width 239 height 17
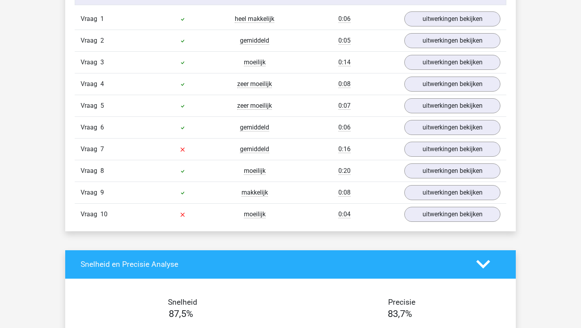
scroll to position [515, 0]
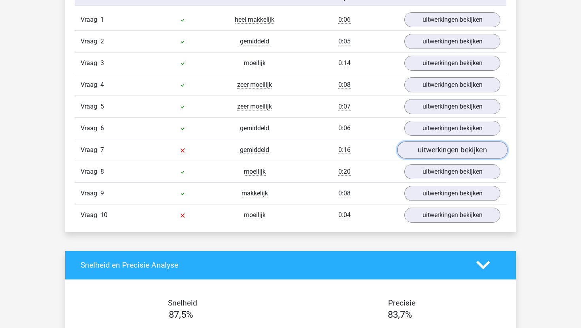
click at [421, 147] on link "uitwerkingen bekijken" at bounding box center [452, 149] width 110 height 17
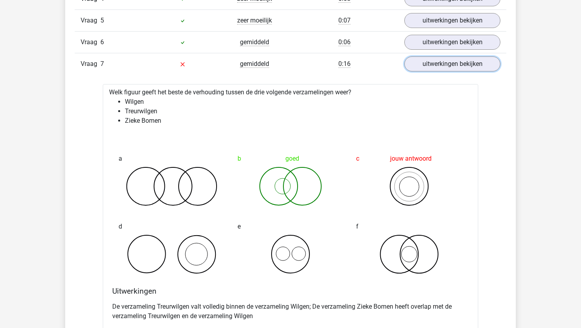
scroll to position [594, 0]
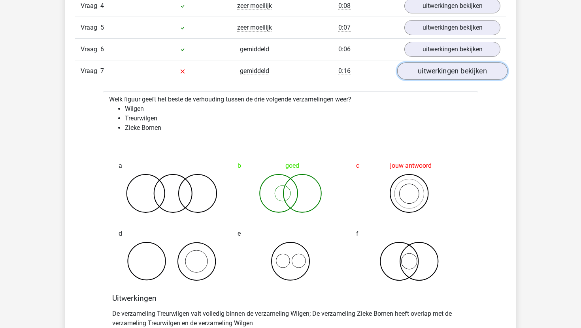
click at [444, 74] on link "uitwerkingen bekijken" at bounding box center [452, 70] width 110 height 17
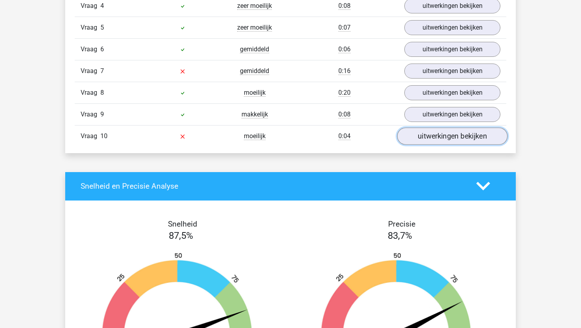
click at [429, 140] on link "uitwerkingen bekijken" at bounding box center [452, 136] width 110 height 17
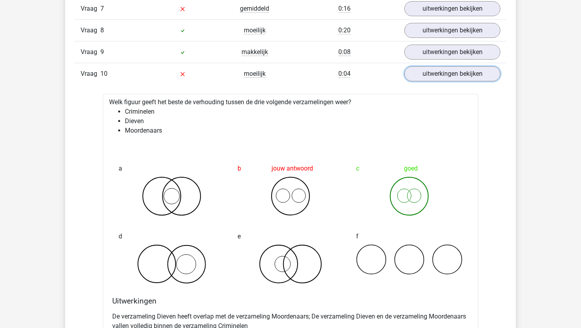
scroll to position [662, 0]
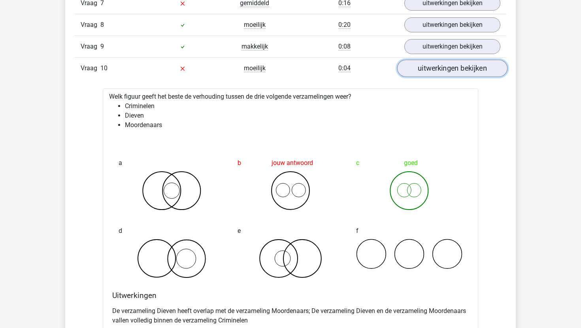
click at [452, 69] on link "uitwerkingen bekijken" at bounding box center [452, 68] width 110 height 17
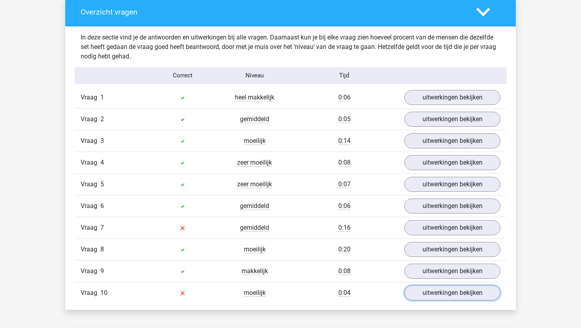
scroll to position [415, 0]
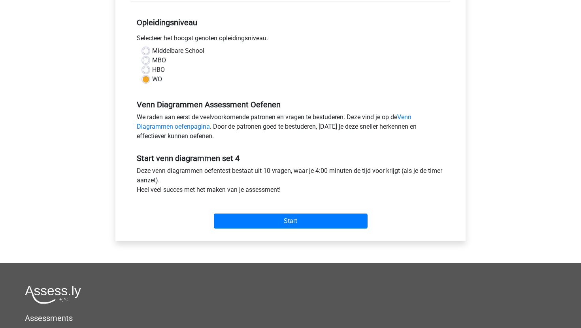
scroll to position [155, 0]
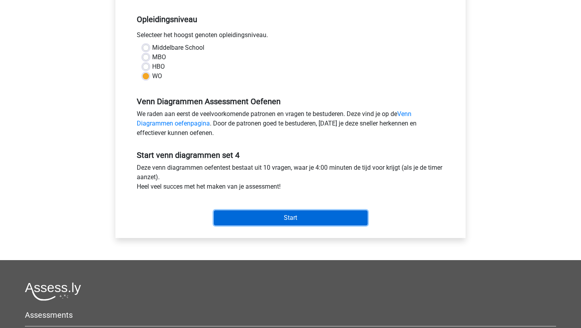
click at [234, 216] on input "Start" at bounding box center [291, 217] width 154 height 15
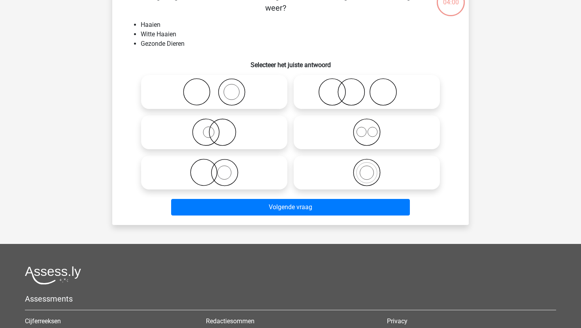
scroll to position [73, 0]
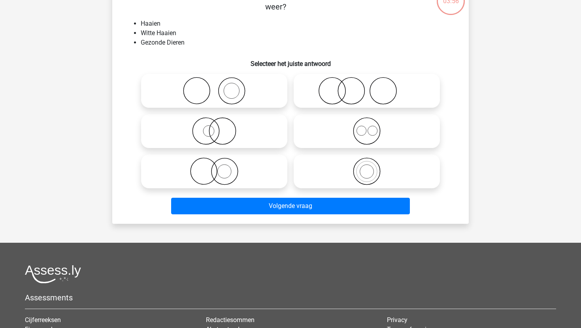
click at [245, 130] on icon at bounding box center [214, 131] width 140 height 28
click at [219, 127] on input "radio" at bounding box center [216, 124] width 5 height 5
radio input "true"
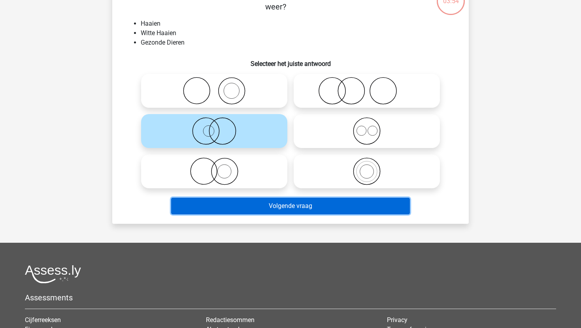
click at [248, 211] on button "Volgende vraag" at bounding box center [290, 206] width 239 height 17
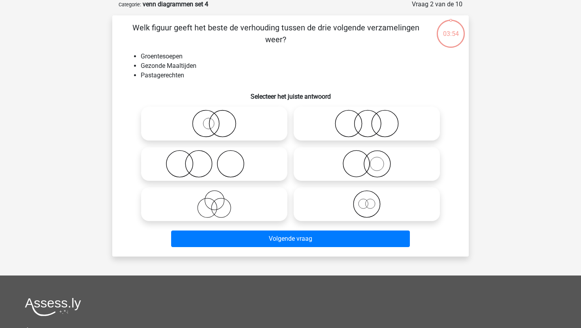
scroll to position [39, 0]
click at [329, 120] on icon at bounding box center [367, 124] width 140 height 28
click at [366, 120] on input "radio" at bounding box center [368, 117] width 5 height 5
radio input "true"
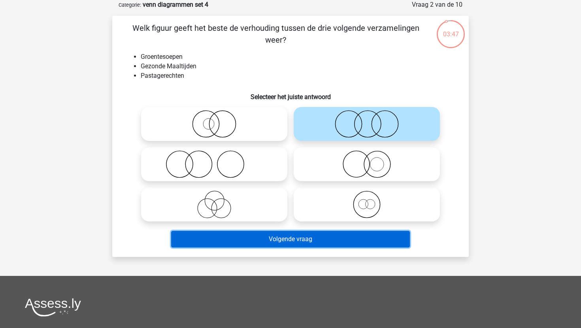
click at [284, 241] on button "Volgende vraag" at bounding box center [290, 239] width 239 height 17
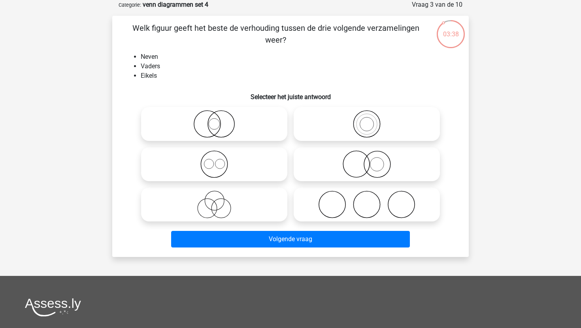
click at [300, 205] on icon at bounding box center [367, 205] width 140 height 28
click at [366, 201] on input "radio" at bounding box center [368, 197] width 5 height 5
radio input "true"
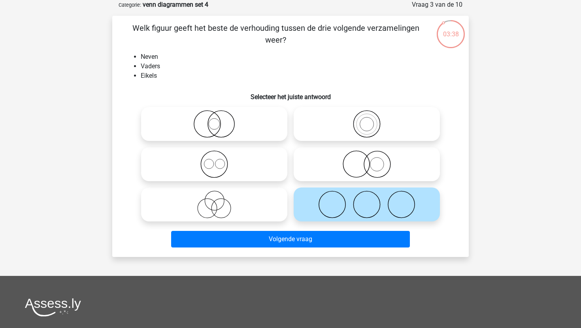
click at [283, 251] on div "Welk figuur geeft het beste de verhouding tussen de drie volgende verzamelingen…" at bounding box center [290, 136] width 356 height 241
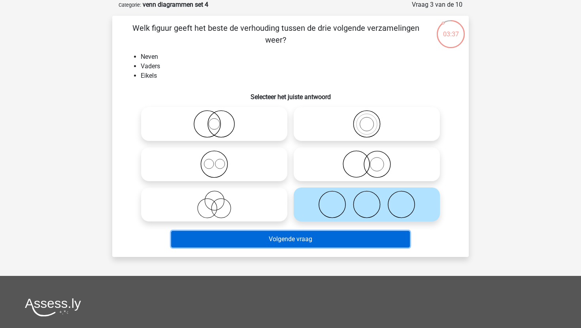
click at [285, 240] on button "Volgende vraag" at bounding box center [290, 239] width 239 height 17
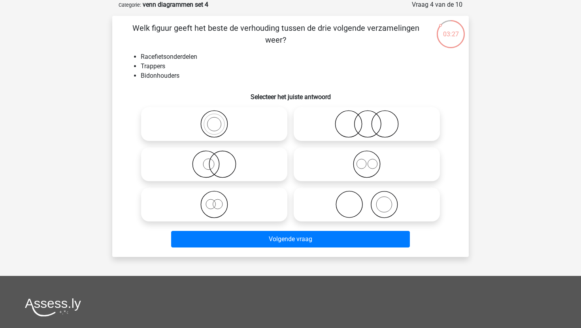
click at [310, 156] on icon at bounding box center [367, 164] width 140 height 28
click at [366, 156] on input "radio" at bounding box center [368, 157] width 5 height 5
radio input "true"
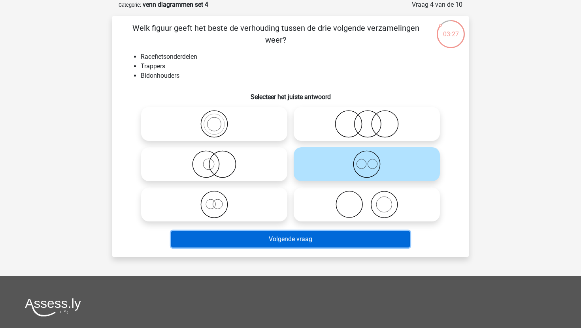
click at [287, 246] on button "Volgende vraag" at bounding box center [290, 239] width 239 height 17
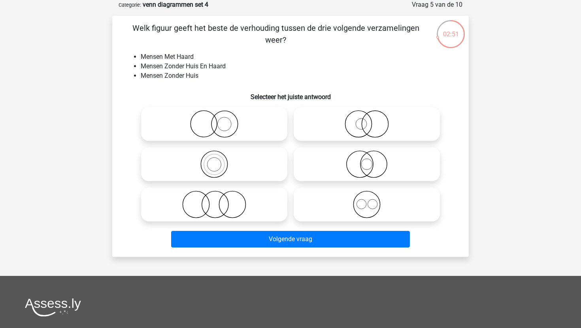
click at [250, 205] on icon at bounding box center [214, 205] width 140 height 28
click at [219, 201] on input "radio" at bounding box center [216, 197] width 5 height 5
radio input "true"
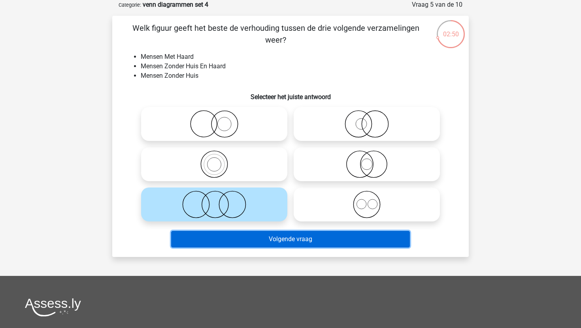
click at [254, 233] on button "Volgende vraag" at bounding box center [290, 239] width 239 height 17
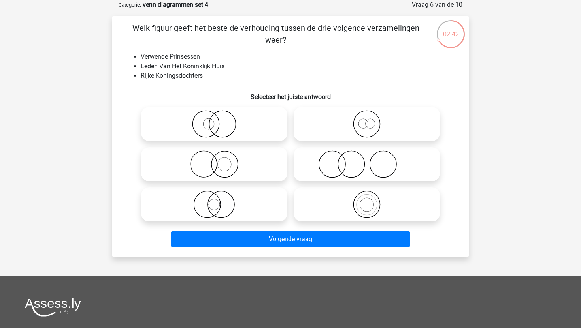
click at [335, 115] on icon at bounding box center [367, 124] width 140 height 28
click at [366, 115] on input "radio" at bounding box center [368, 117] width 5 height 5
radio input "true"
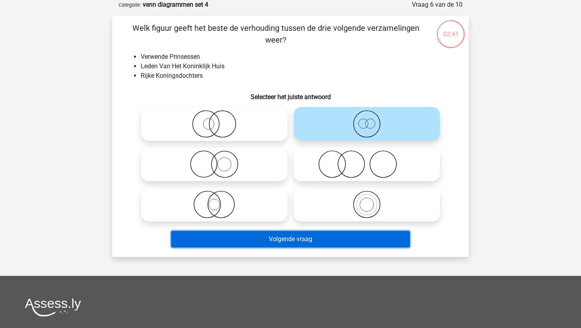
click at [280, 240] on button "Volgende vraag" at bounding box center [290, 239] width 239 height 17
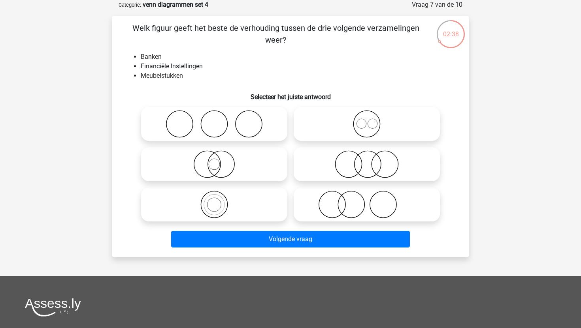
click at [319, 149] on label at bounding box center [366, 164] width 146 height 34
click at [366, 155] on input "radio" at bounding box center [368, 157] width 5 height 5
radio input "true"
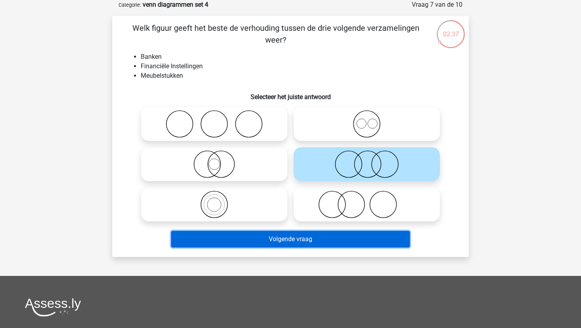
click at [293, 239] on button "Volgende vraag" at bounding box center [290, 239] width 239 height 17
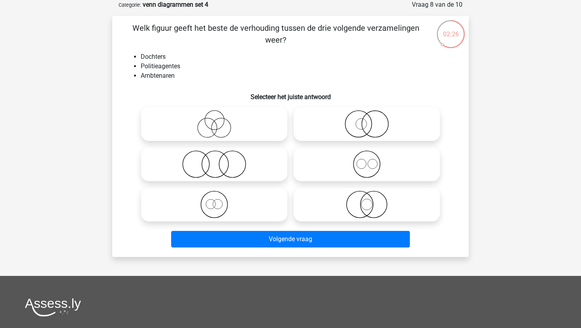
click at [330, 145] on div at bounding box center [366, 164] width 152 height 40
click at [338, 127] on icon at bounding box center [367, 124] width 140 height 28
click at [366, 120] on input "radio" at bounding box center [368, 117] width 5 height 5
radio input "true"
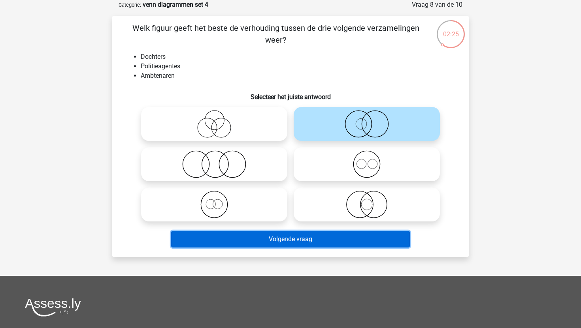
click at [310, 237] on button "Volgende vraag" at bounding box center [290, 239] width 239 height 17
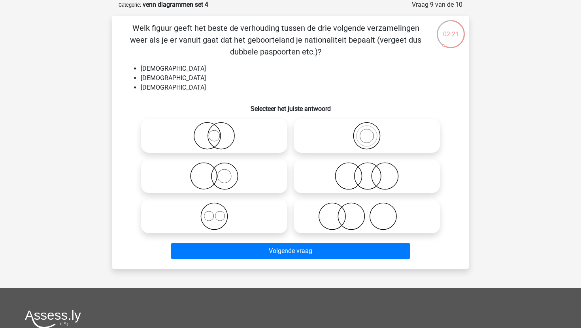
click at [241, 209] on icon at bounding box center [214, 217] width 140 height 28
click at [219, 209] on input "radio" at bounding box center [216, 209] width 5 height 5
radio input "true"
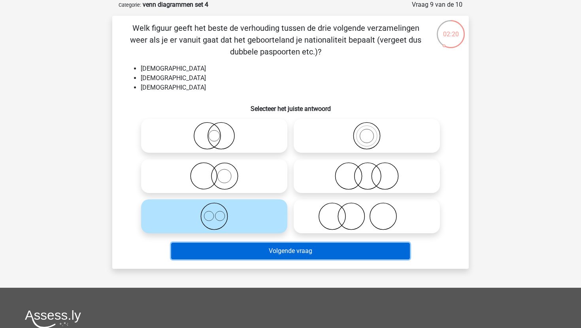
click at [242, 254] on button "Volgende vraag" at bounding box center [290, 251] width 239 height 17
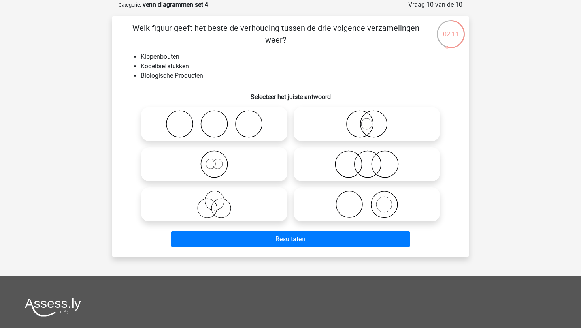
click at [345, 161] on icon at bounding box center [367, 164] width 140 height 28
click at [366, 160] on input "radio" at bounding box center [368, 157] width 5 height 5
radio input "true"
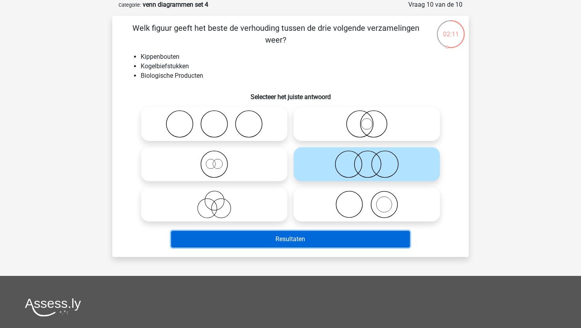
click at [302, 247] on button "Resultaten" at bounding box center [290, 239] width 239 height 17
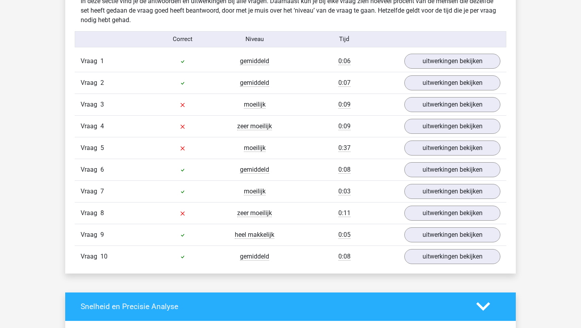
scroll to position [475, 0]
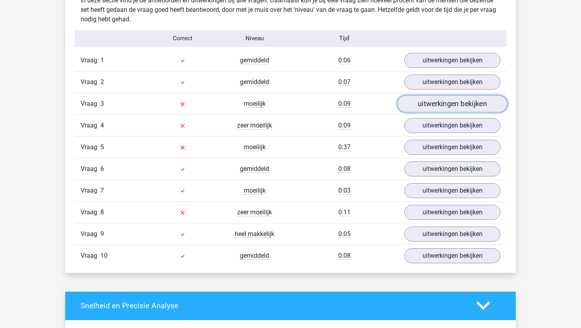
click at [429, 99] on link "uitwerkingen bekijken" at bounding box center [452, 103] width 110 height 17
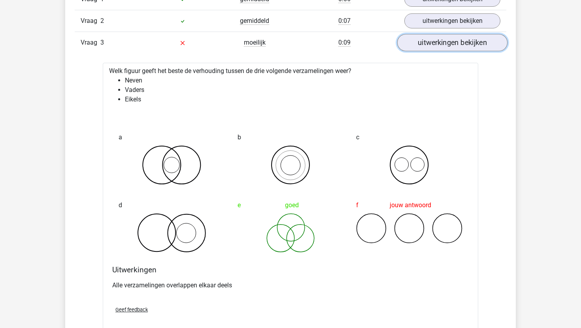
scroll to position [545, 0]
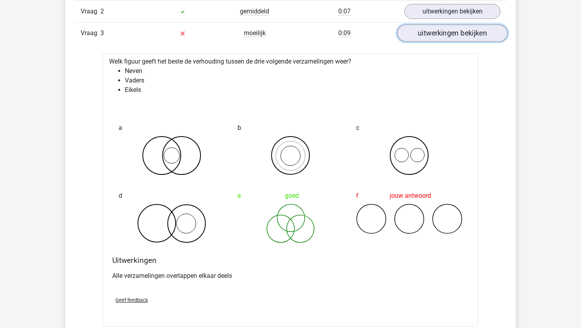
click at [440, 30] on link "uitwerkingen bekijken" at bounding box center [452, 32] width 110 height 17
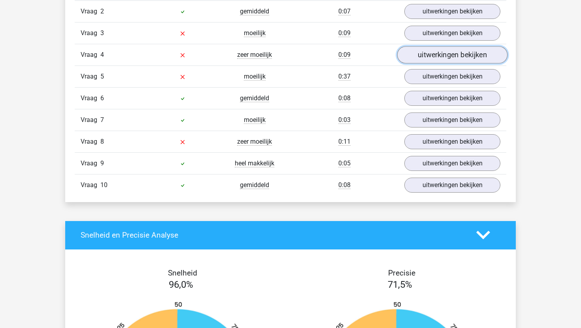
click at [434, 54] on link "uitwerkingen bekijken" at bounding box center [452, 54] width 110 height 17
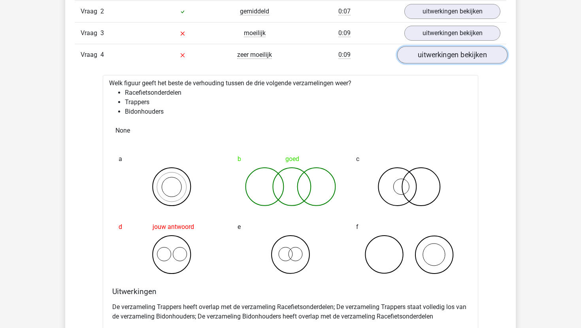
click at [434, 54] on link "uitwerkingen bekijken" at bounding box center [452, 54] width 110 height 17
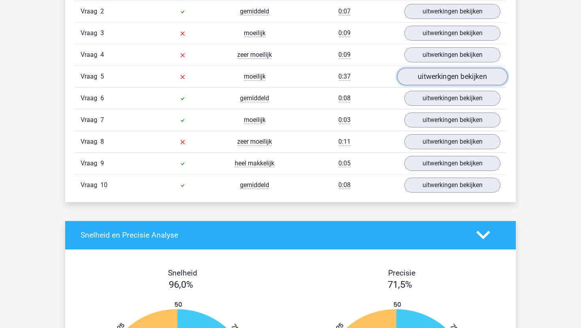
click at [434, 72] on link "uitwerkingen bekijken" at bounding box center [452, 76] width 110 height 17
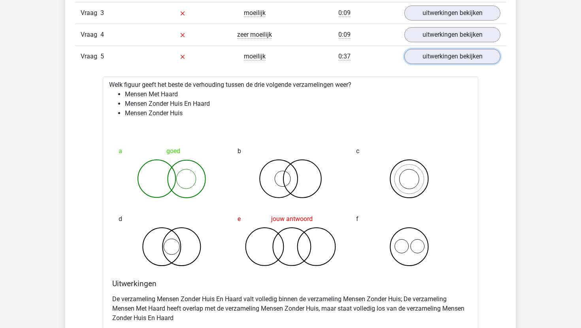
scroll to position [579, 0]
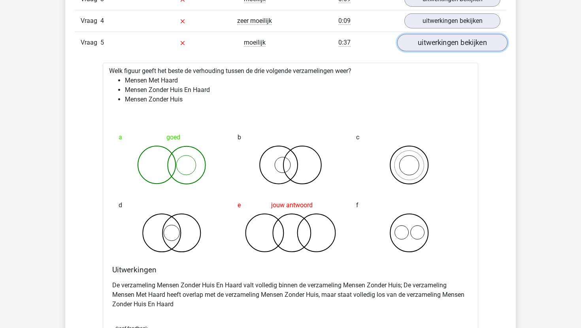
click at [445, 42] on link "uitwerkingen bekijken" at bounding box center [452, 42] width 110 height 17
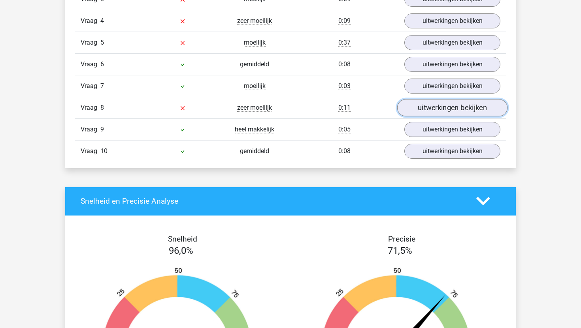
click at [442, 113] on link "uitwerkingen bekijken" at bounding box center [452, 107] width 110 height 17
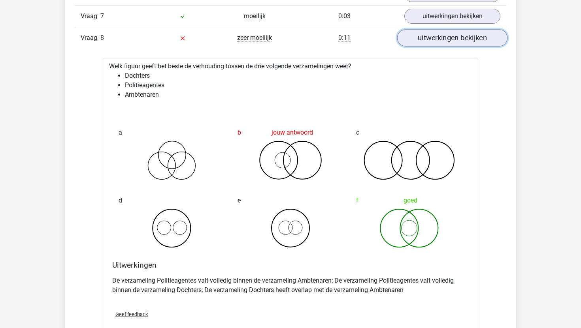
scroll to position [650, 0]
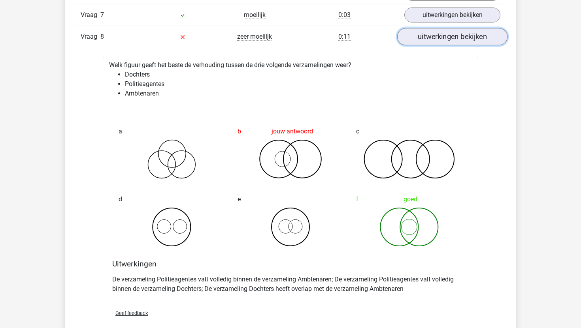
click at [452, 40] on link "uitwerkingen bekijken" at bounding box center [452, 36] width 110 height 17
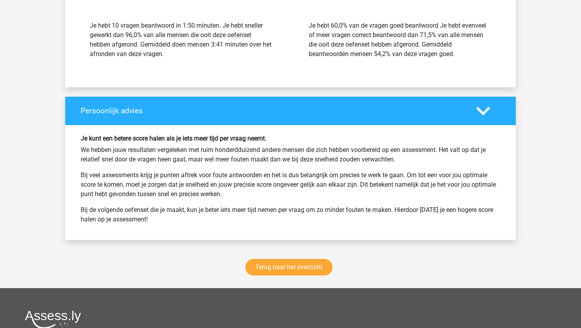
scroll to position [982, 0]
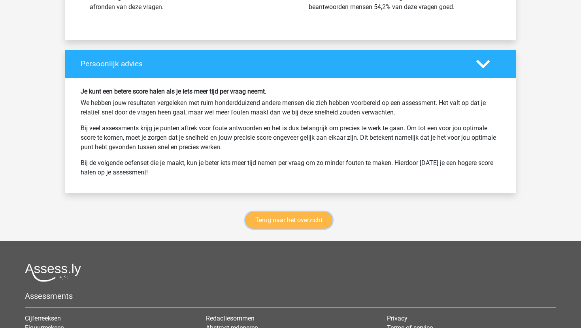
click at [314, 225] on link "Terug naar het overzicht" at bounding box center [288, 220] width 87 height 17
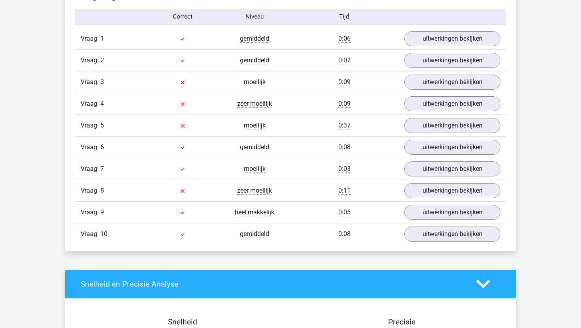
scroll to position [462, 0]
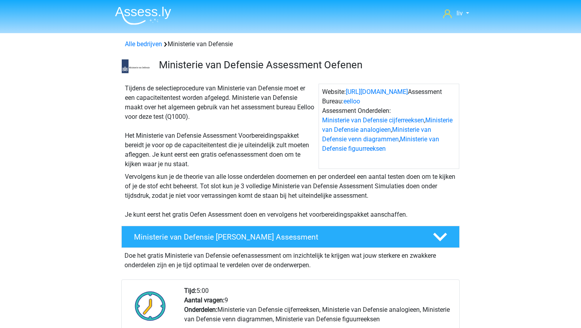
scroll to position [175, 0]
